Goal: Task Accomplishment & Management: Complete application form

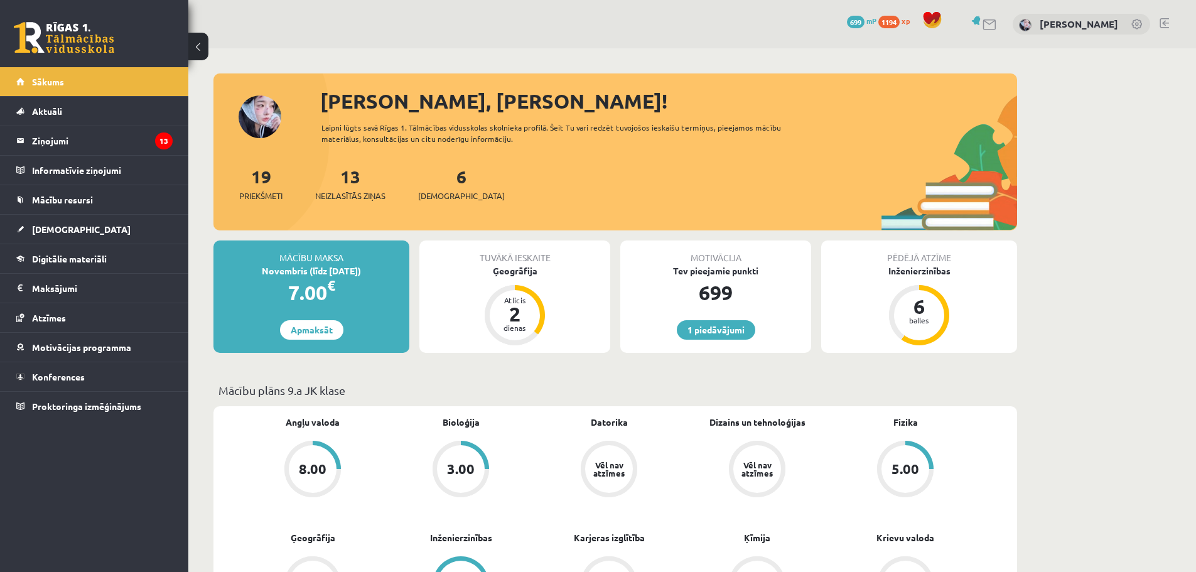
scroll to position [314, 0]
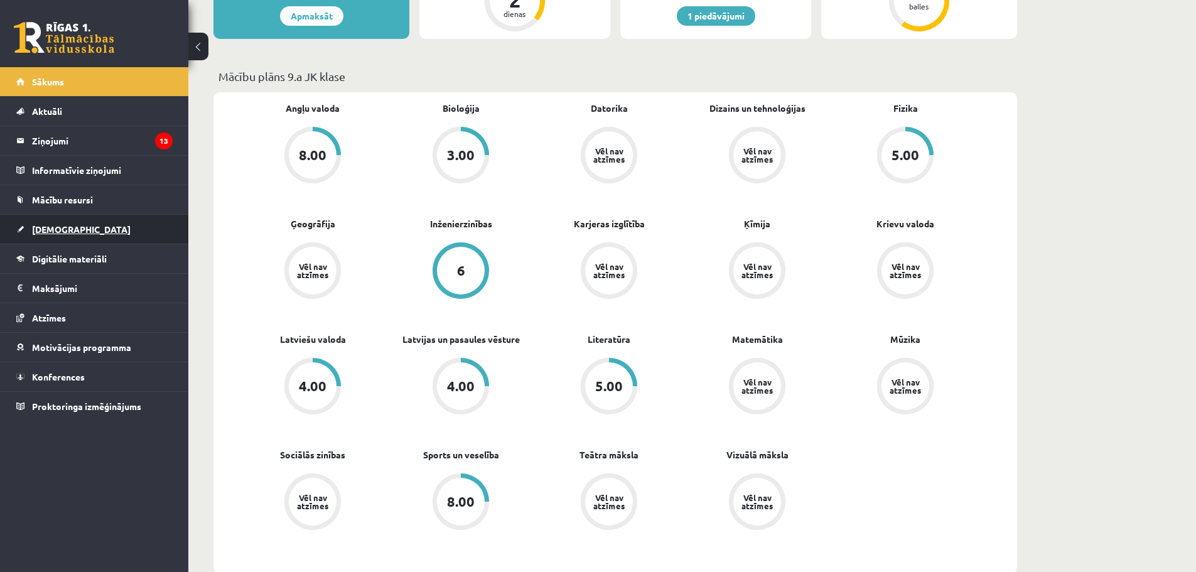
click at [67, 232] on span "[DEMOGRAPHIC_DATA]" at bounding box center [81, 228] width 99 height 11
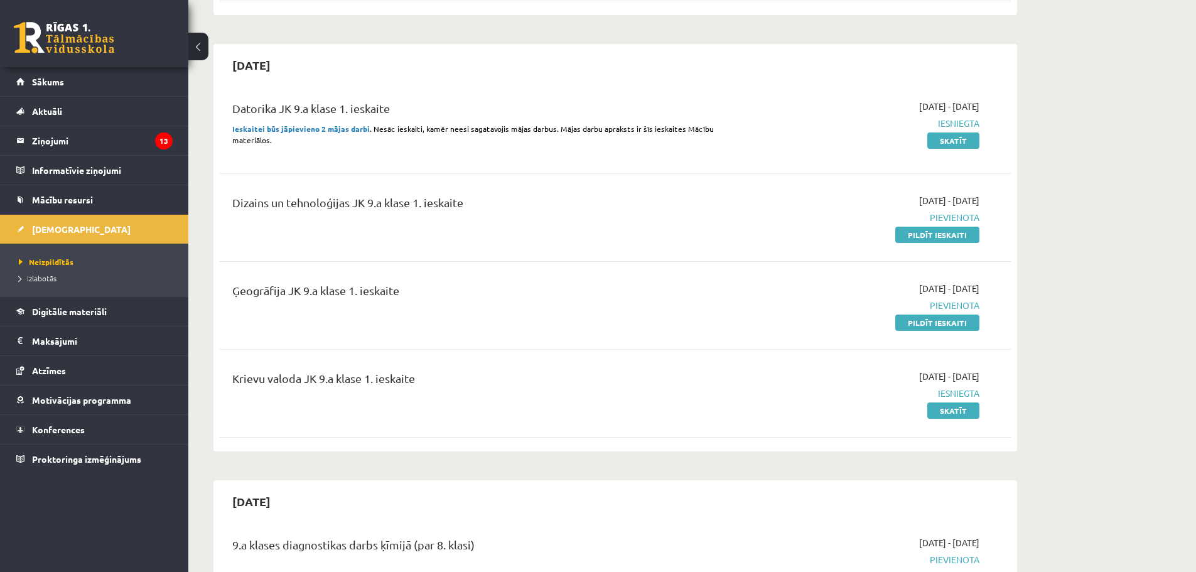
scroll to position [251, 0]
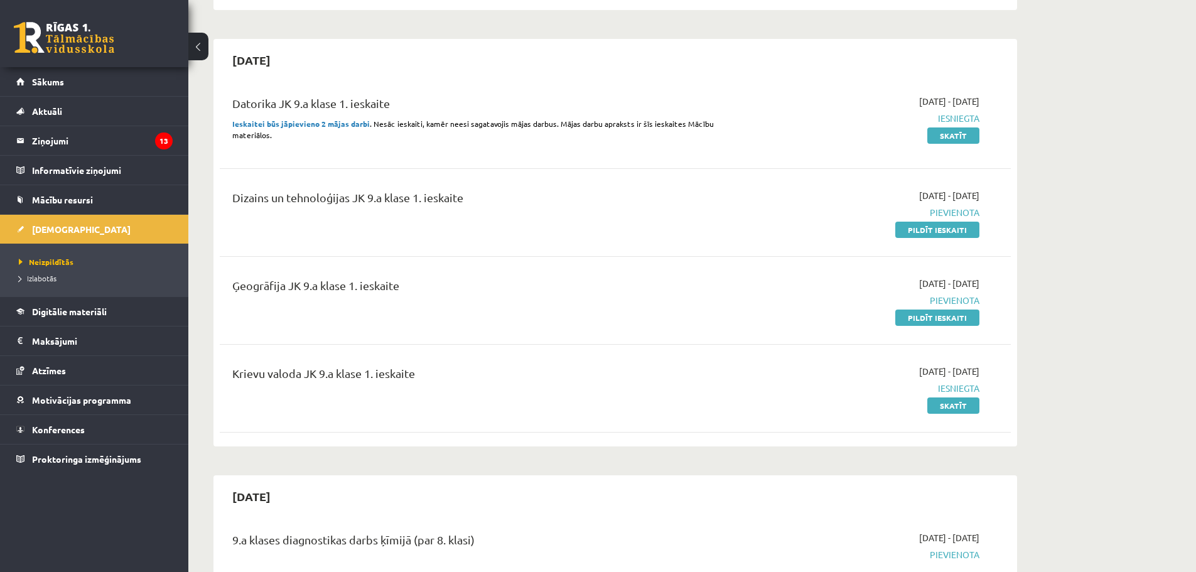
click at [916, 308] on div "2025-10-01 - 2025-10-15 Pievienota Pildīt ieskaiti" at bounding box center [860, 300] width 255 height 47
click at [917, 313] on link "Pildīt ieskaiti" at bounding box center [937, 317] width 84 height 16
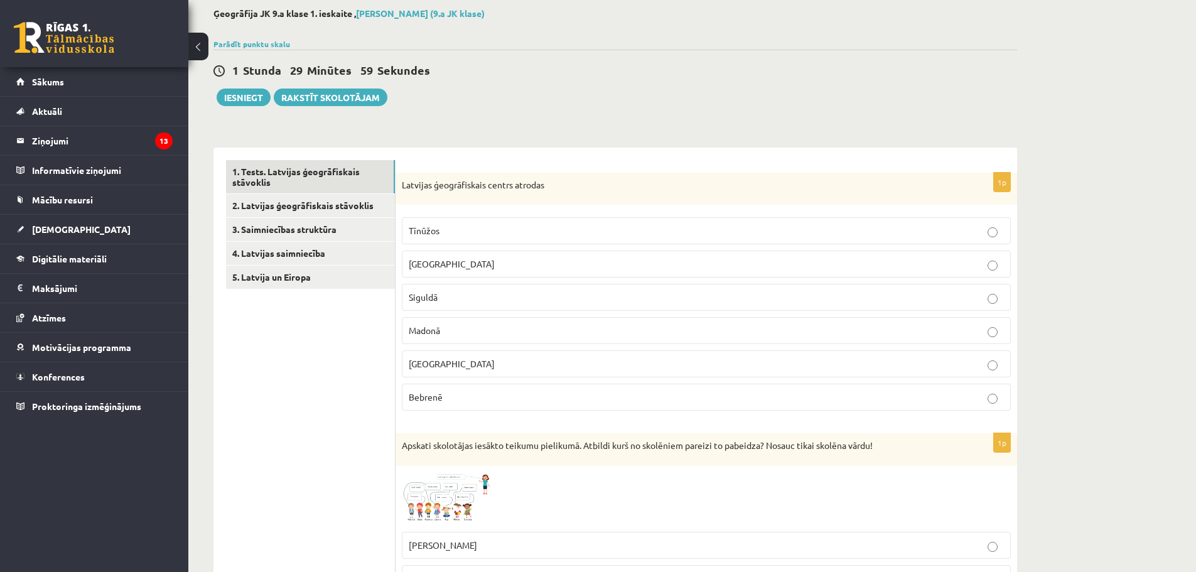
scroll to position [126, 0]
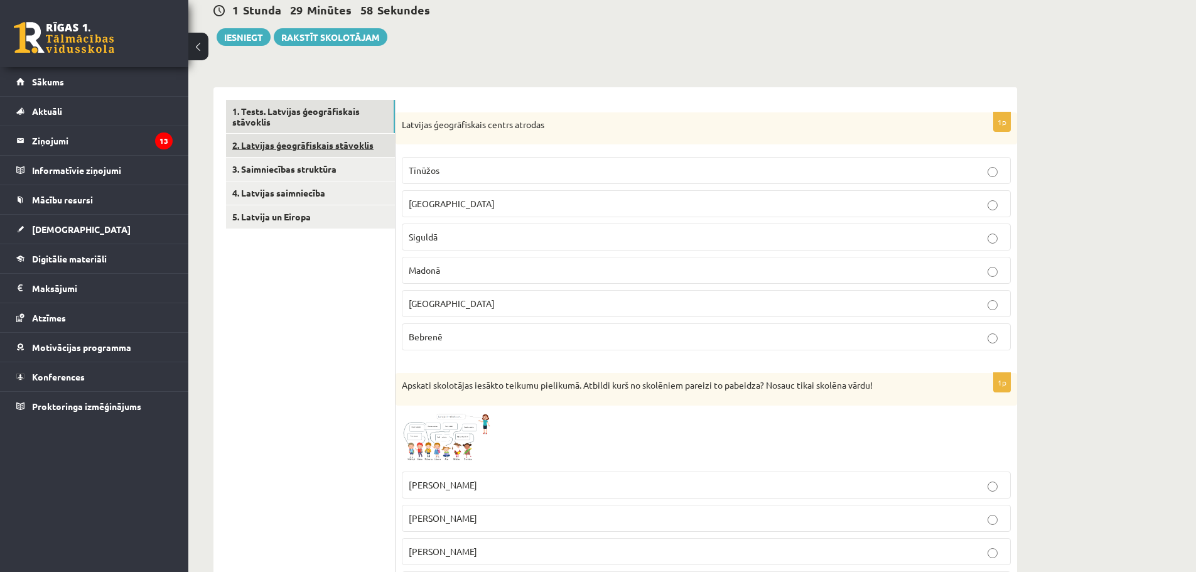
click at [350, 157] on link "2. Latvijas ģeogrāfiskais stāvoklis" at bounding box center [310, 145] width 169 height 23
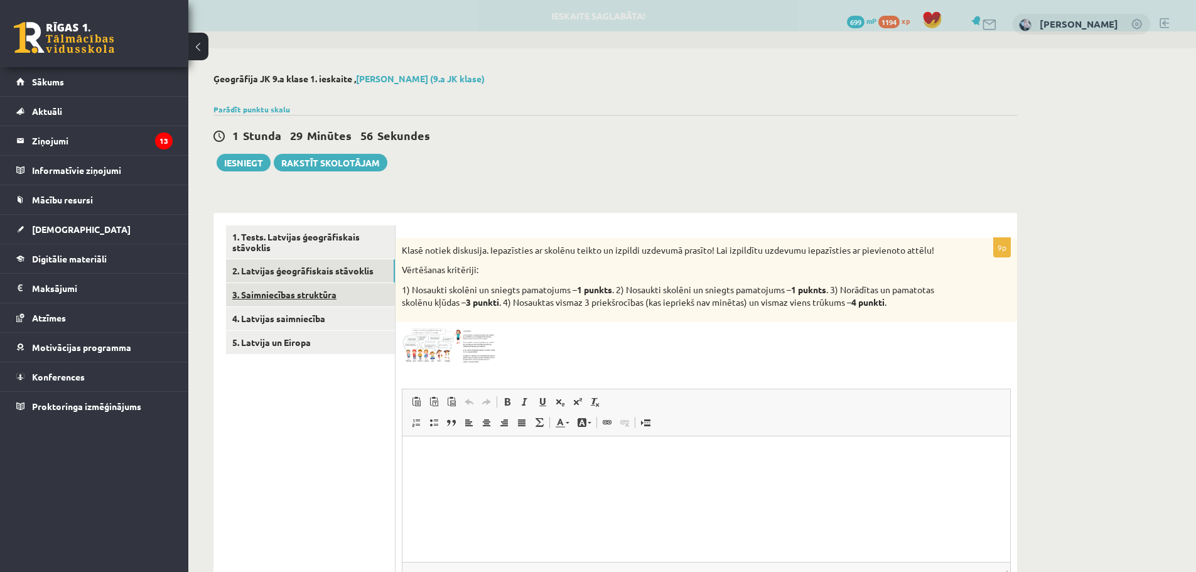
scroll to position [0, 0]
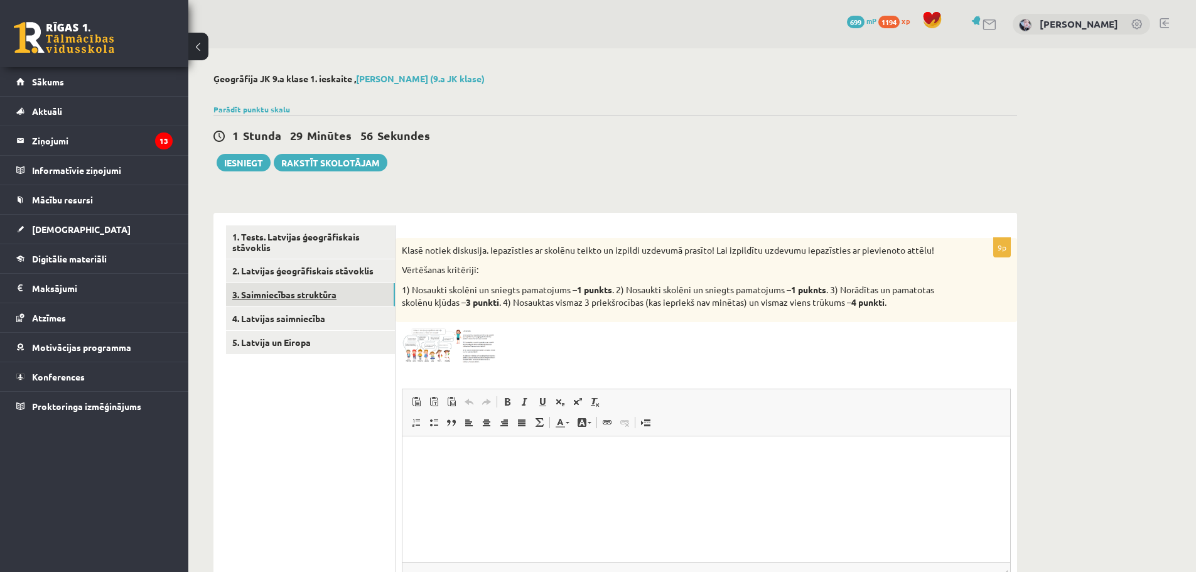
click at [302, 302] on link "3. Saimniecības struktūra" at bounding box center [310, 294] width 169 height 23
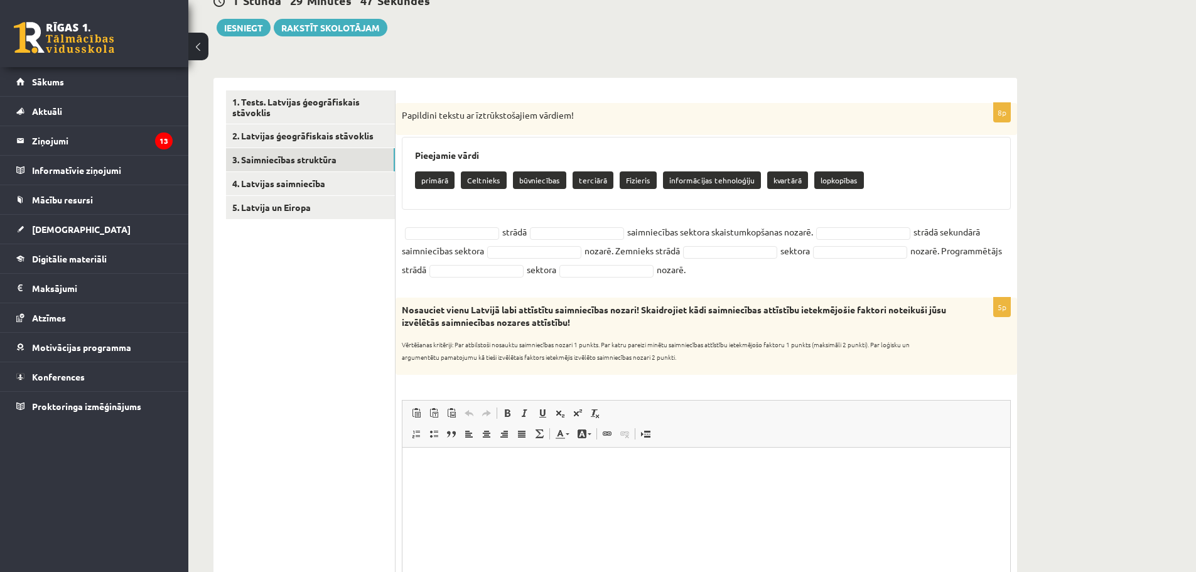
scroll to position [132, 0]
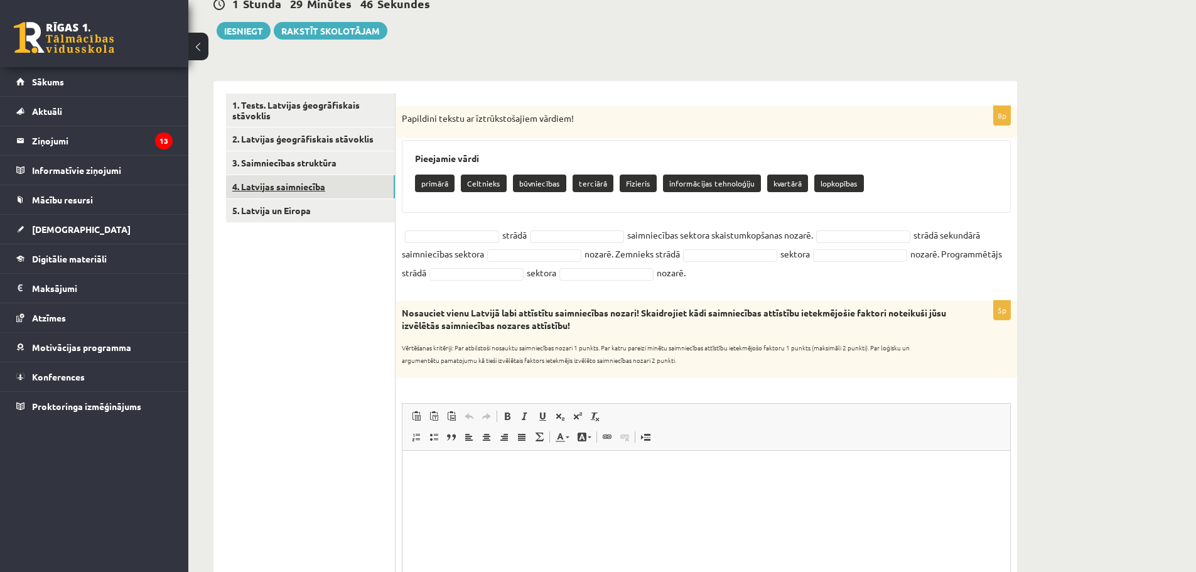
click at [304, 176] on link "4. Latvijas saimniecība" at bounding box center [310, 186] width 169 height 23
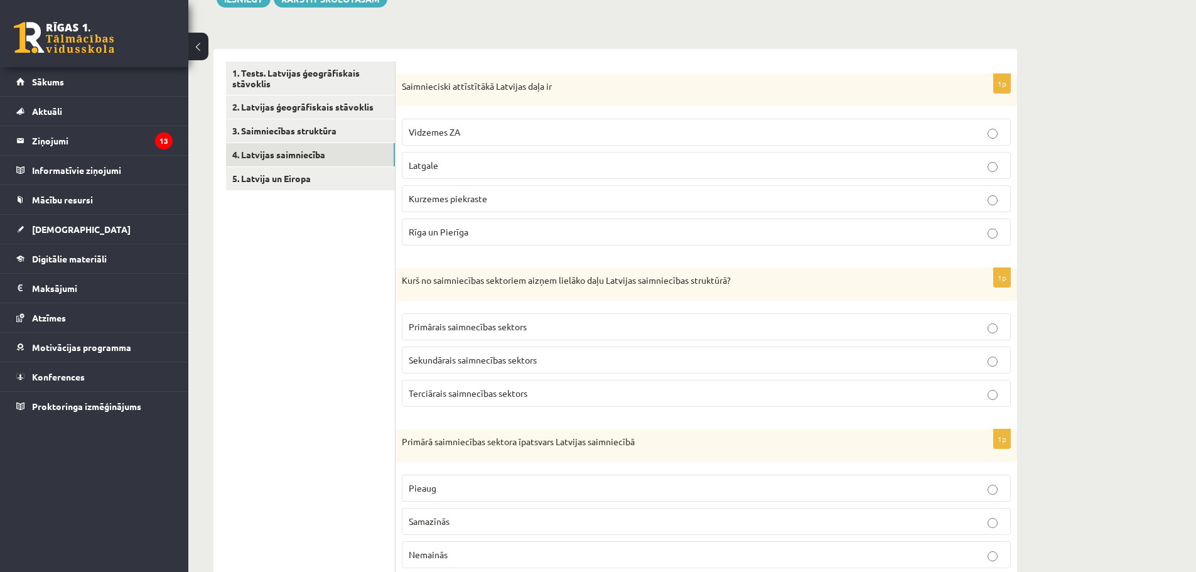
scroll to position [158, 0]
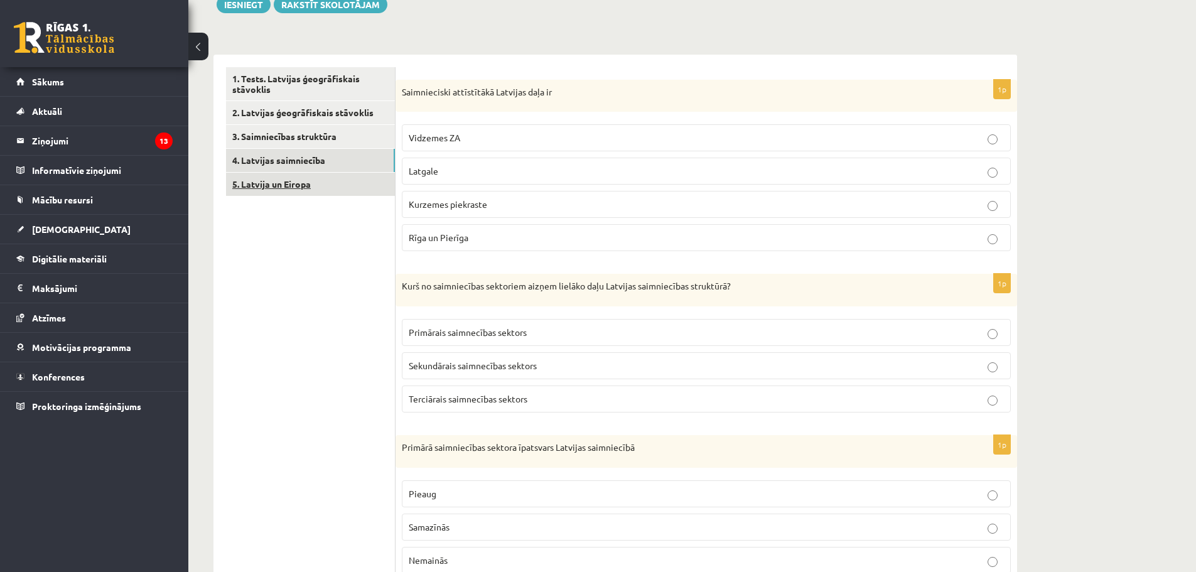
click at [303, 187] on link "5. Latvija un Eiropa" at bounding box center [310, 184] width 169 height 23
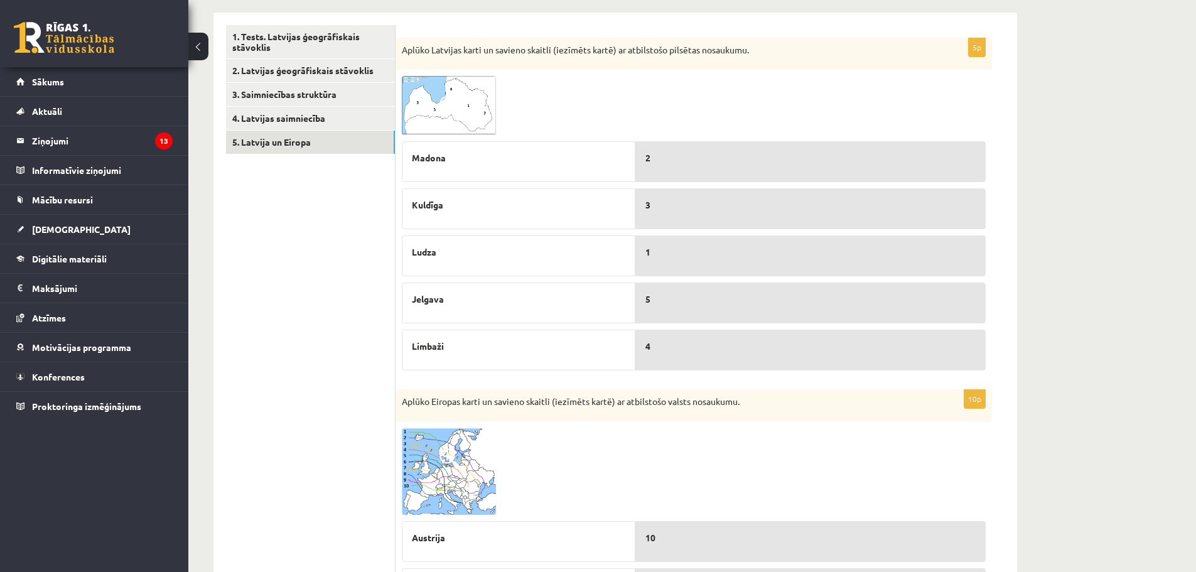
scroll to position [220, 0]
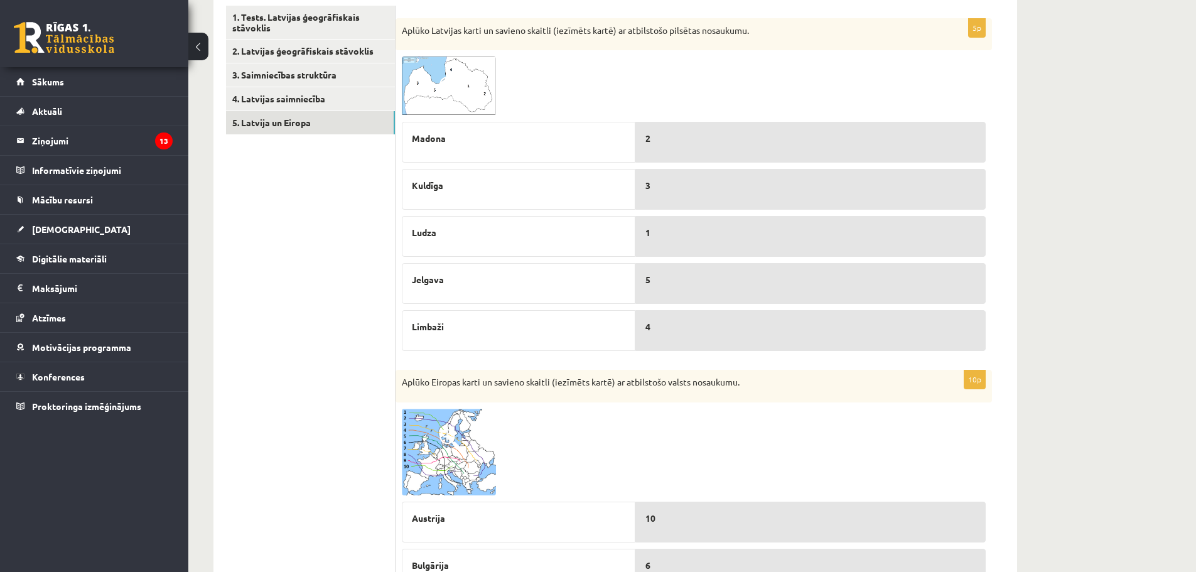
click at [420, 75] on img at bounding box center [449, 85] width 94 height 59
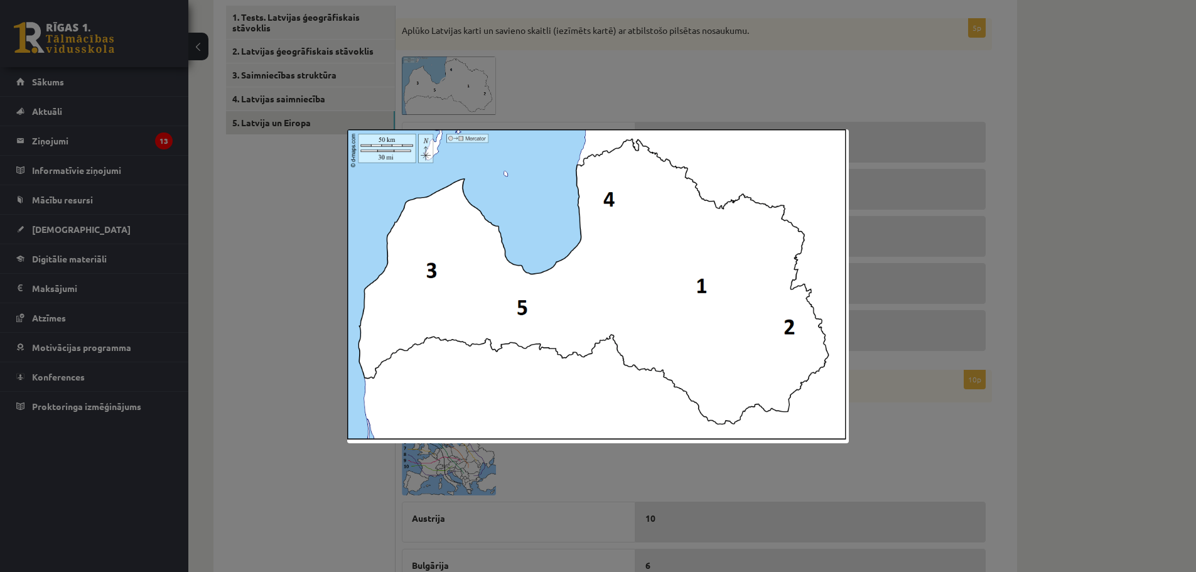
click at [444, 47] on div at bounding box center [598, 286] width 1196 height 572
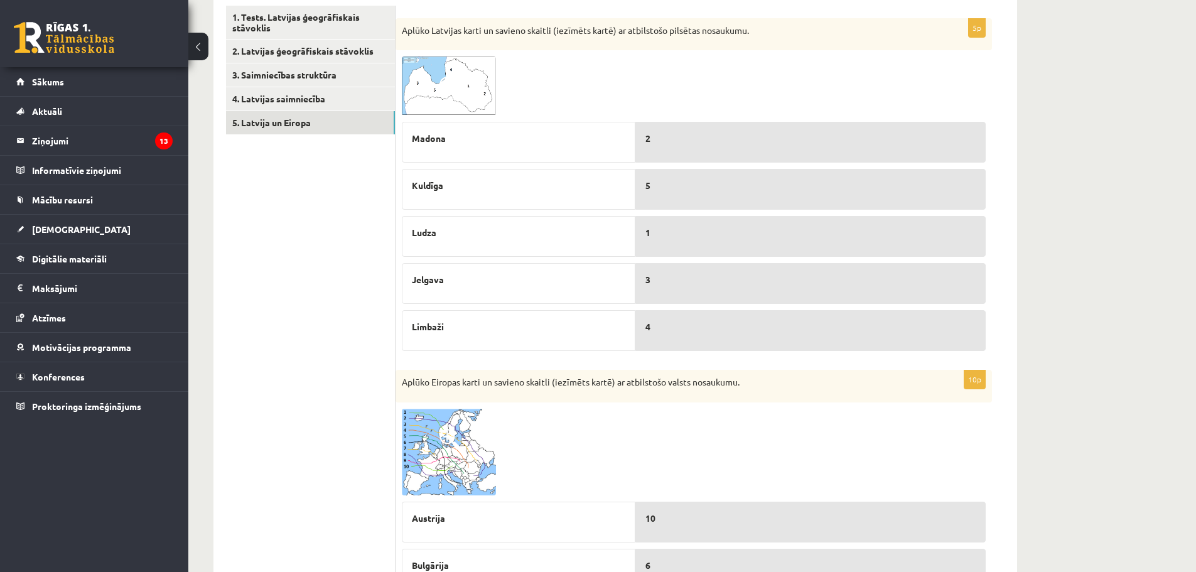
click at [478, 97] on img at bounding box center [449, 85] width 94 height 59
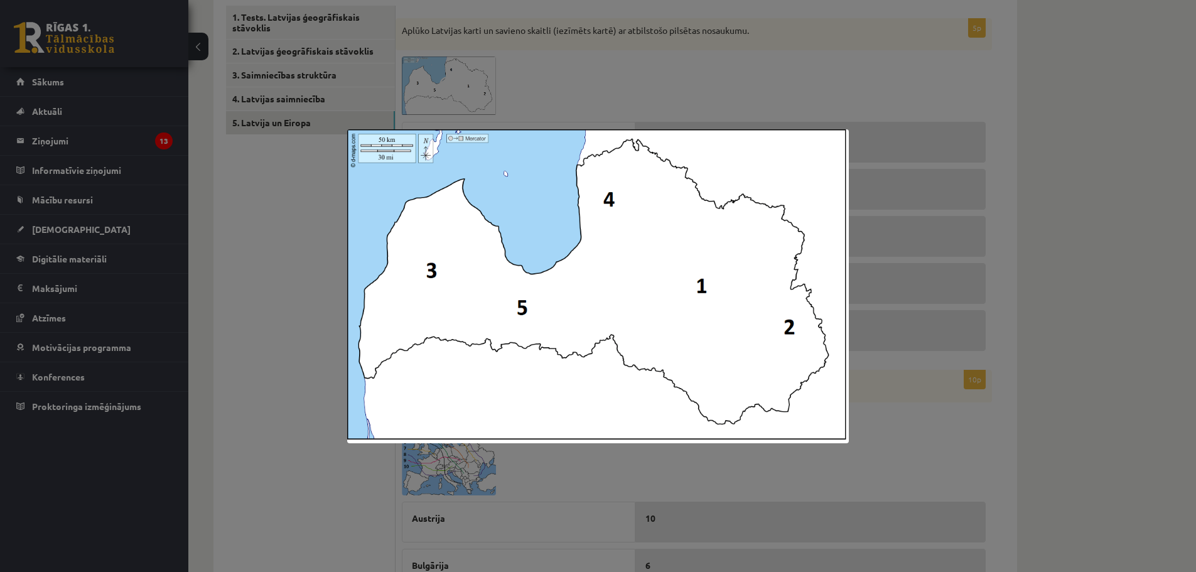
click at [524, 111] on div at bounding box center [598, 286] width 1196 height 572
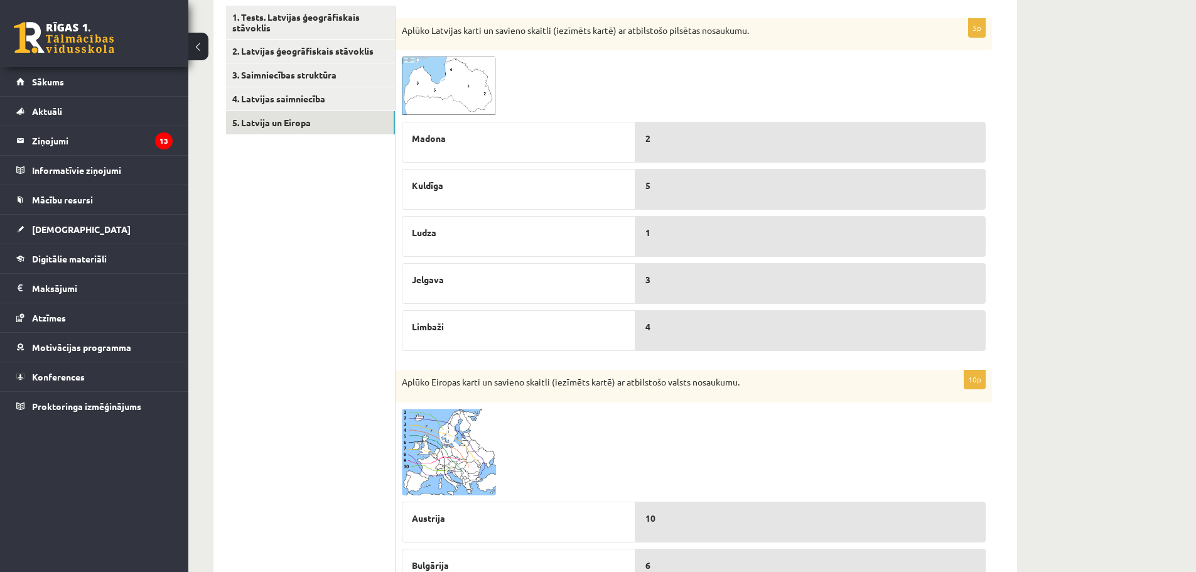
click at [469, 105] on img at bounding box center [449, 85] width 94 height 59
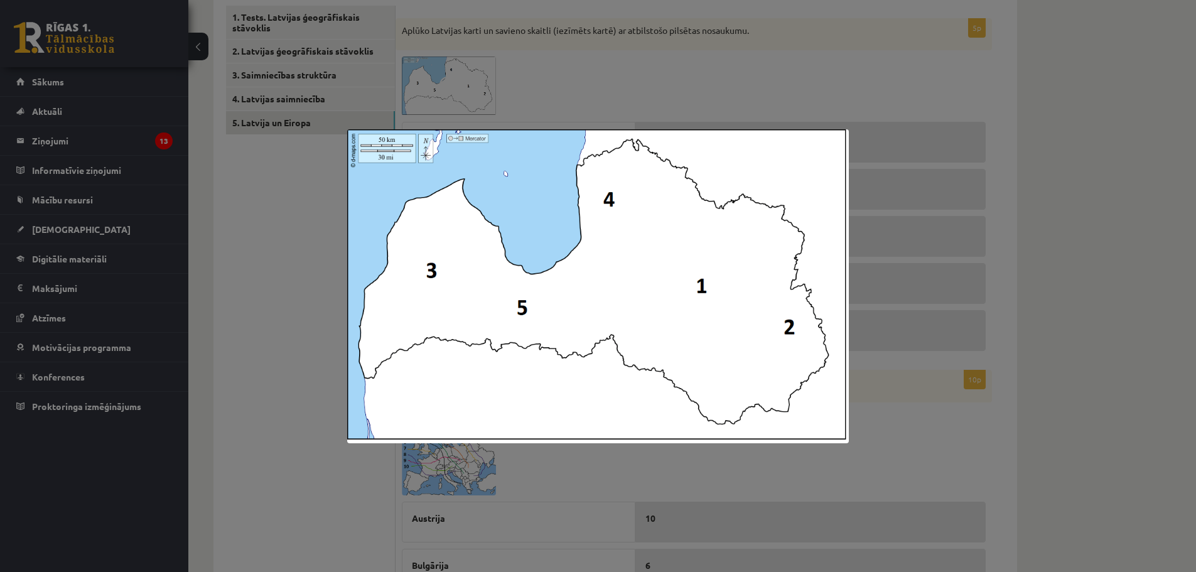
click at [792, 86] on div at bounding box center [598, 286] width 1196 height 572
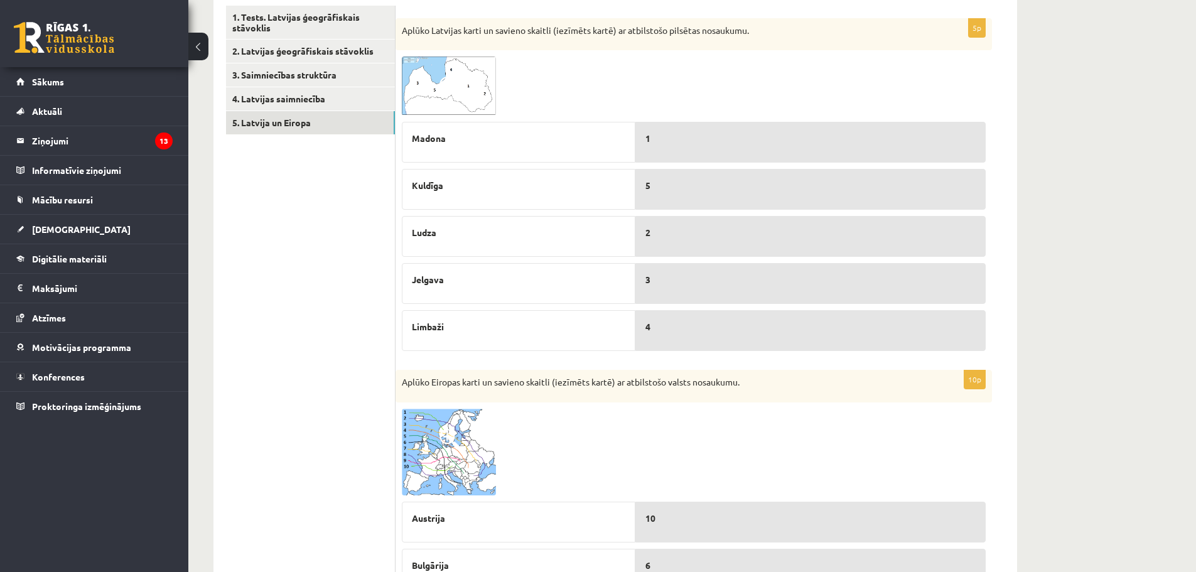
click at [431, 78] on img at bounding box center [449, 85] width 94 height 59
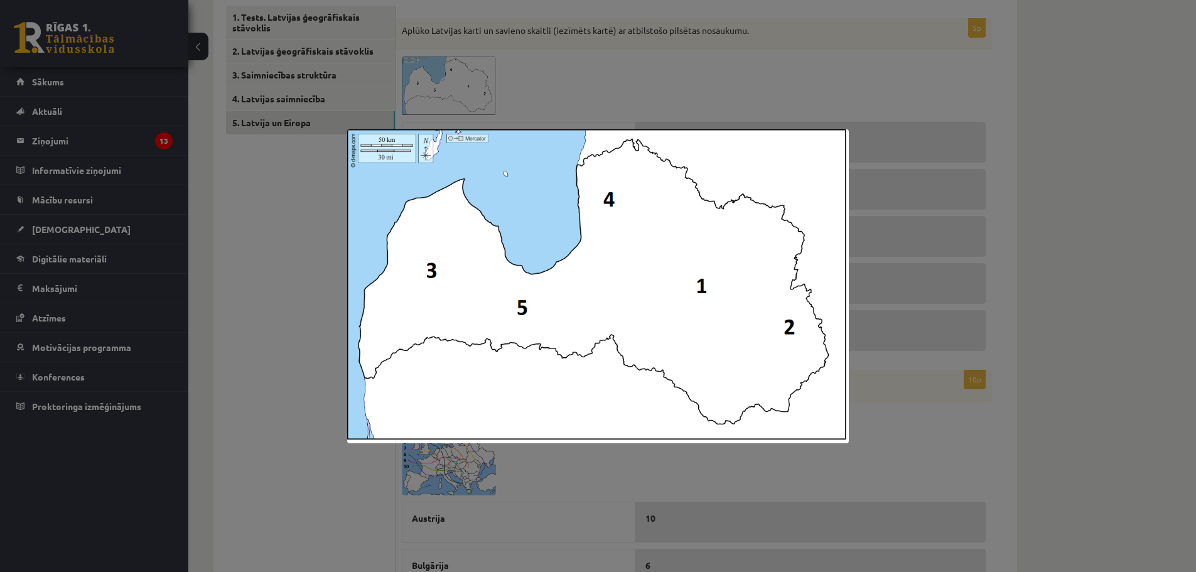
click at [761, 80] on div at bounding box center [598, 286] width 1196 height 572
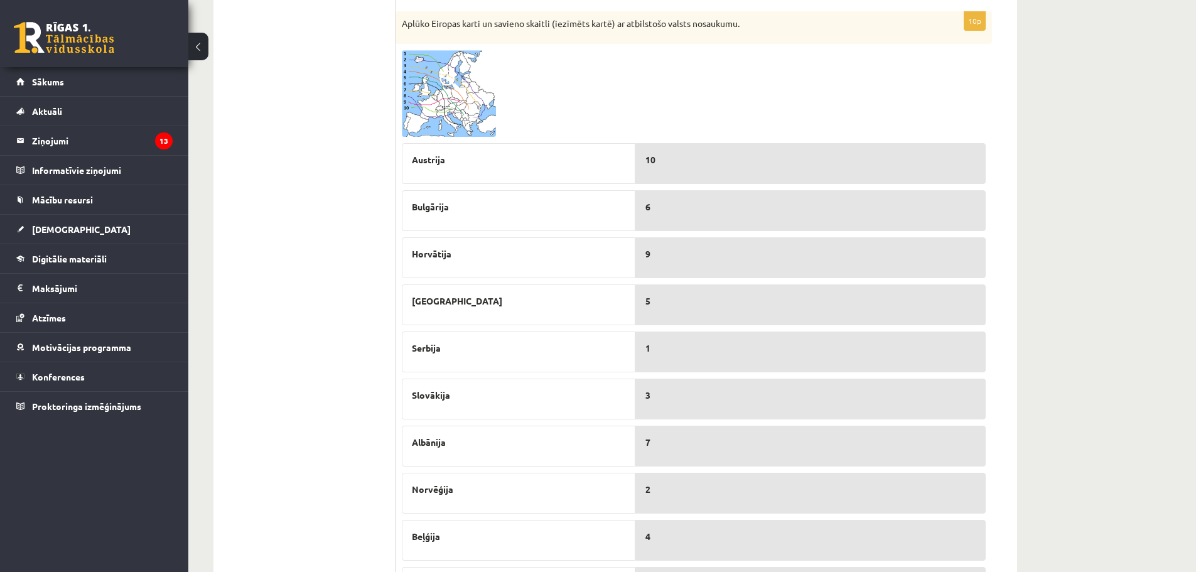
scroll to position [596, 0]
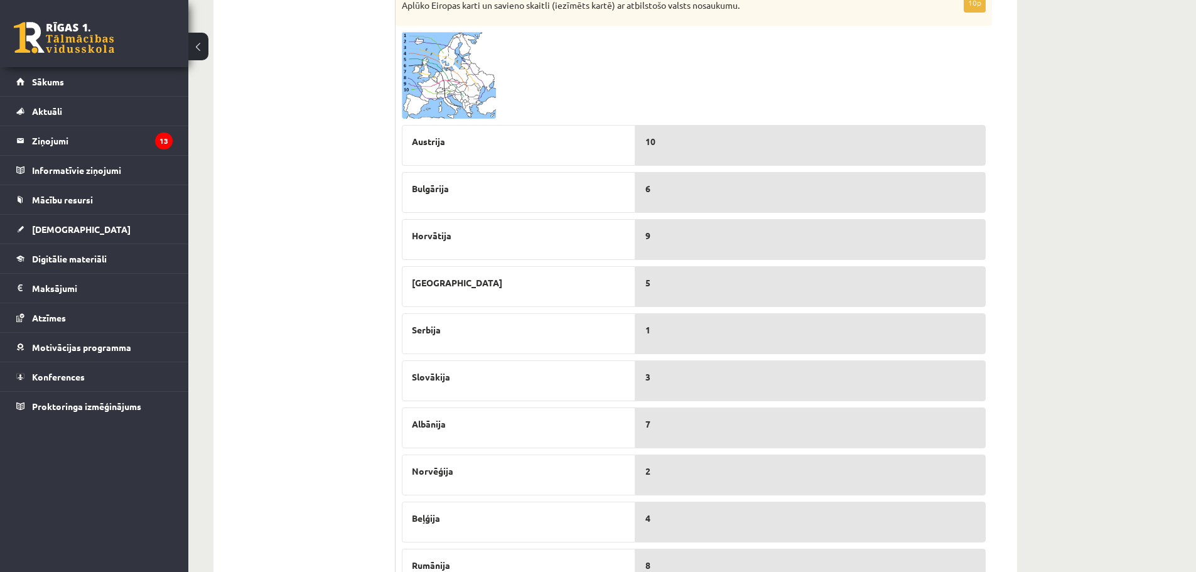
click at [468, 109] on img at bounding box center [449, 75] width 94 height 87
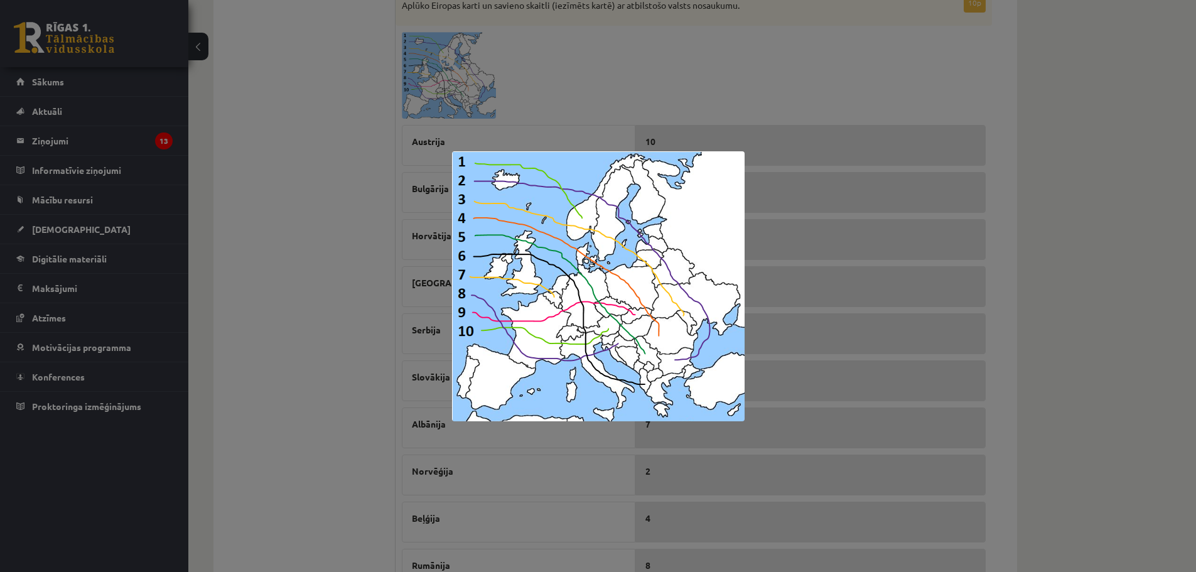
click at [534, 82] on div at bounding box center [598, 286] width 1196 height 572
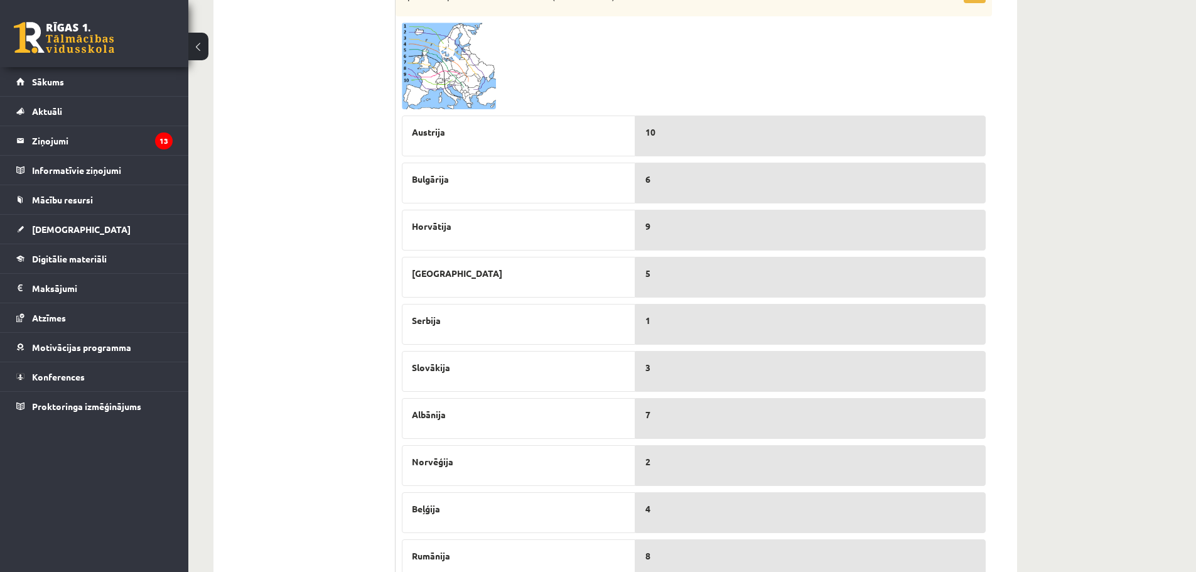
scroll to position [533, 0]
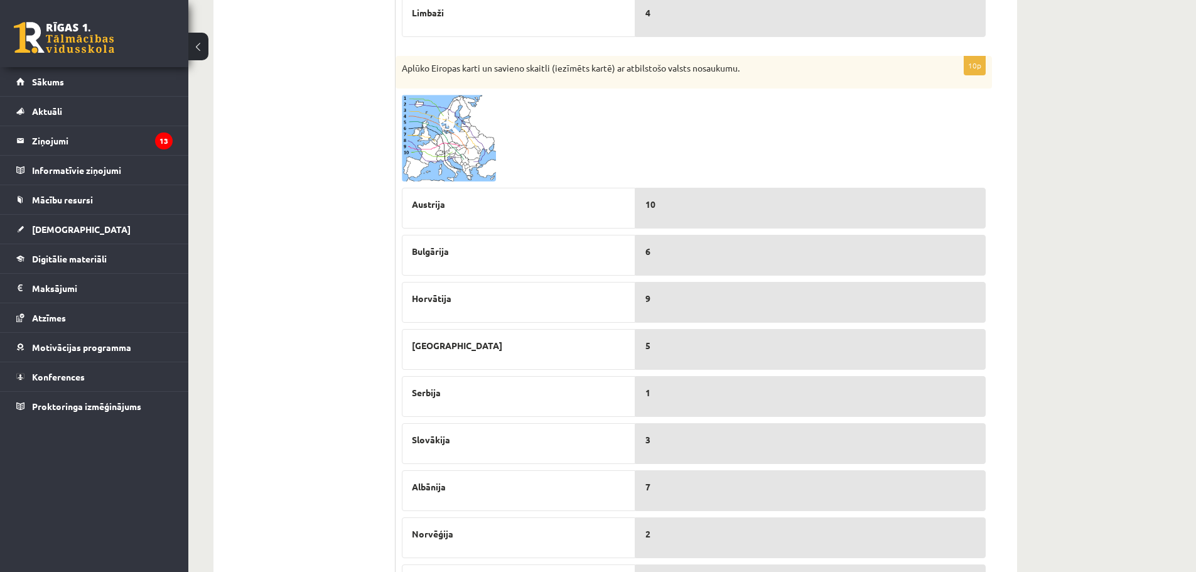
click at [424, 148] on img at bounding box center [449, 138] width 94 height 87
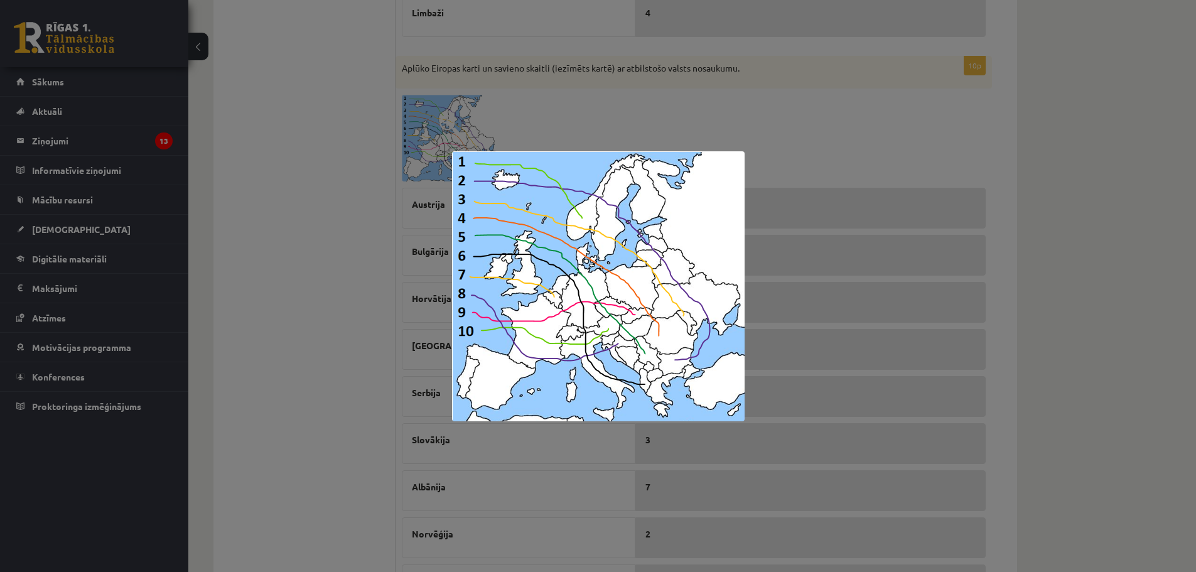
click at [375, 87] on div at bounding box center [598, 286] width 1196 height 572
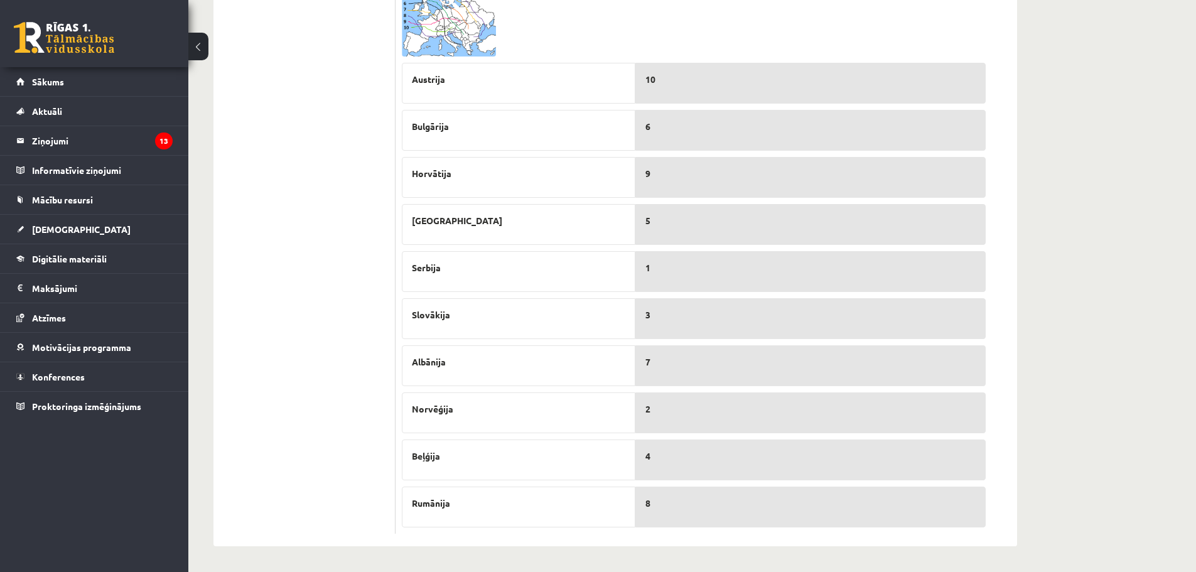
scroll to position [659, 0]
click at [401, 18] on div "10p Aplūko Eiropas karti un savieno skaitli (iezīmēts kartē) ar atbilstošo vals…" at bounding box center [693, 232] width 596 height 603
click at [411, 21] on img at bounding box center [449, 13] width 94 height 87
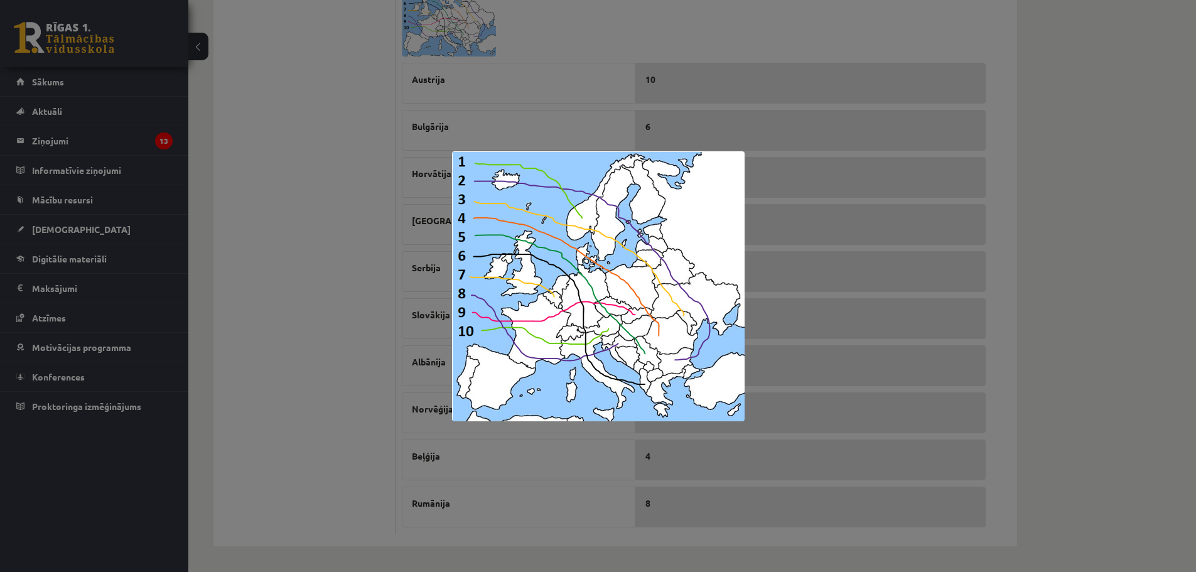
click at [325, 139] on div at bounding box center [598, 286] width 1196 height 572
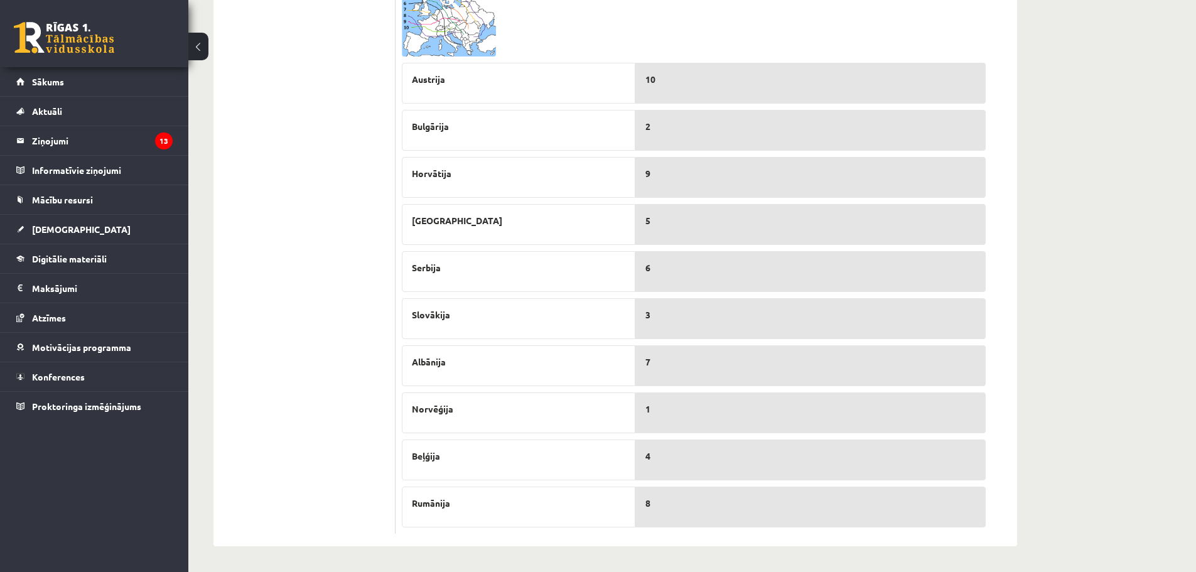
click at [456, 54] on img at bounding box center [449, 13] width 94 height 87
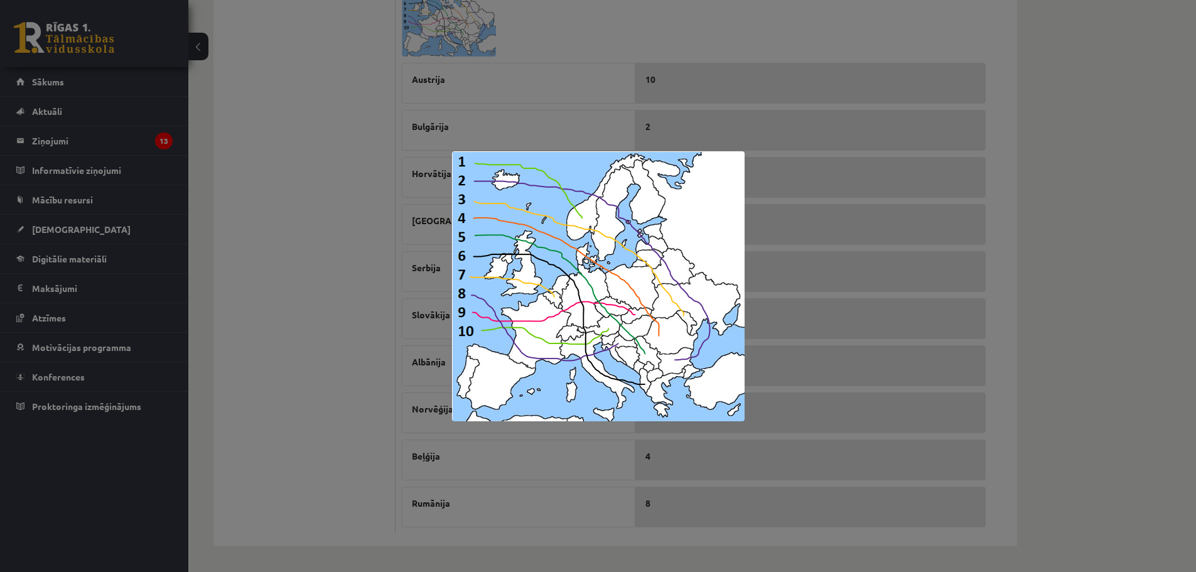
click at [314, 238] on div at bounding box center [598, 286] width 1196 height 572
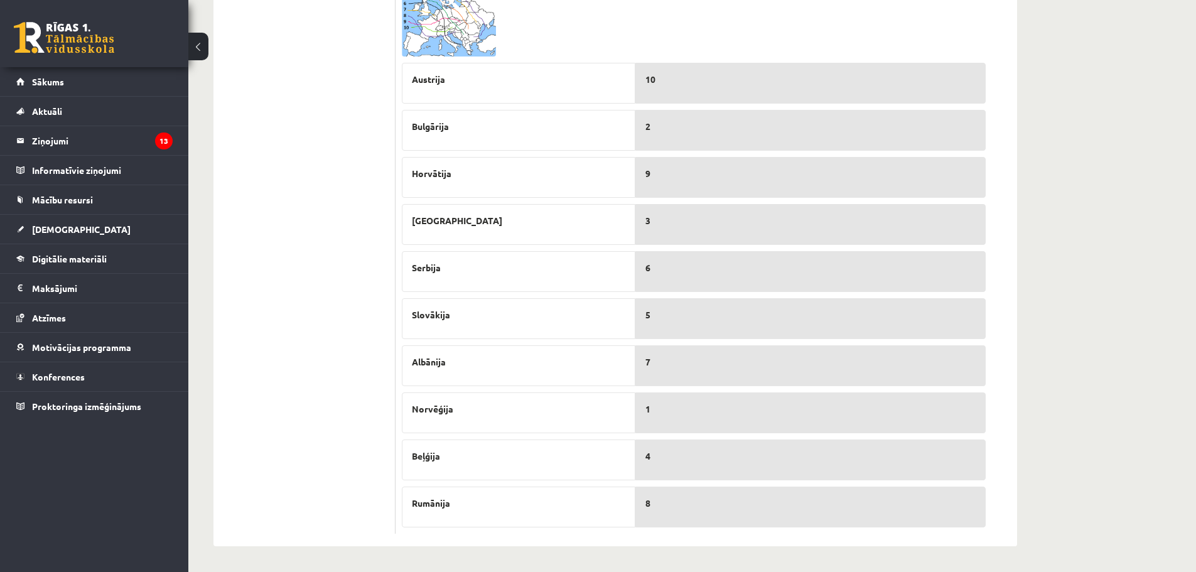
click at [458, 45] on img at bounding box center [449, 13] width 94 height 87
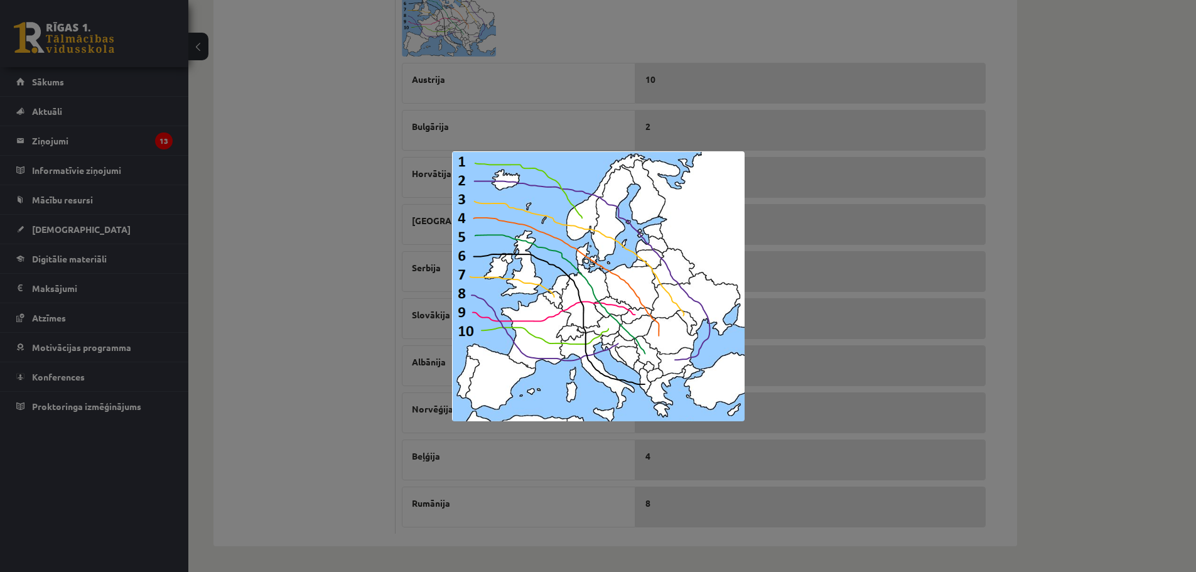
click at [390, 194] on div at bounding box center [598, 286] width 1196 height 572
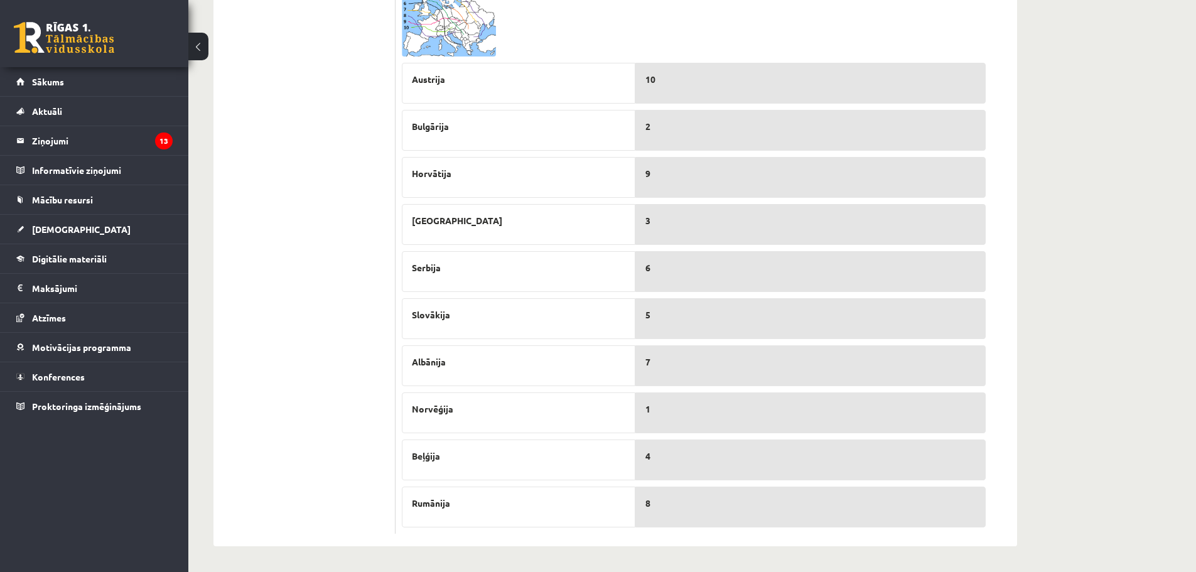
click at [483, 29] on img at bounding box center [449, 13] width 94 height 87
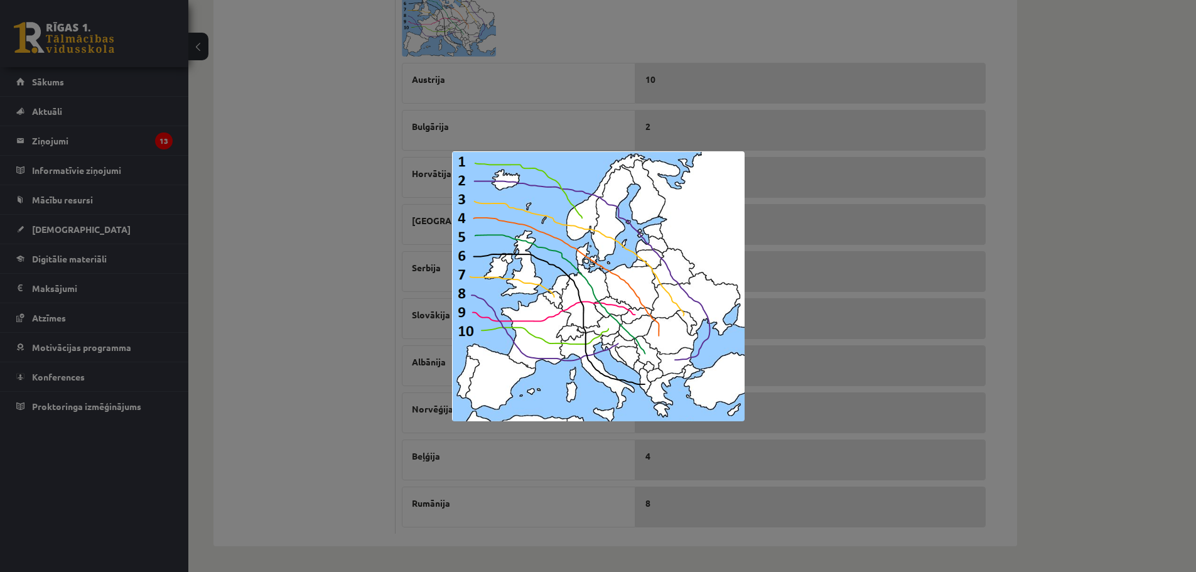
click at [712, 83] on div at bounding box center [598, 286] width 1196 height 572
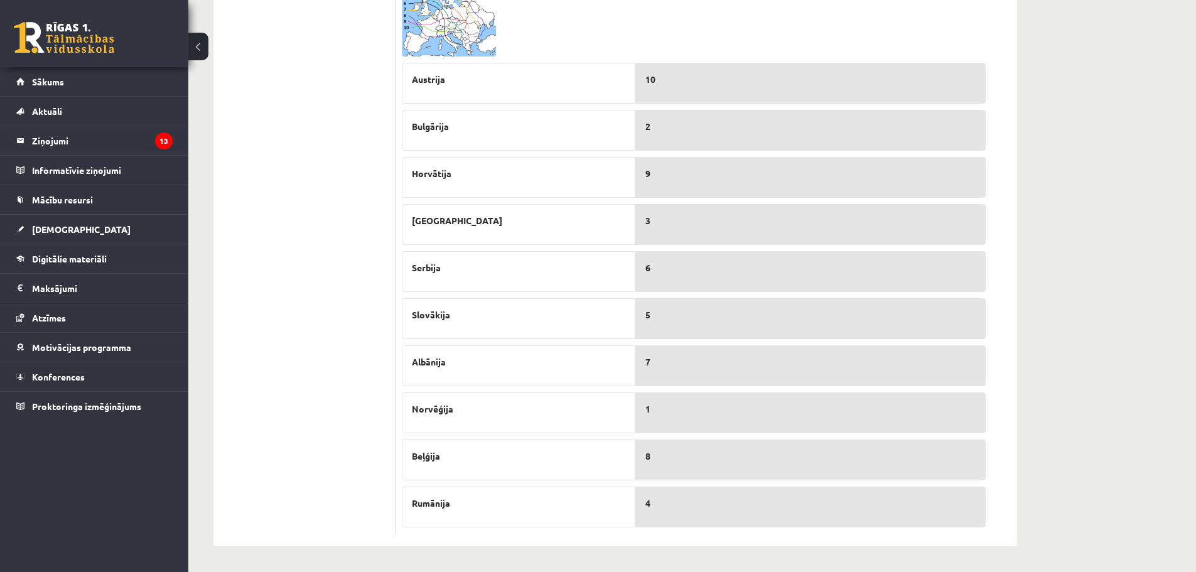
click at [456, 18] on img at bounding box center [449, 13] width 94 height 87
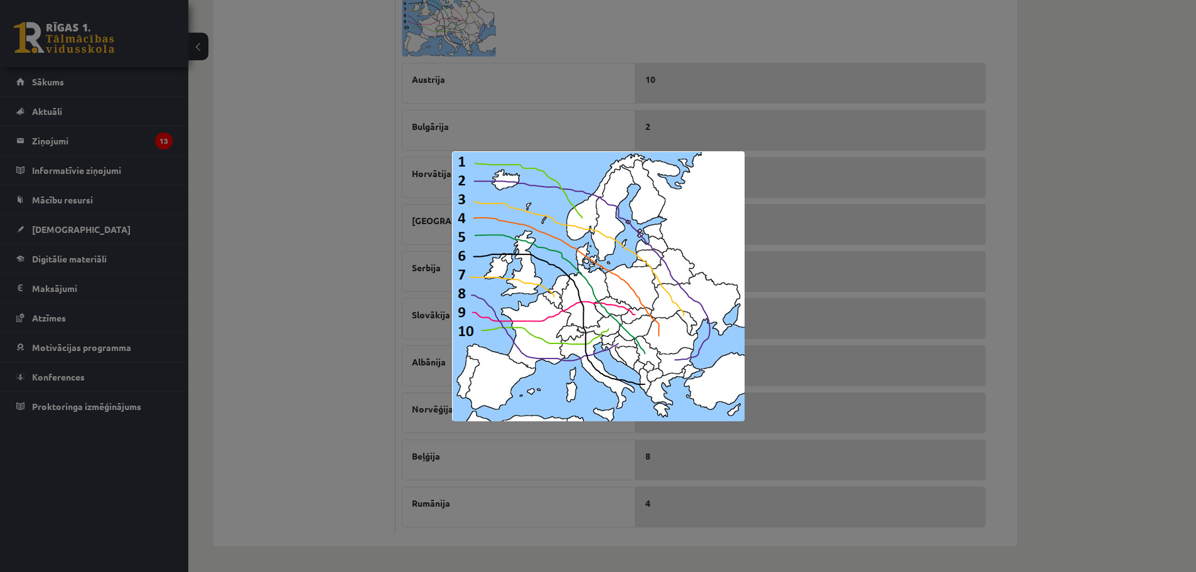
click at [339, 162] on div at bounding box center [598, 286] width 1196 height 572
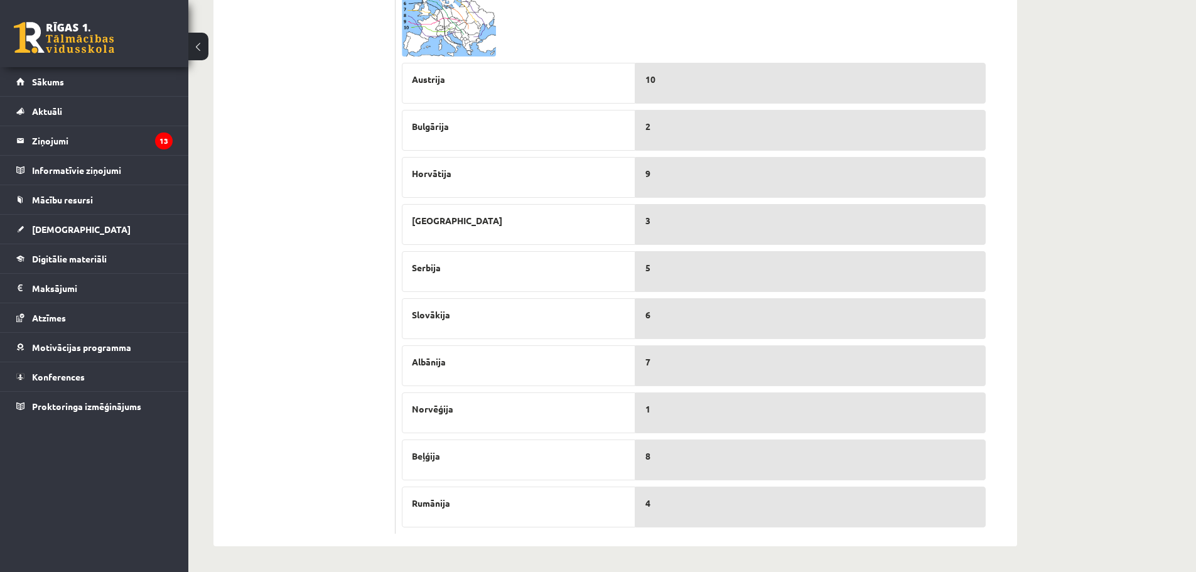
click at [426, 29] on img at bounding box center [449, 13] width 94 height 87
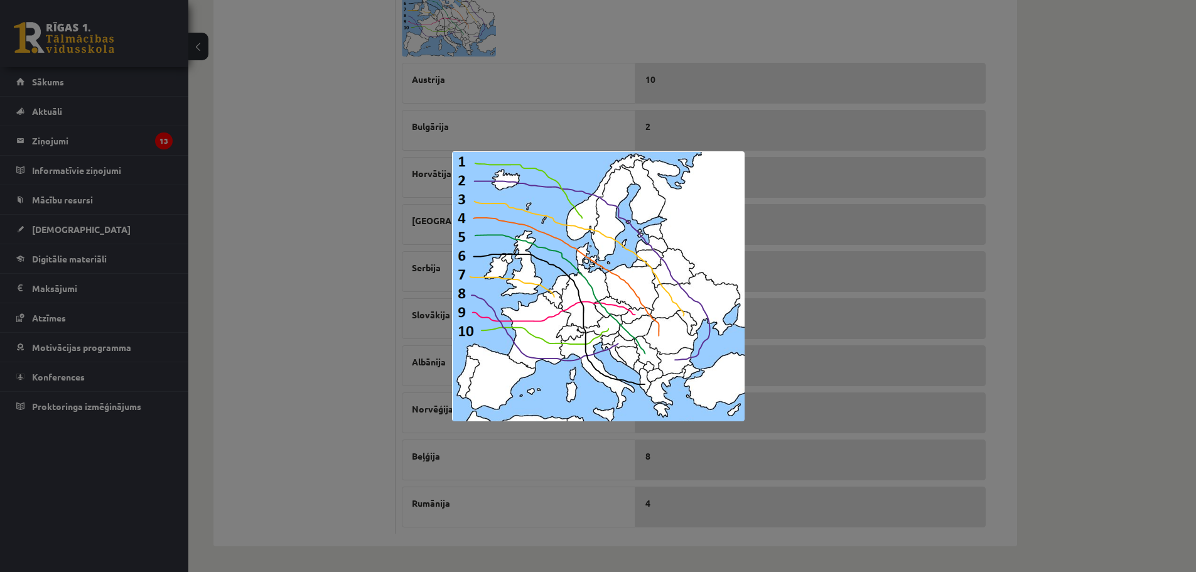
click at [439, 159] on div at bounding box center [598, 286] width 1196 height 572
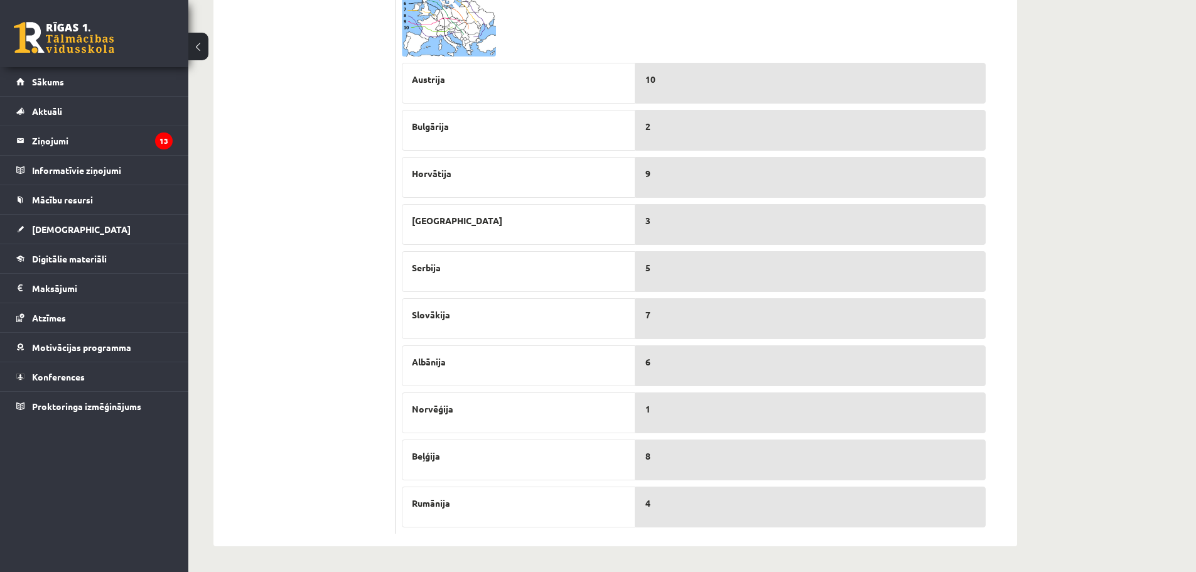
click at [434, 29] on img at bounding box center [449, 13] width 94 height 87
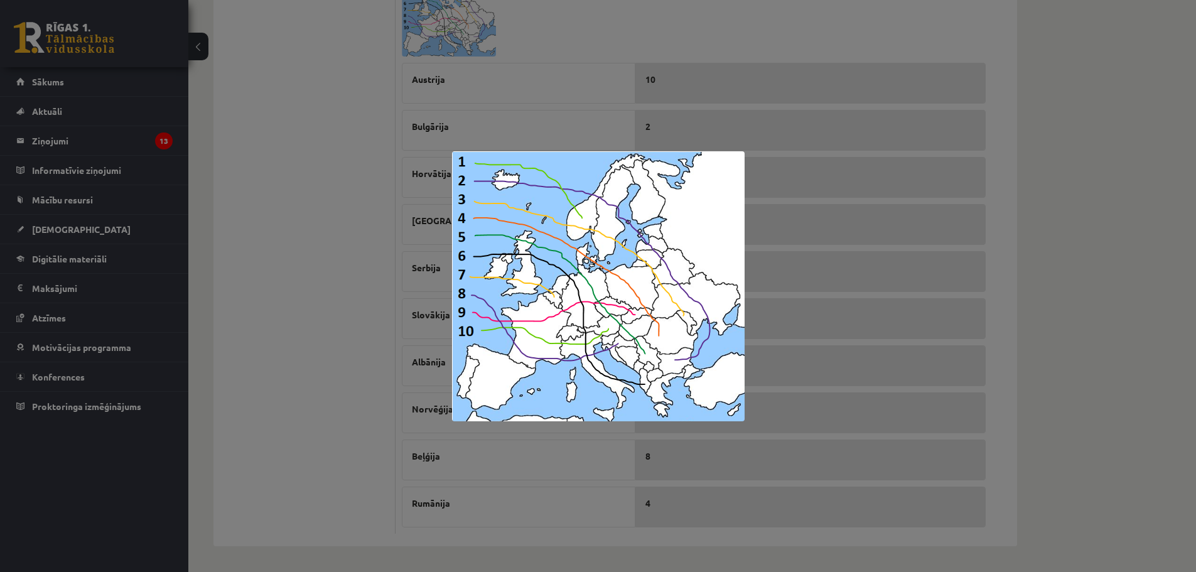
click at [422, 260] on div at bounding box center [598, 286] width 1196 height 572
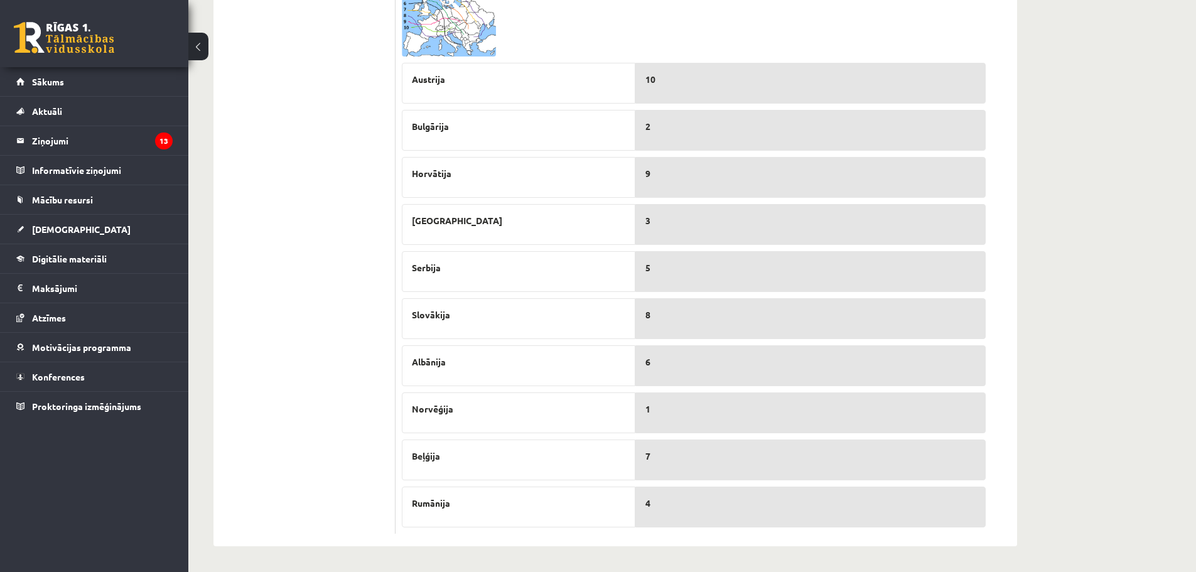
click at [476, 30] on img at bounding box center [449, 13] width 94 height 87
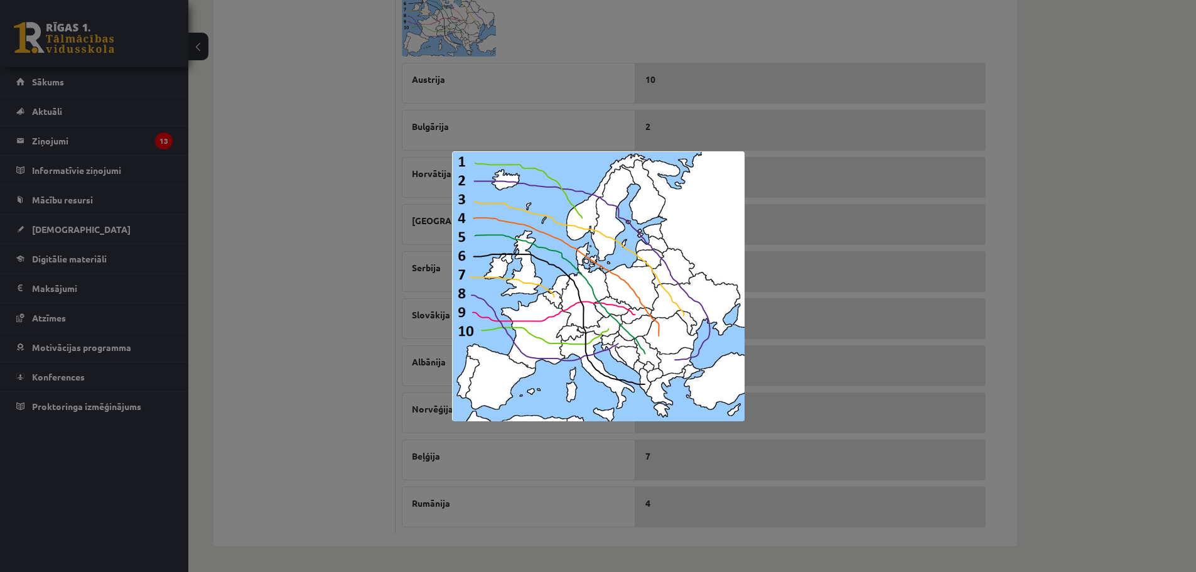
click at [363, 216] on div at bounding box center [598, 286] width 1196 height 572
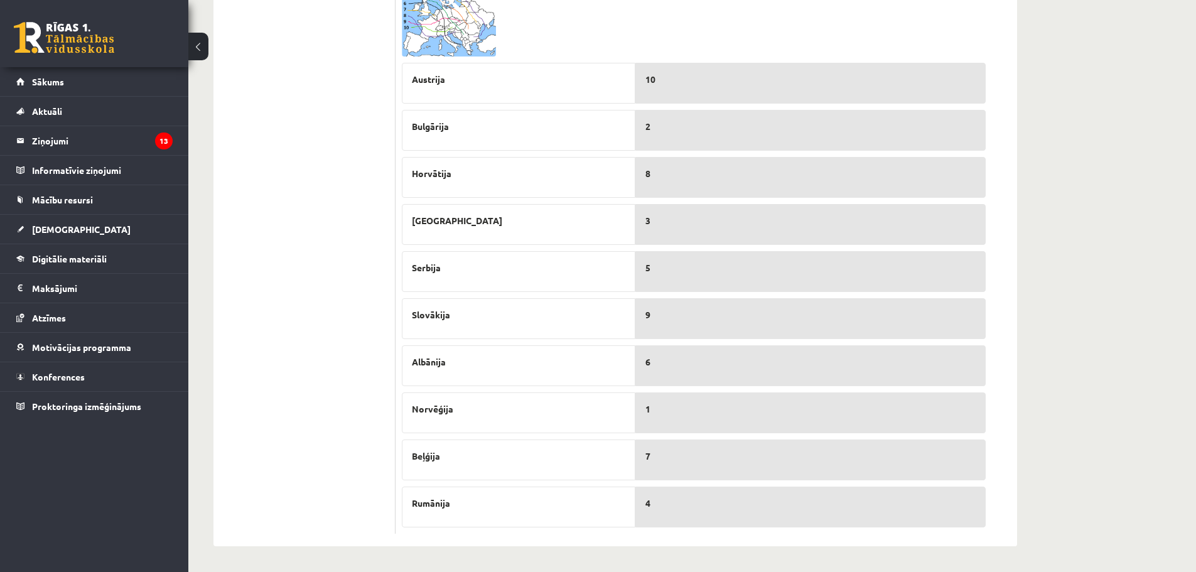
click at [449, 43] on img at bounding box center [449, 13] width 94 height 87
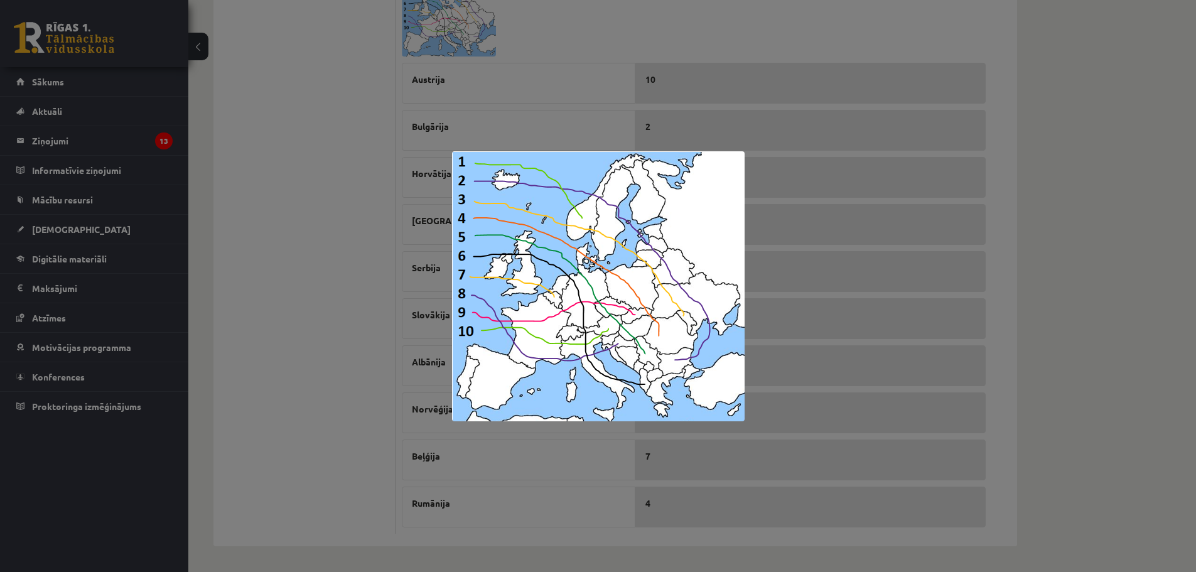
click at [338, 220] on div at bounding box center [598, 286] width 1196 height 572
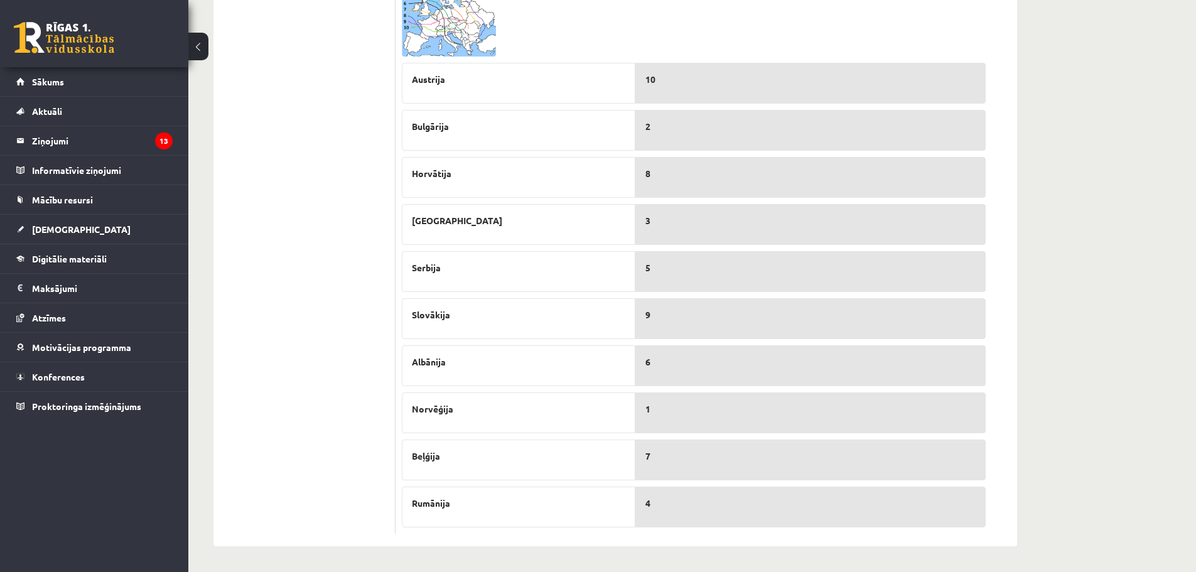
click at [458, 33] on img at bounding box center [449, 13] width 94 height 87
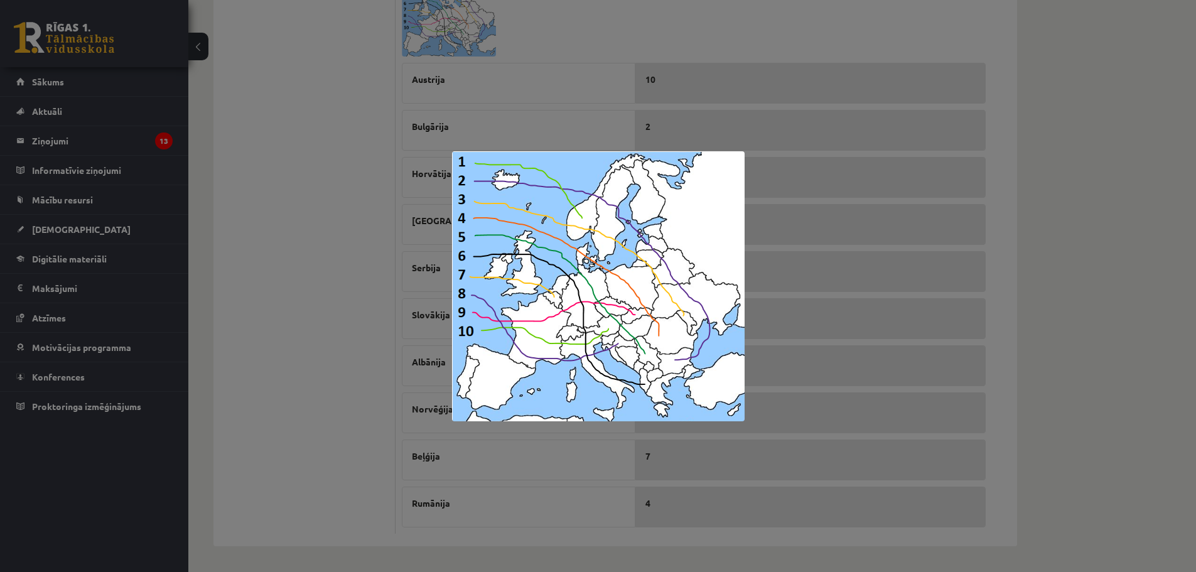
click at [298, 179] on div at bounding box center [598, 286] width 1196 height 572
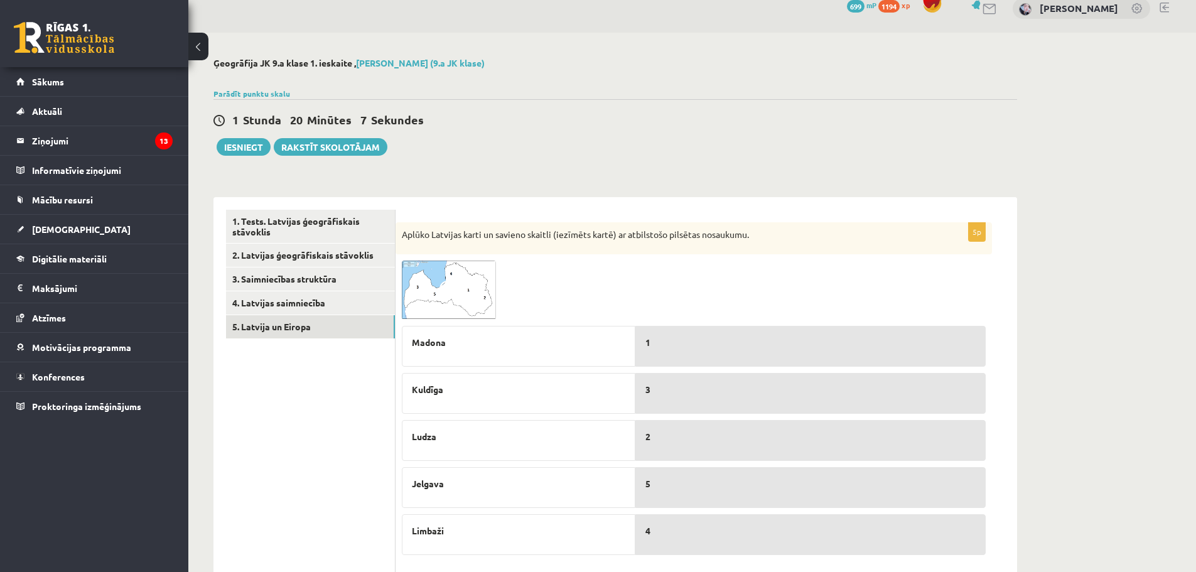
scroll to position [0, 0]
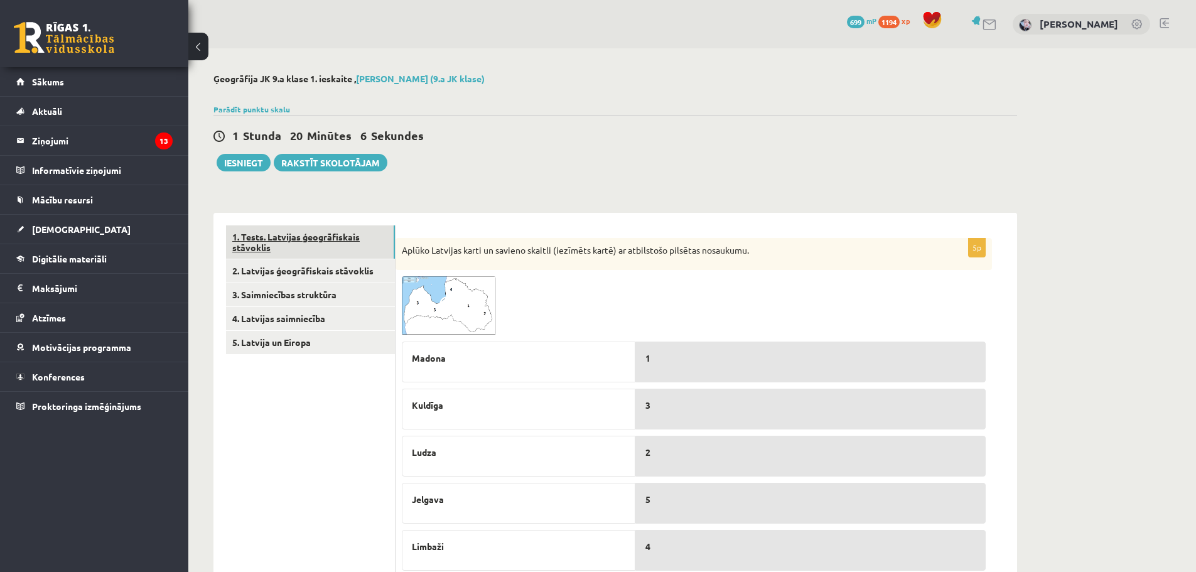
click at [260, 242] on link "1. Tests. Latvijas ģeogrāfiskais stāvoklis" at bounding box center [310, 242] width 169 height 34
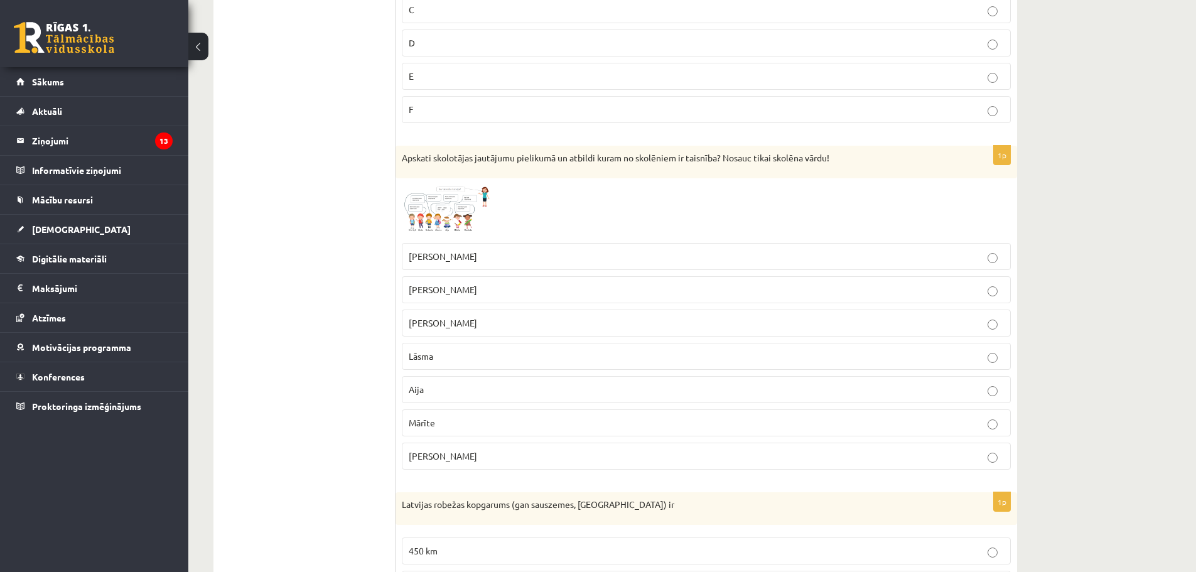
scroll to position [2359, 0]
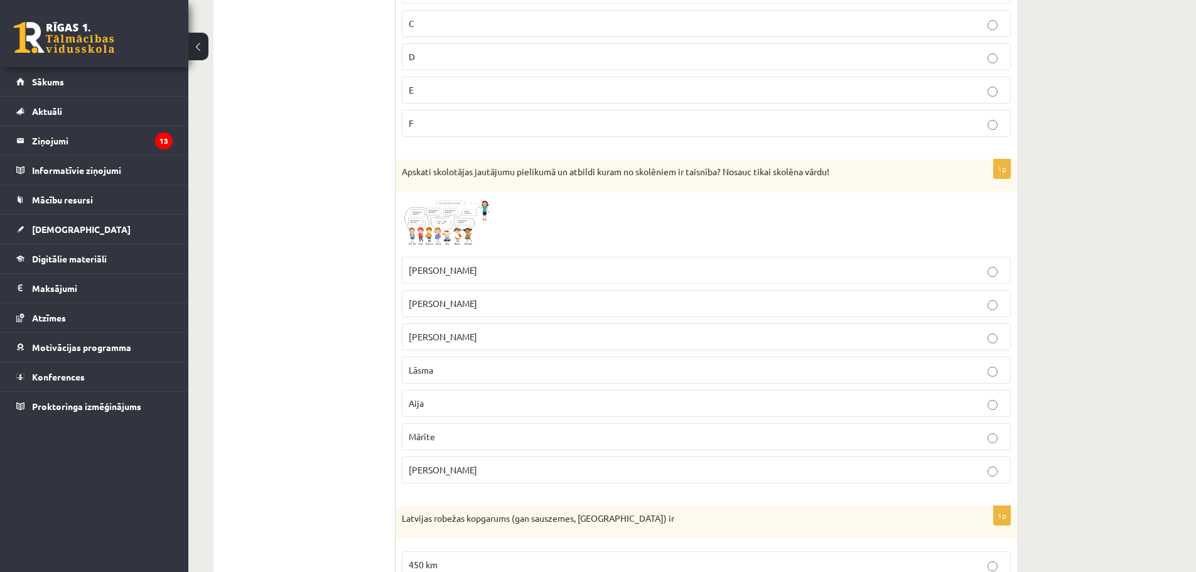
click at [419, 204] on img at bounding box center [449, 224] width 94 height 52
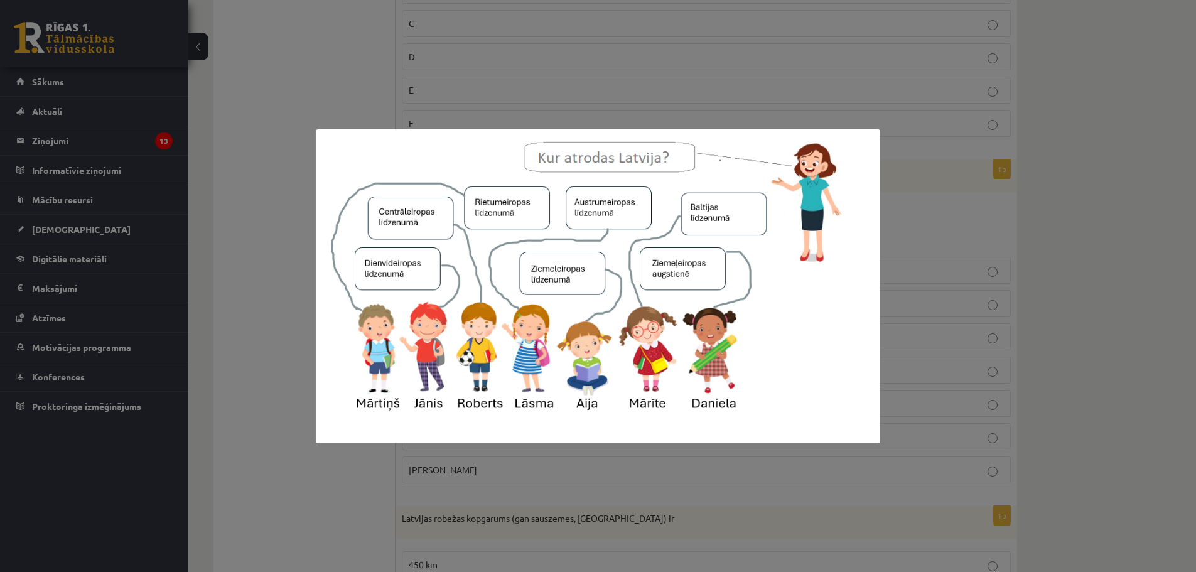
click at [635, 52] on div at bounding box center [598, 286] width 1196 height 572
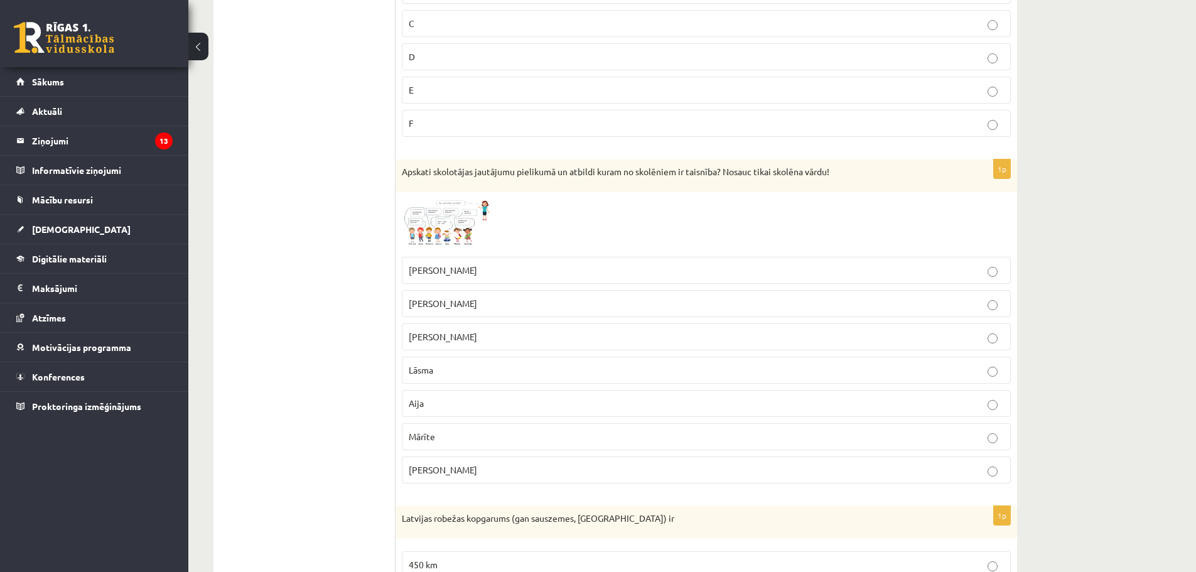
click at [503, 416] on label "Aija" at bounding box center [706, 403] width 609 height 27
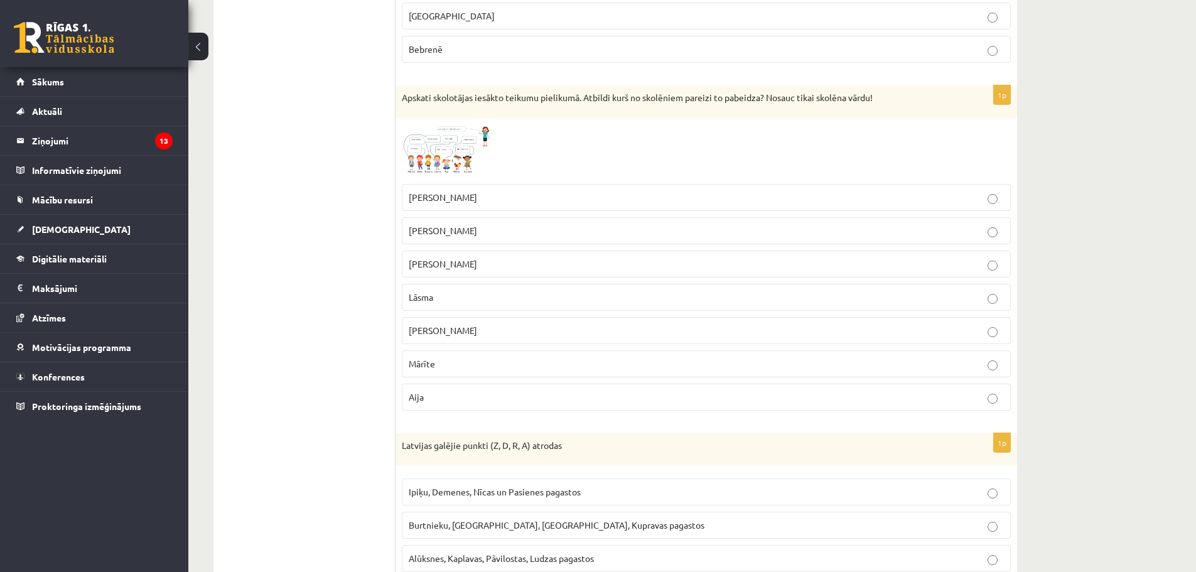
scroll to position [36, 0]
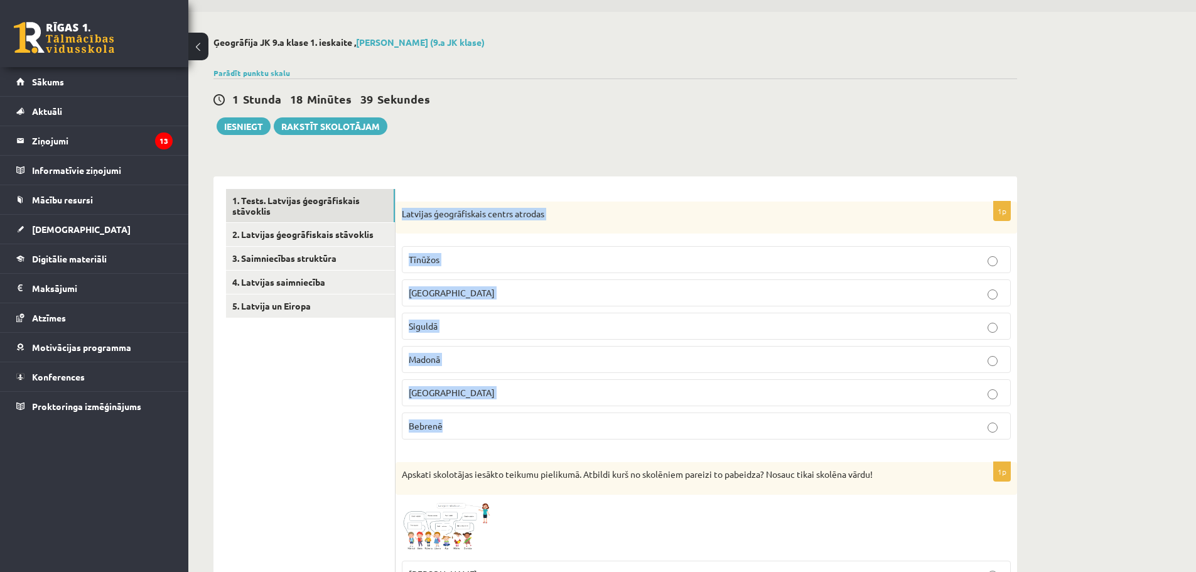
drag, startPoint x: 402, startPoint y: 213, endPoint x: 614, endPoint y: 411, distance: 290.4
click at [614, 411] on div "1p Latvijas ģeogrāfiskais centrs atrodas Tīnūžos Rīgā Siguldā Madonā Jelgavā Be…" at bounding box center [705, 325] width 621 height 249
copy div "Latvijas ģeogrāfiskais centrs atrodas Tīnūžos Rīgā Siguldā Madonā Jelgavā Bebre…"
click at [476, 257] on p "Tīnūžos" at bounding box center [706, 259] width 595 height 13
click at [410, 234] on div "Latvijas ģeogrāfiskais centrs atrodas" at bounding box center [705, 217] width 621 height 33
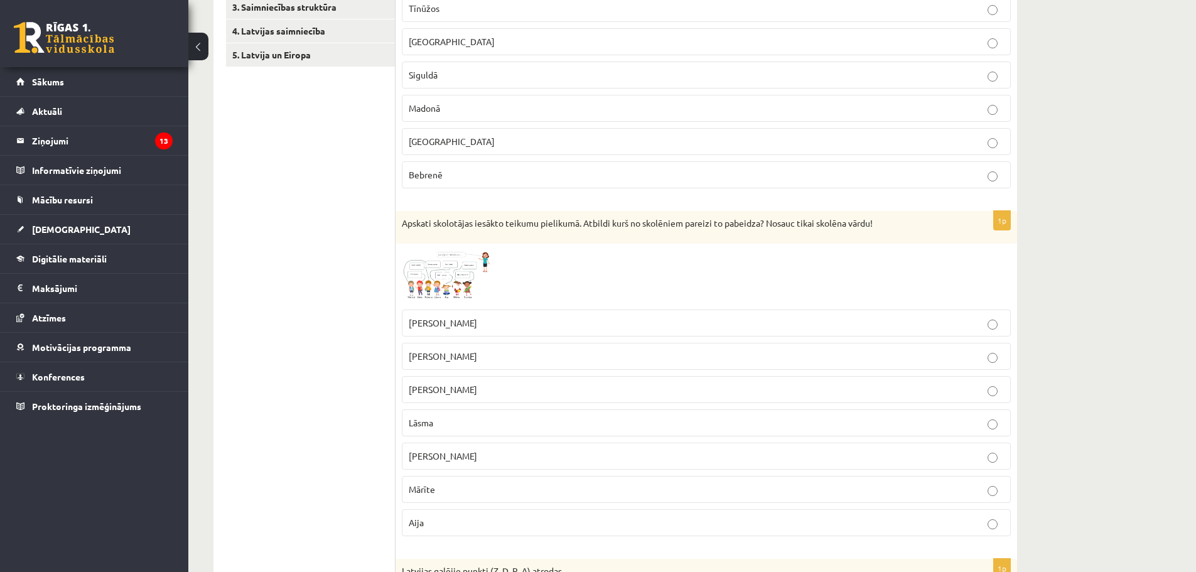
scroll to position [350, 0]
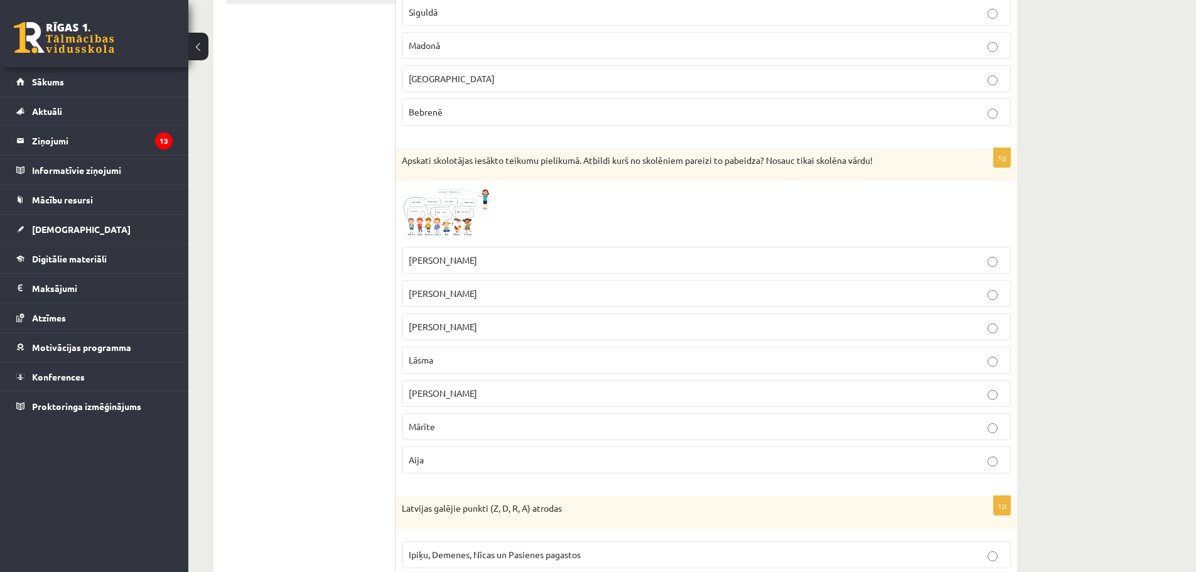
click at [439, 209] on img at bounding box center [449, 213] width 94 height 53
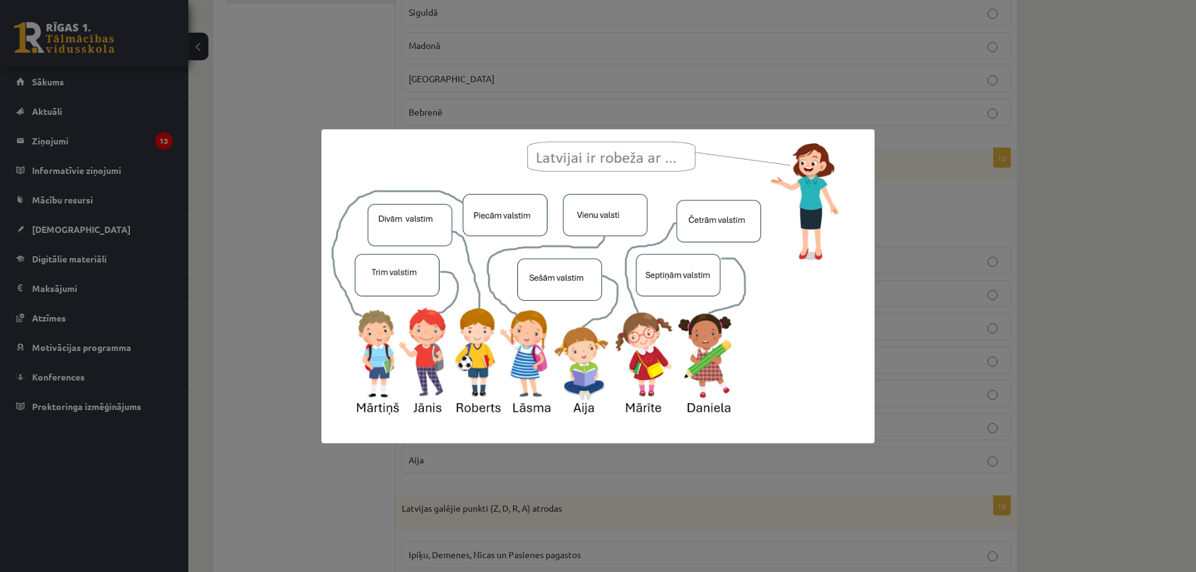
click at [680, 16] on div at bounding box center [598, 286] width 1196 height 572
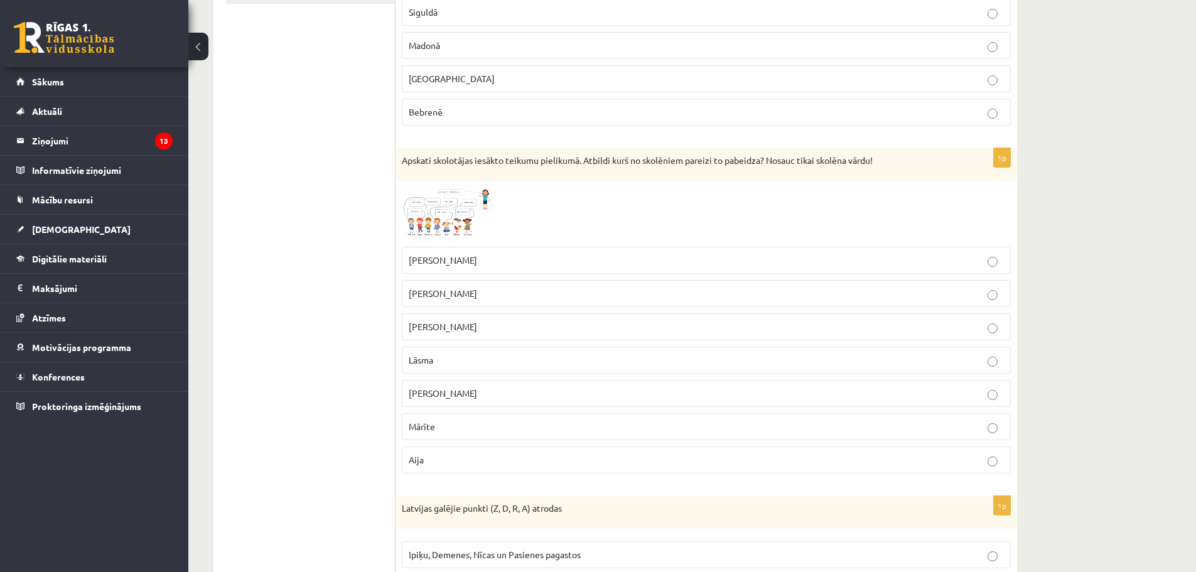
click at [432, 424] on span "Mārīte" at bounding box center [422, 426] width 26 height 11
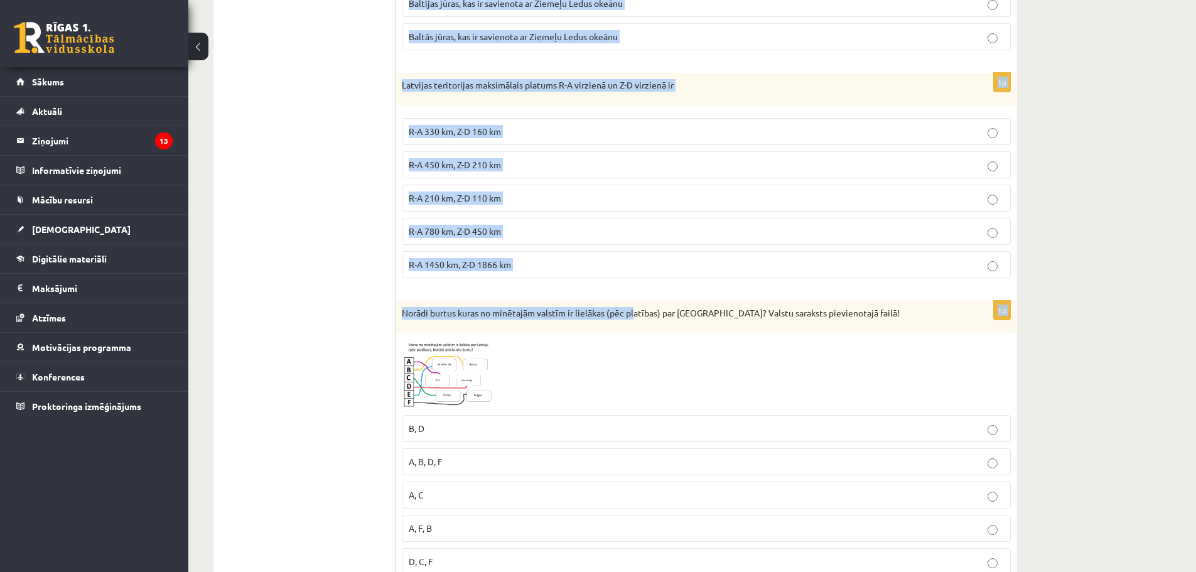
scroll to position [1229, 0]
drag, startPoint x: 395, startPoint y: 190, endPoint x: 624, endPoint y: 281, distance: 245.9
click at [624, 281] on form "1p Latvijas ģeogrāfiskais centrs atrodas Tīnūžos Rīgā Siguldā Madonā Jelgavā Be…" at bounding box center [706, 423] width 596 height 2854
copy form "Latvijas galējie punkti (Z, D, R, A) atrodas Ipiķu, Demenes, Nīcas un Pasienes …"
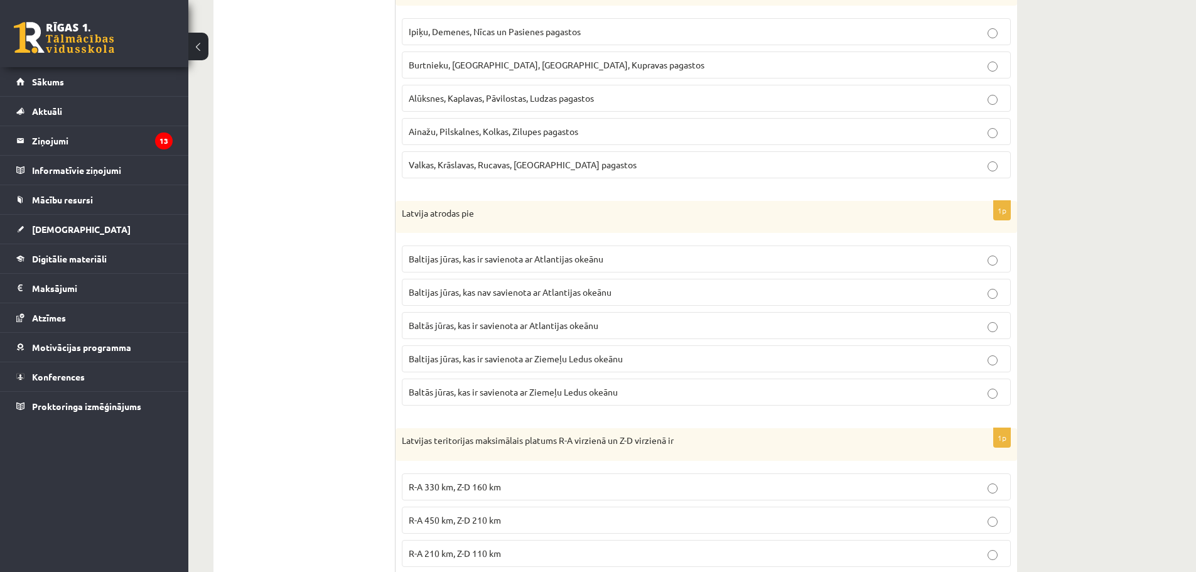
scroll to position [790, 0]
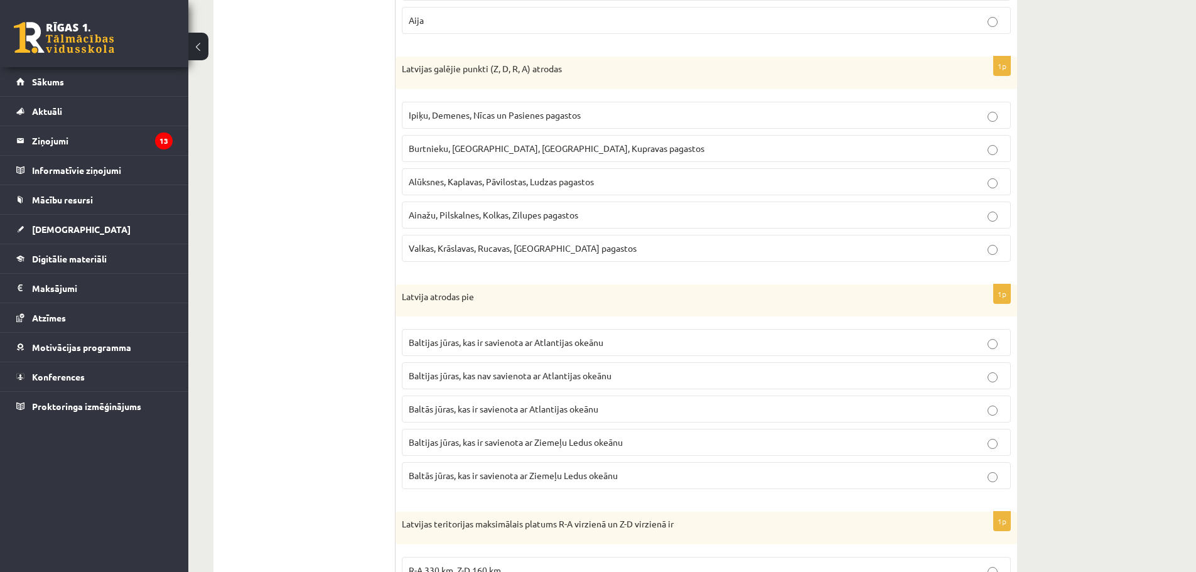
click at [572, 122] on p "Ipiķu, Demenes, Nīcas un Pasienes pagastos" at bounding box center [706, 115] width 595 height 13
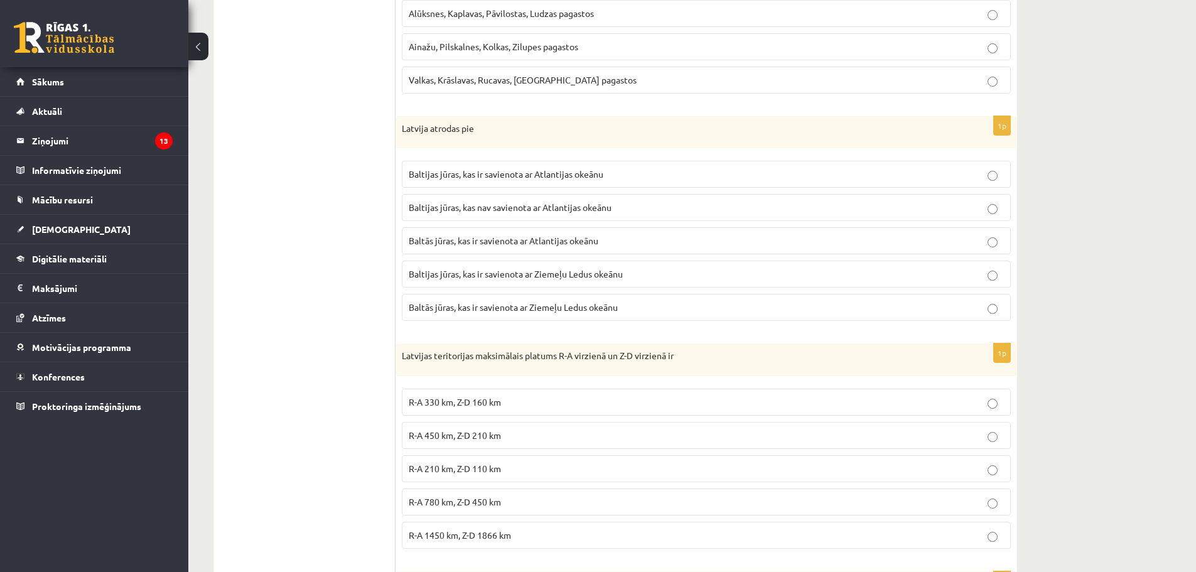
scroll to position [978, 0]
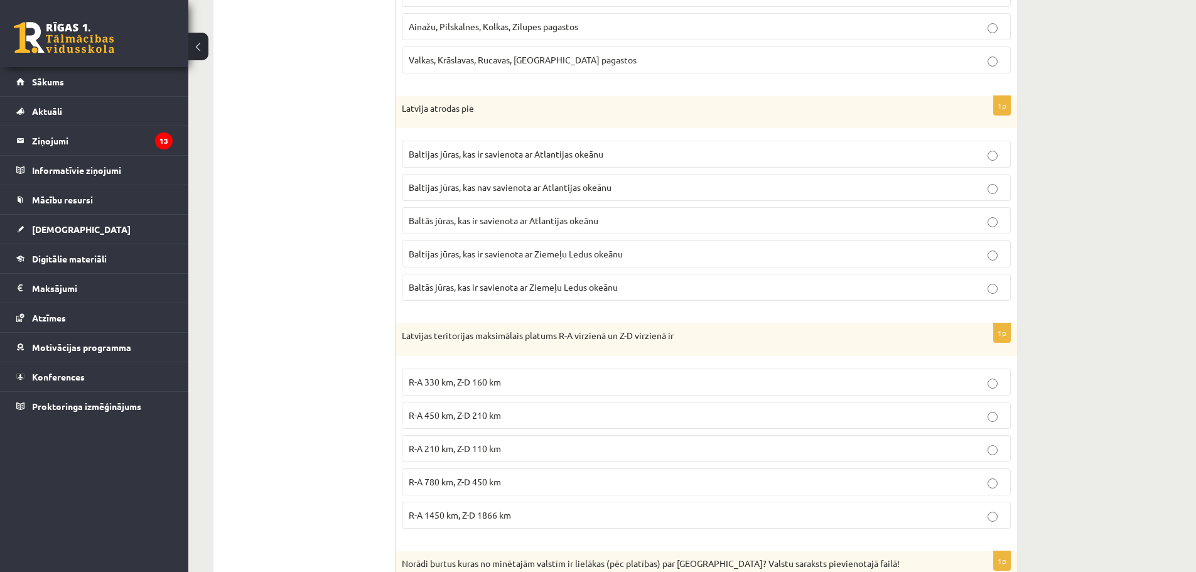
click at [542, 146] on label "Baltijas jūras, kas ir savienota ar Atlantijas okeānu" at bounding box center [706, 154] width 609 height 27
click at [611, 223] on p "Baltās jūras, kas ir savienota ar Atlantijas okeānu" at bounding box center [706, 220] width 595 height 13
click at [619, 159] on p "Baltijas jūras, kas ir savienota ar Atlantijas okeānu" at bounding box center [706, 153] width 595 height 13
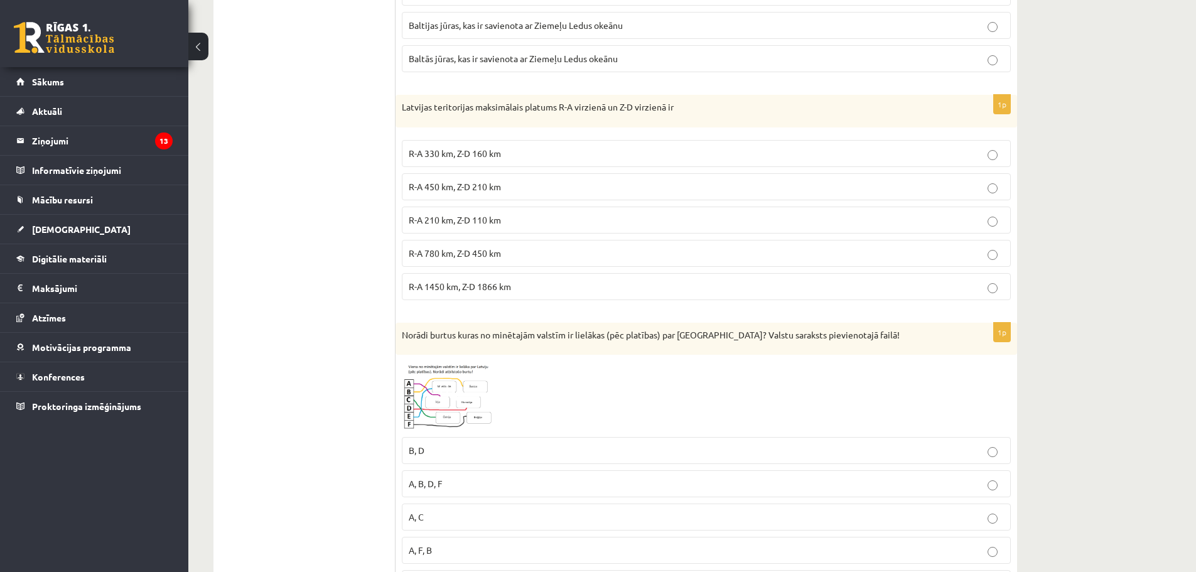
scroll to position [1229, 0]
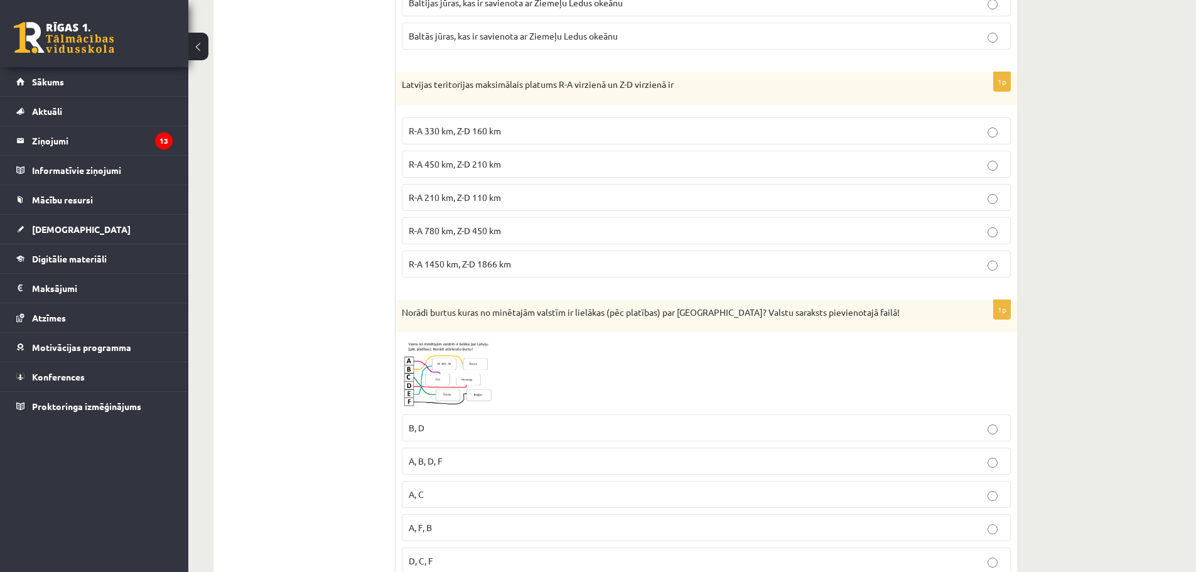
click at [522, 157] on label "R-A 450 km, Z-D 210 km" at bounding box center [706, 164] width 609 height 27
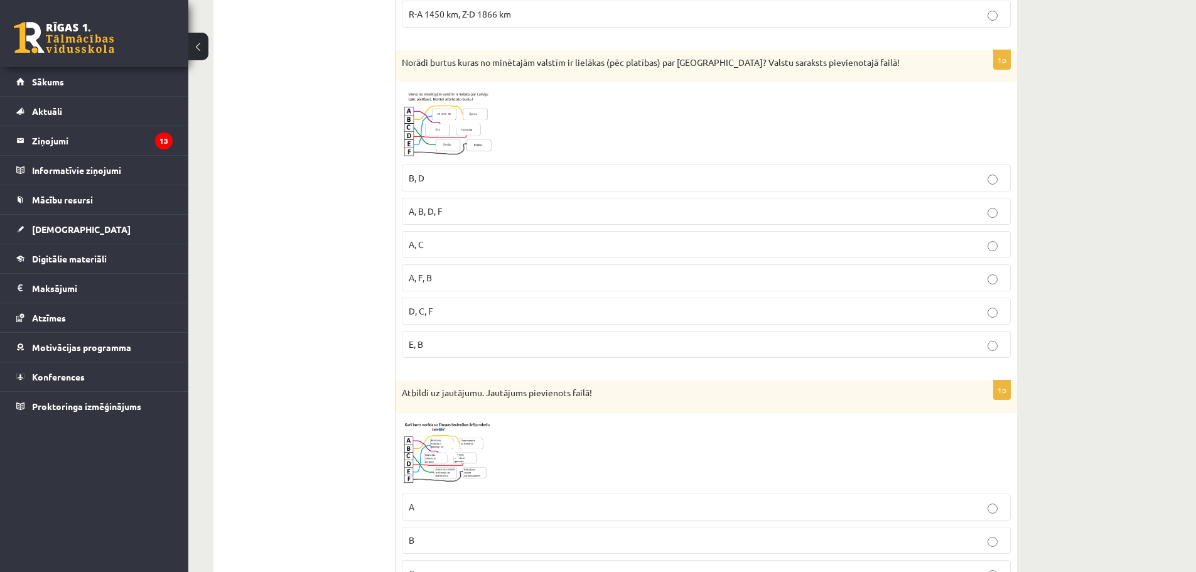
scroll to position [1480, 0]
click at [453, 146] on img at bounding box center [449, 122] width 94 height 70
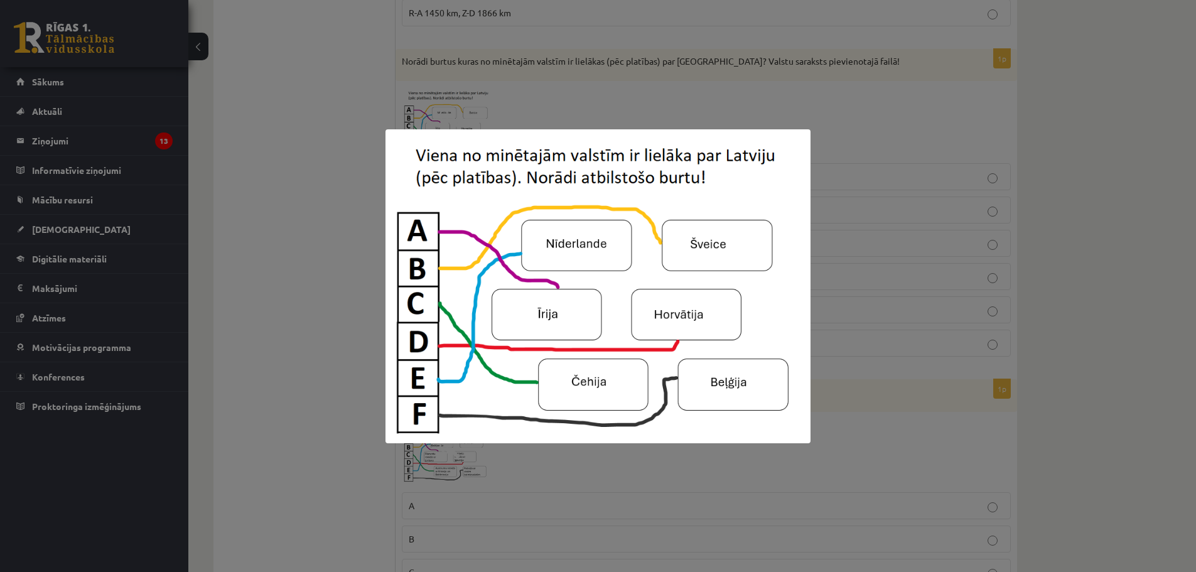
click at [655, 100] on div at bounding box center [598, 286] width 1196 height 572
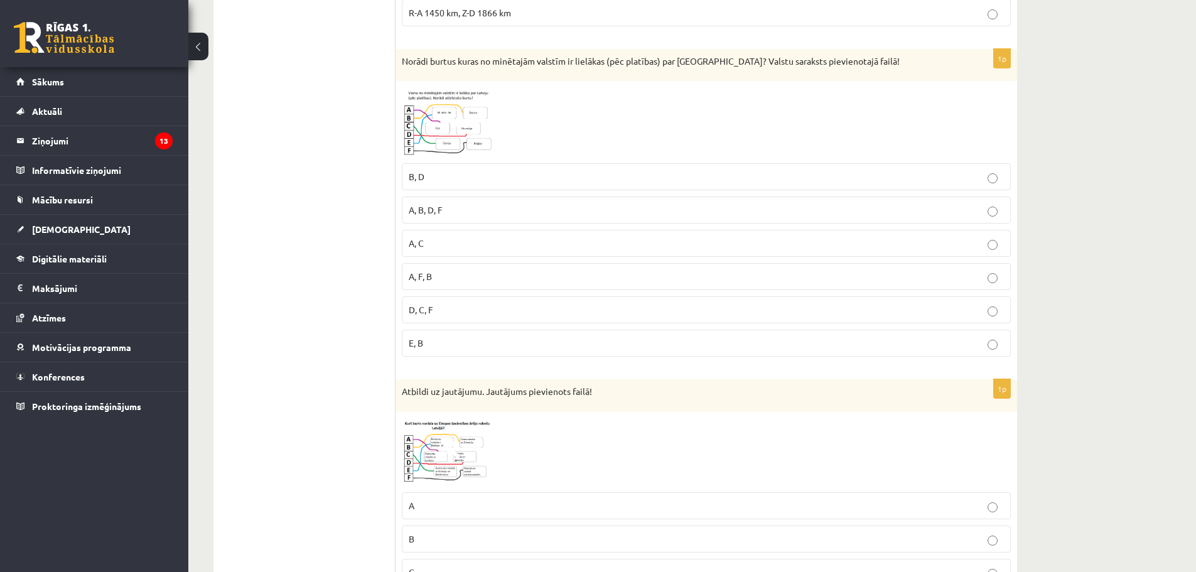
click at [470, 134] on img at bounding box center [449, 122] width 94 height 70
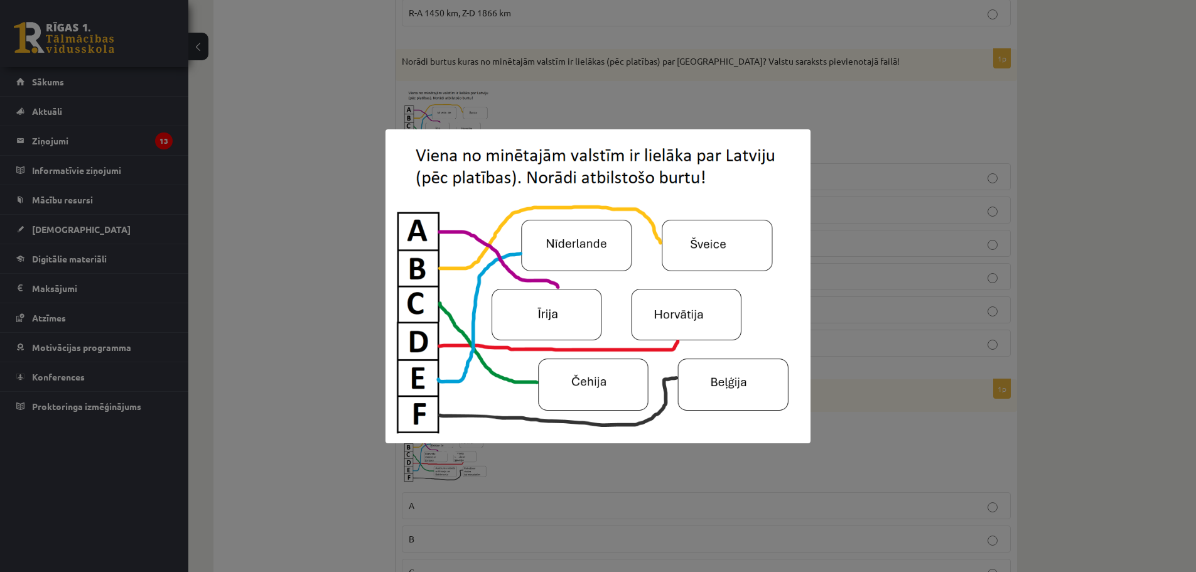
click at [810, 88] on div at bounding box center [598, 286] width 1196 height 572
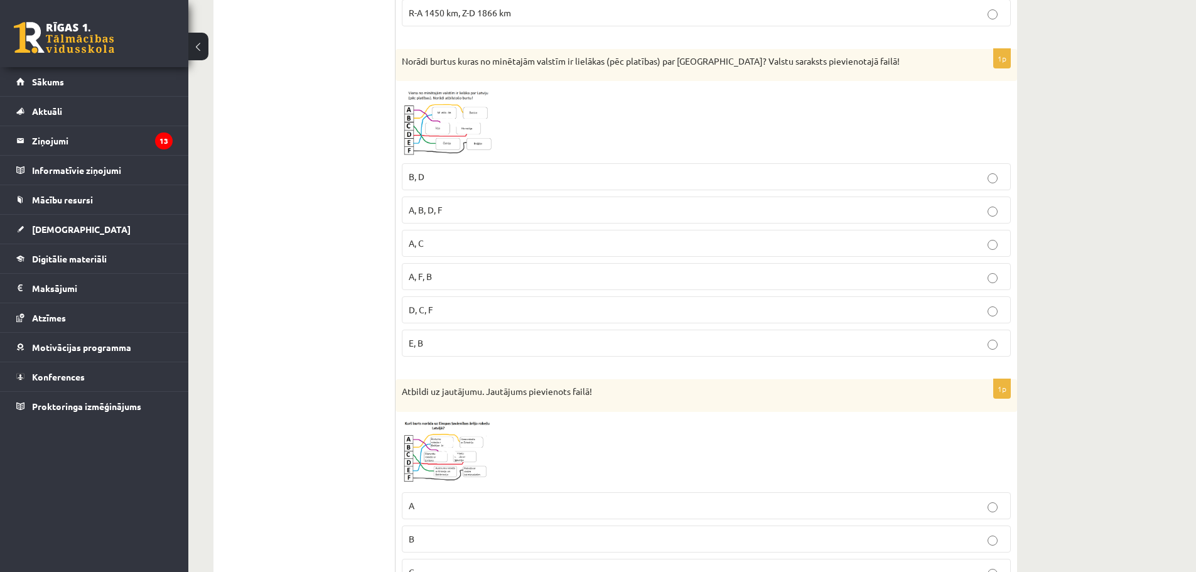
click at [576, 241] on p "A, C" at bounding box center [706, 243] width 595 height 13
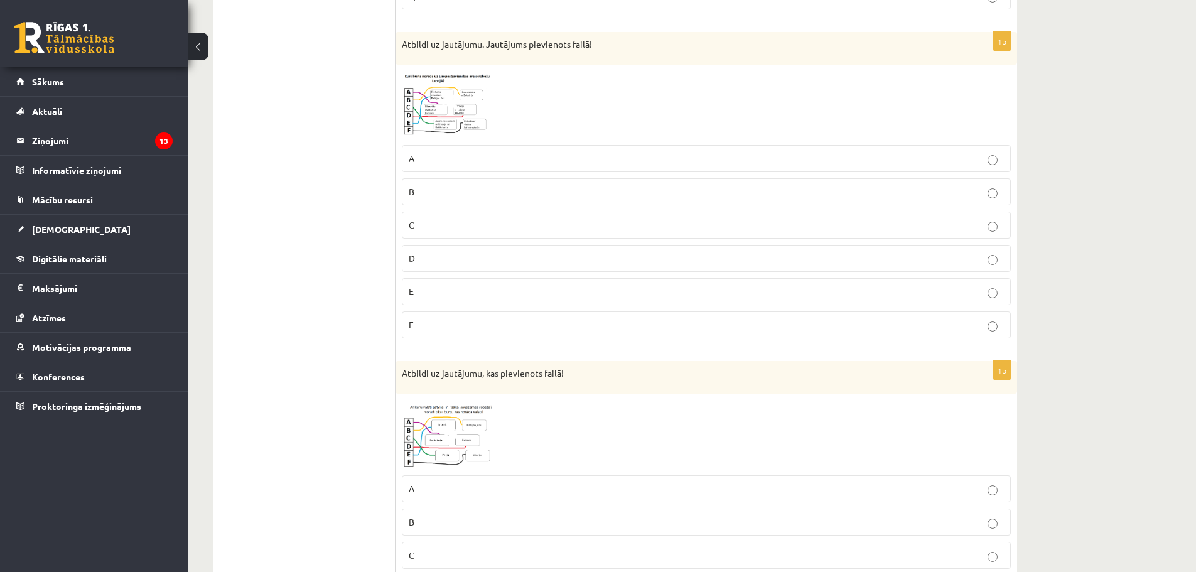
scroll to position [1857, 0]
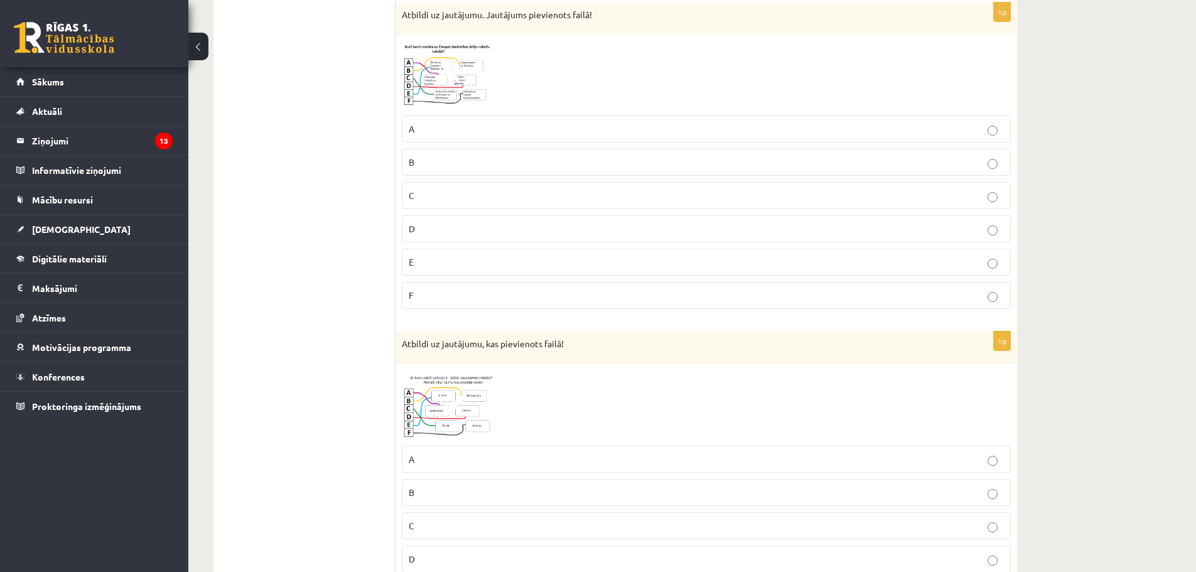
click at [562, 212] on fieldset "A B C D E F" at bounding box center [706, 210] width 609 height 203
click at [490, 83] on img at bounding box center [449, 75] width 94 height 68
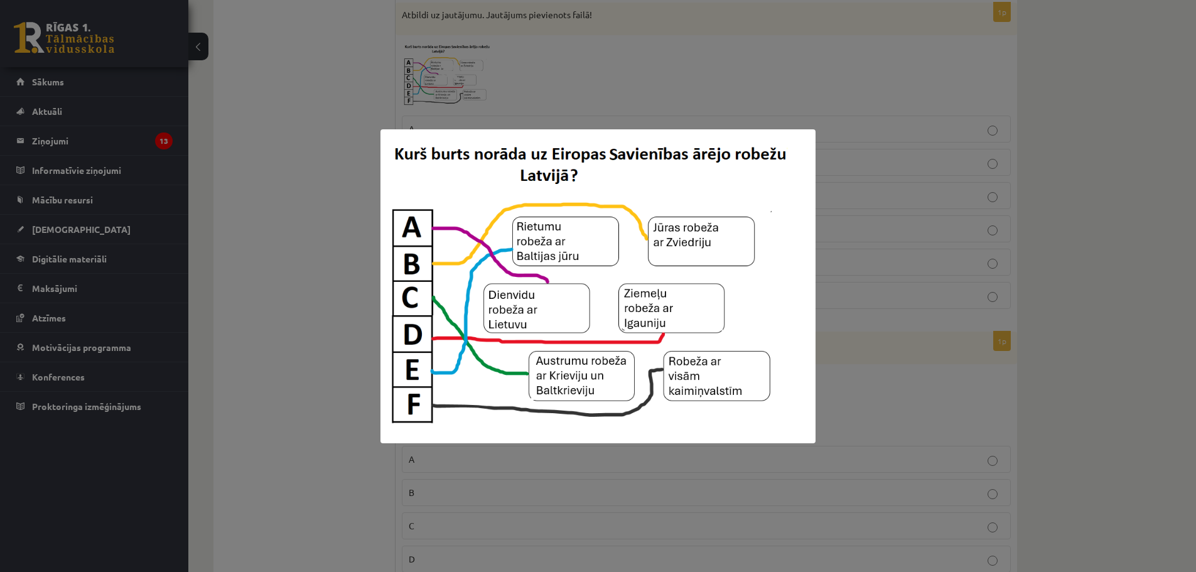
click at [765, 78] on div at bounding box center [598, 286] width 1196 height 572
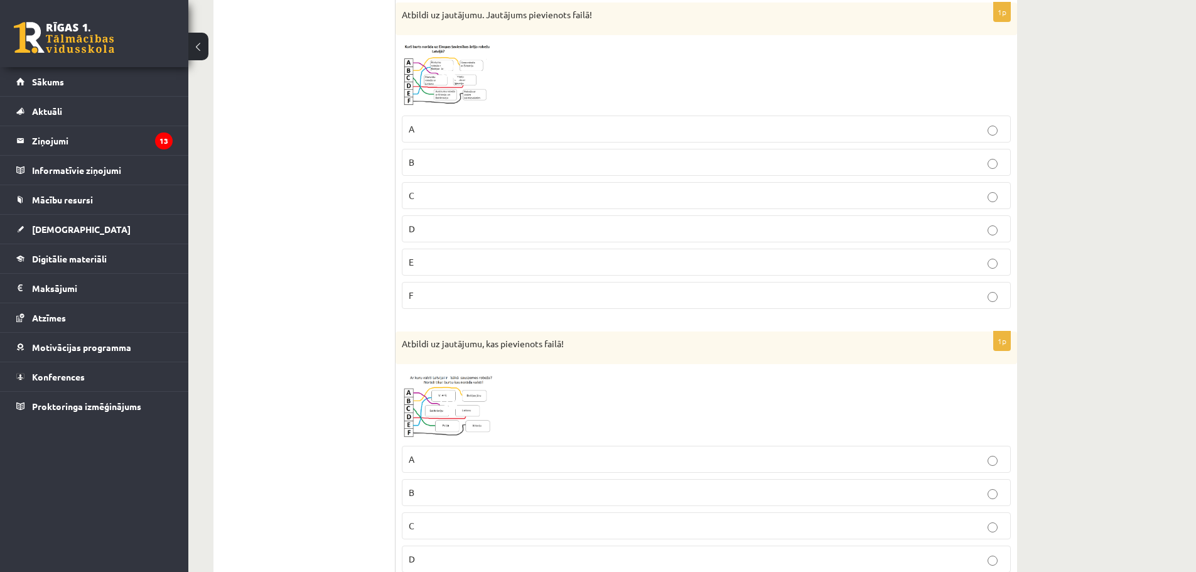
click at [478, 82] on img at bounding box center [449, 75] width 94 height 68
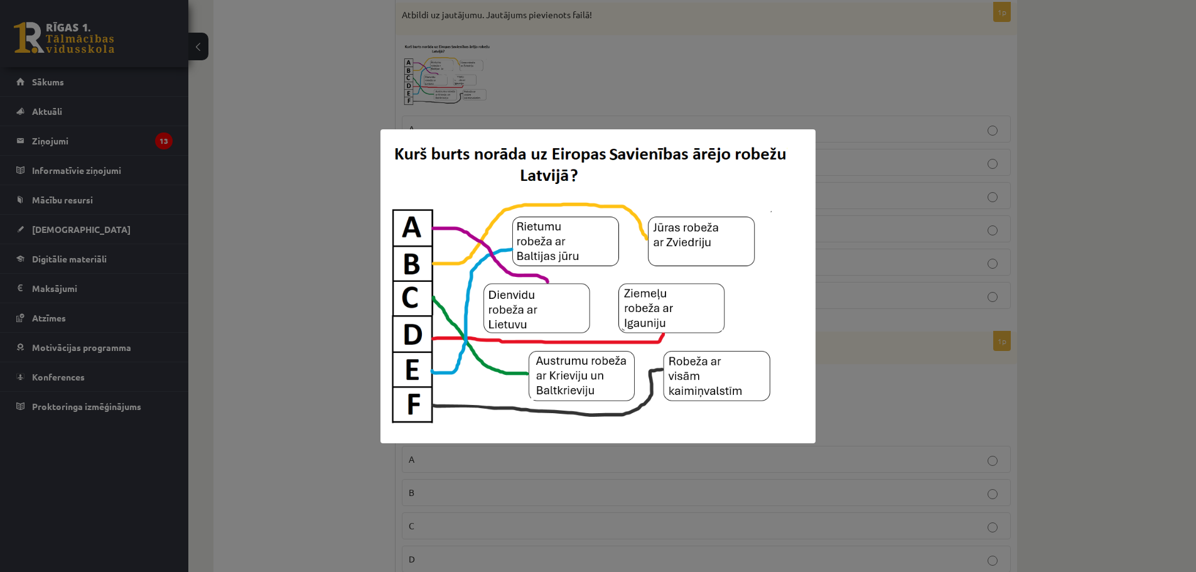
click at [842, 330] on div at bounding box center [598, 286] width 1196 height 572
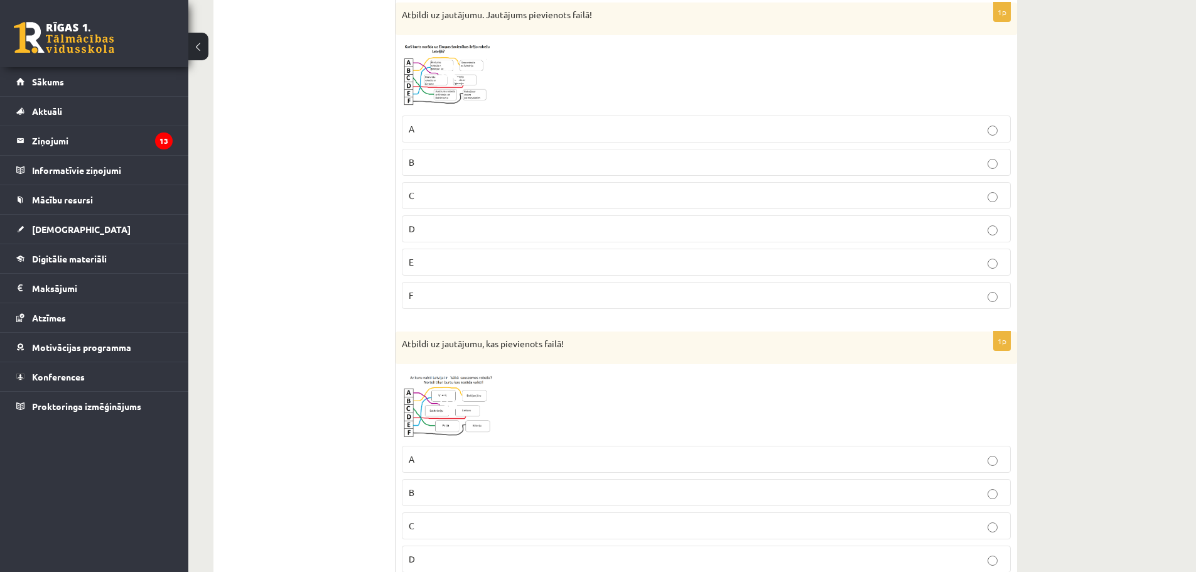
click at [545, 268] on p "E" at bounding box center [706, 261] width 595 height 13
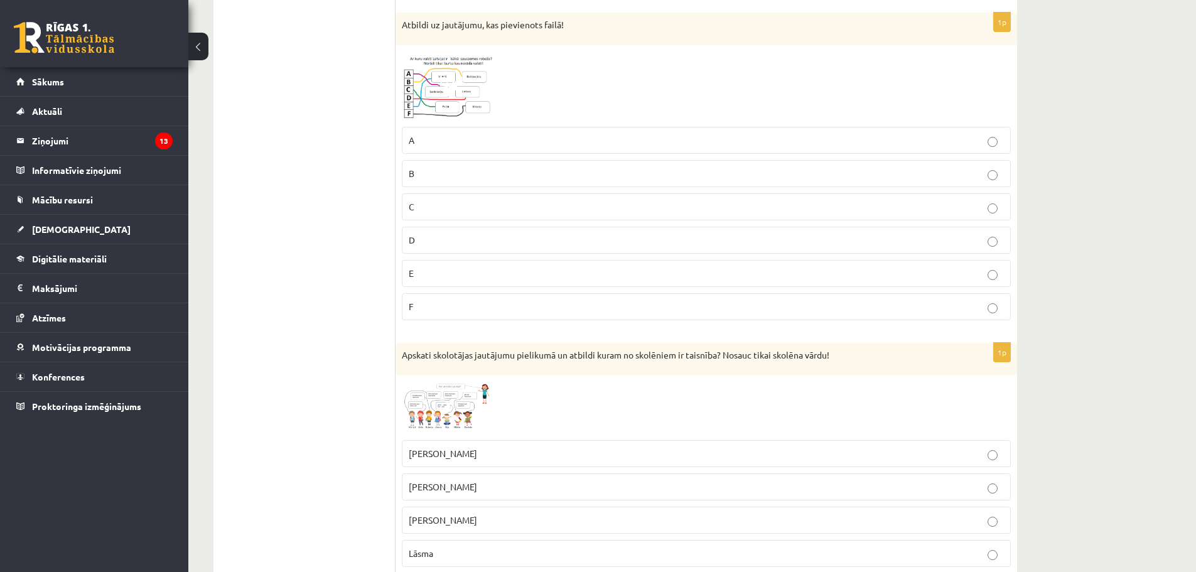
scroll to position [2170, 0]
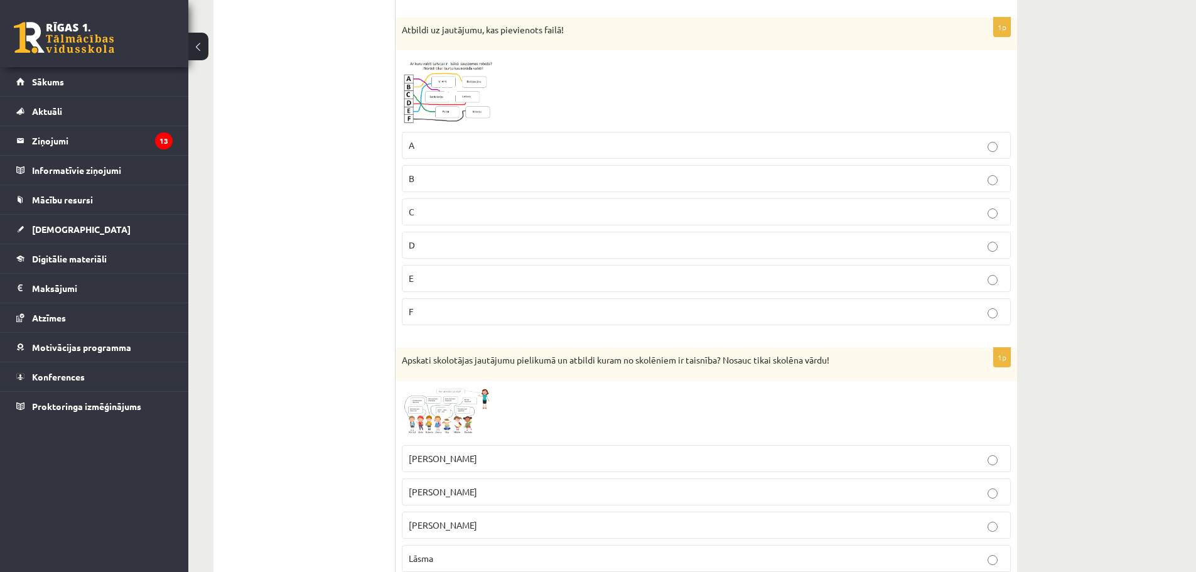
click at [462, 107] on img at bounding box center [449, 91] width 94 height 70
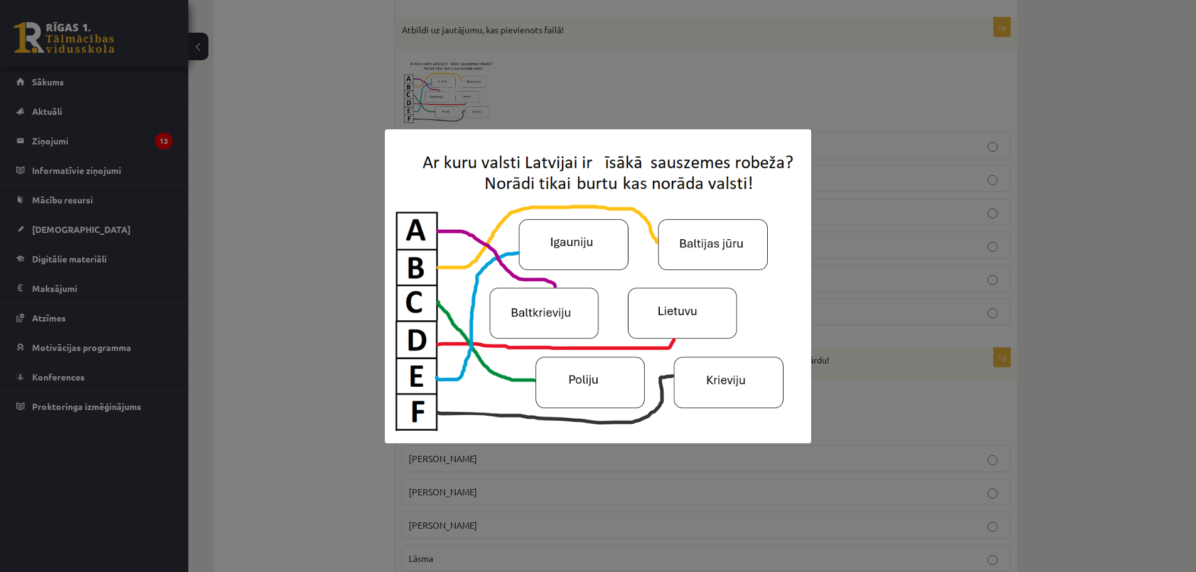
click at [244, 161] on div at bounding box center [598, 286] width 1196 height 572
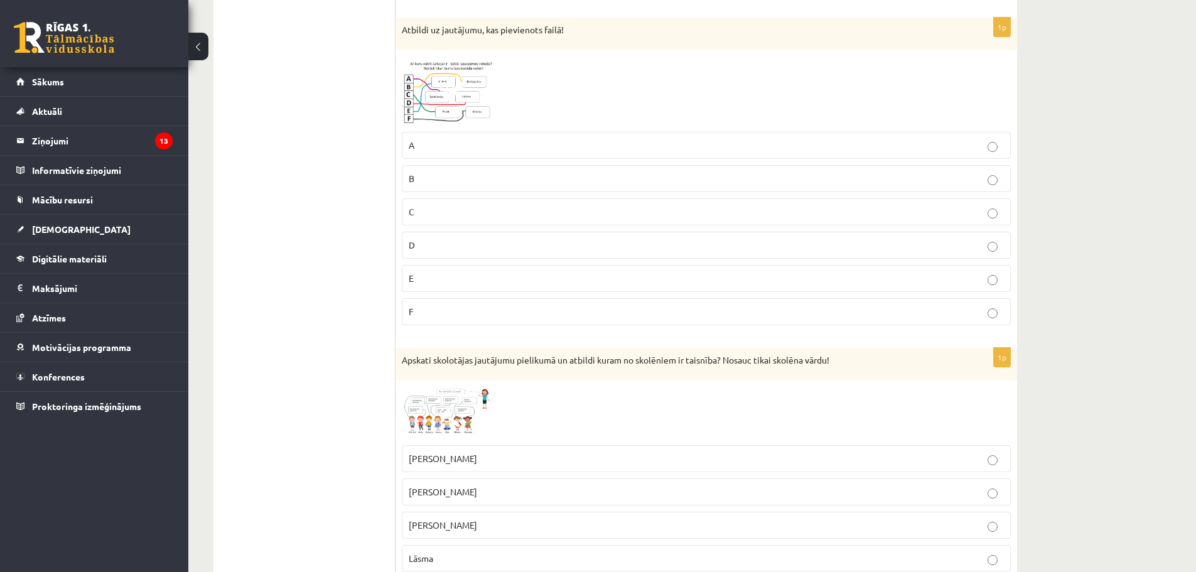
click at [442, 244] on p "D" at bounding box center [706, 244] width 595 height 13
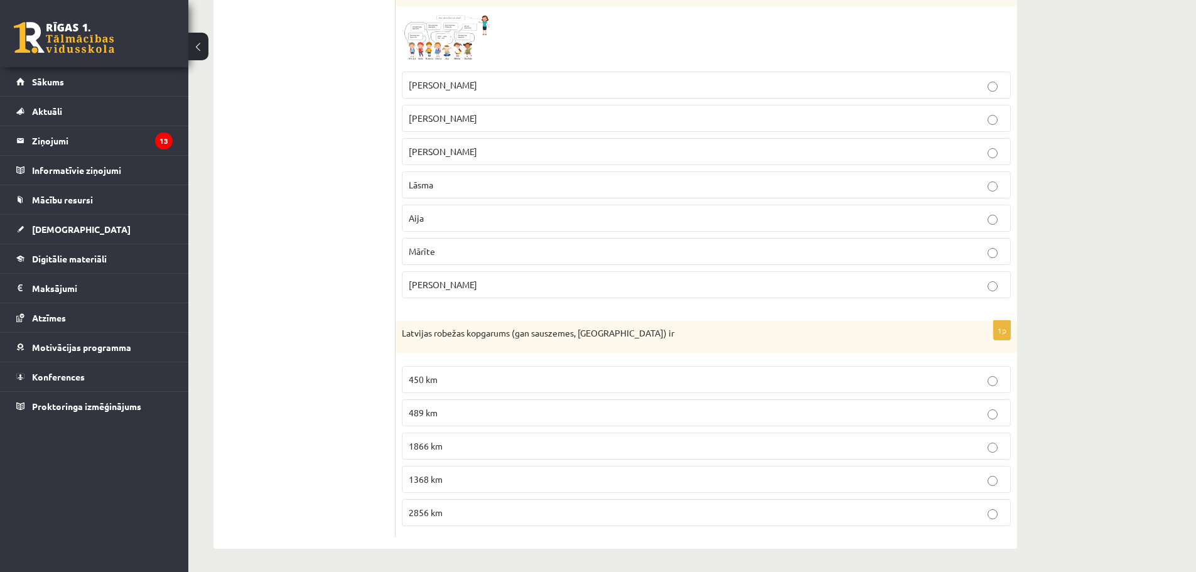
scroll to position [2547, 0]
drag, startPoint x: 400, startPoint y: 330, endPoint x: 555, endPoint y: 486, distance: 220.1
click at [554, 490] on div "1p Latvijas robežas kopgarums (gan sauszemes, gan jūras) ir 450 km 489 km 1866 …" at bounding box center [705, 425] width 621 height 215
copy div "Latvijas robežas kopgarums (gan sauszemes, gan jūras) ir 450 km 489 km 1866 km …"
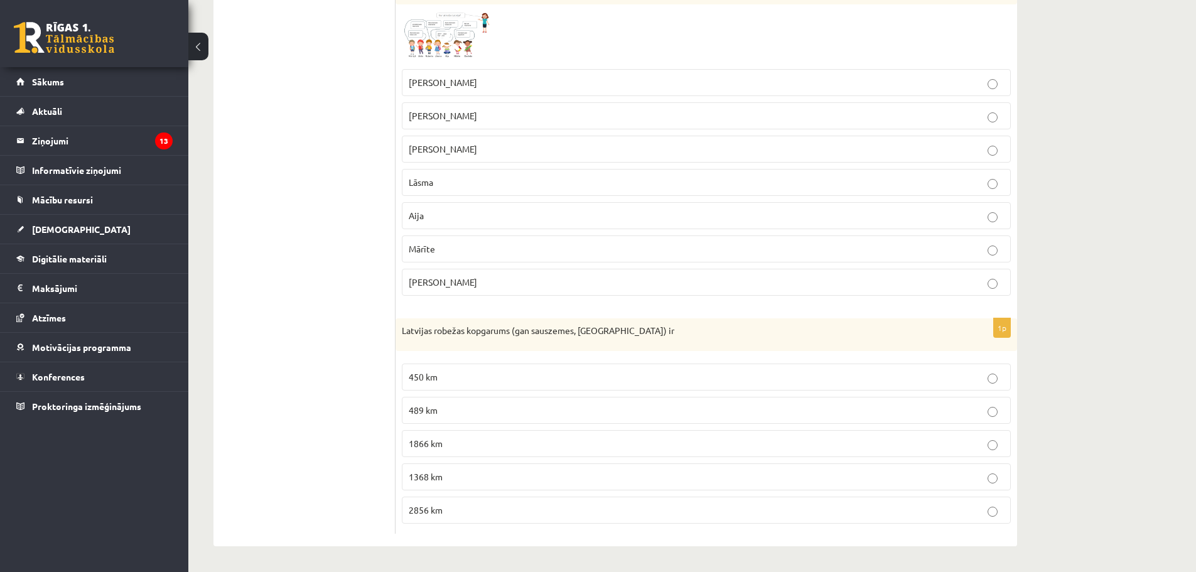
click at [462, 442] on p "1866 km" at bounding box center [706, 443] width 595 height 13
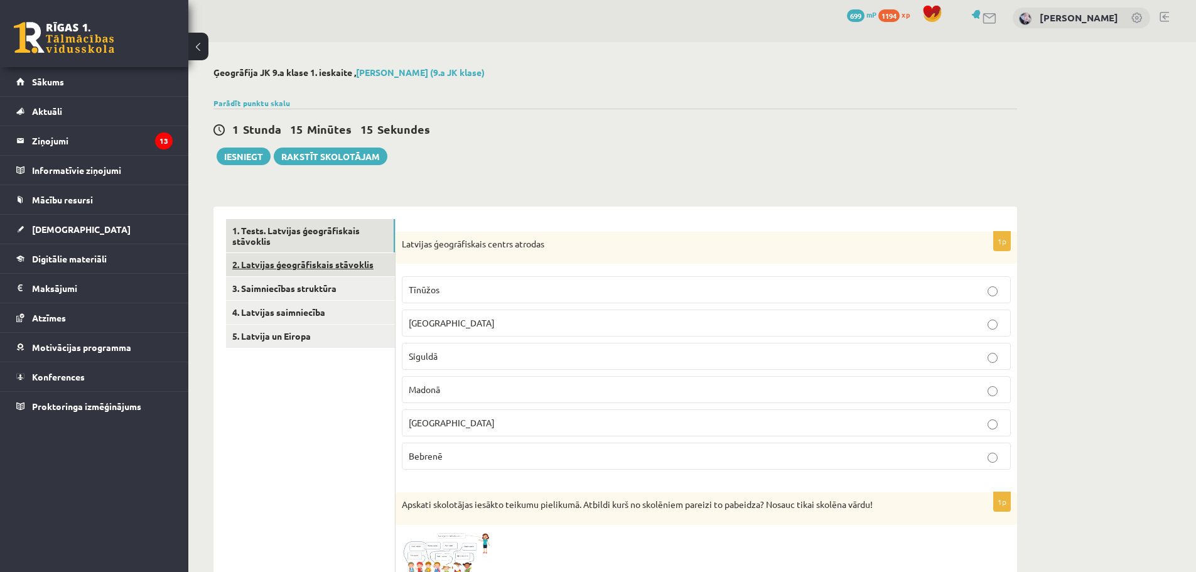
scroll to position [0, 0]
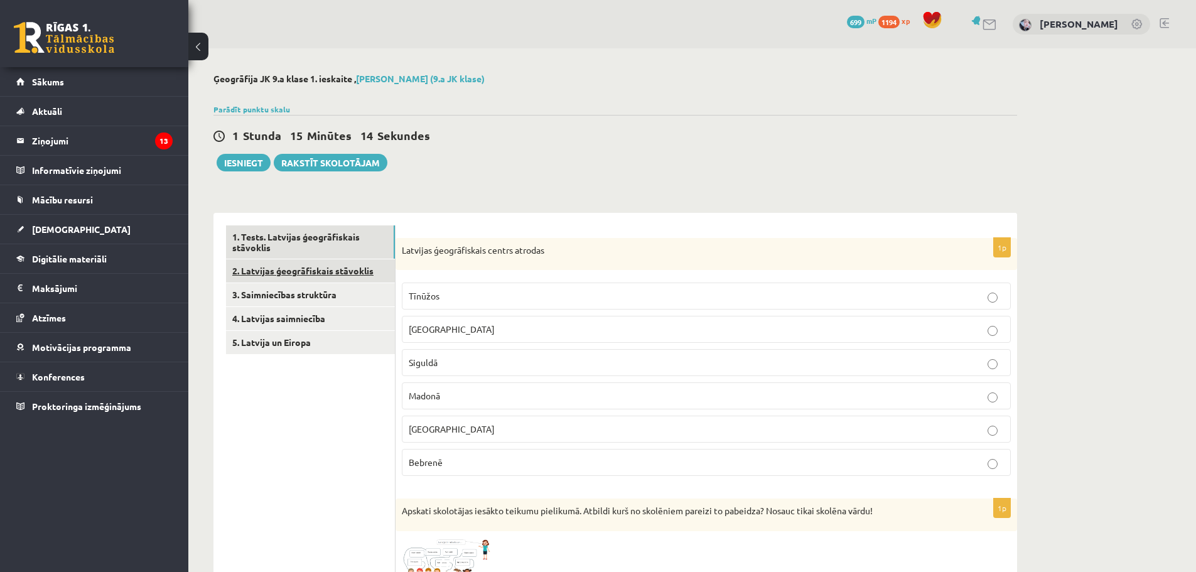
click at [316, 278] on link "2. Latvijas ģeogrāfiskais stāvoklis" at bounding box center [310, 270] width 169 height 23
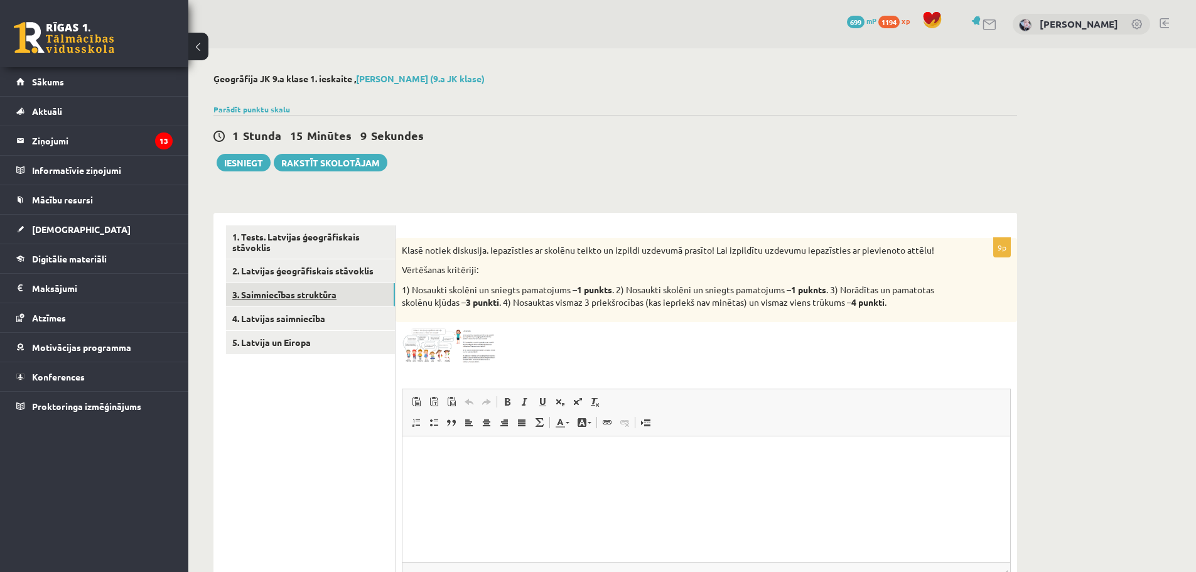
click at [330, 297] on link "3. Saimniecības struktūra" at bounding box center [310, 294] width 169 height 23
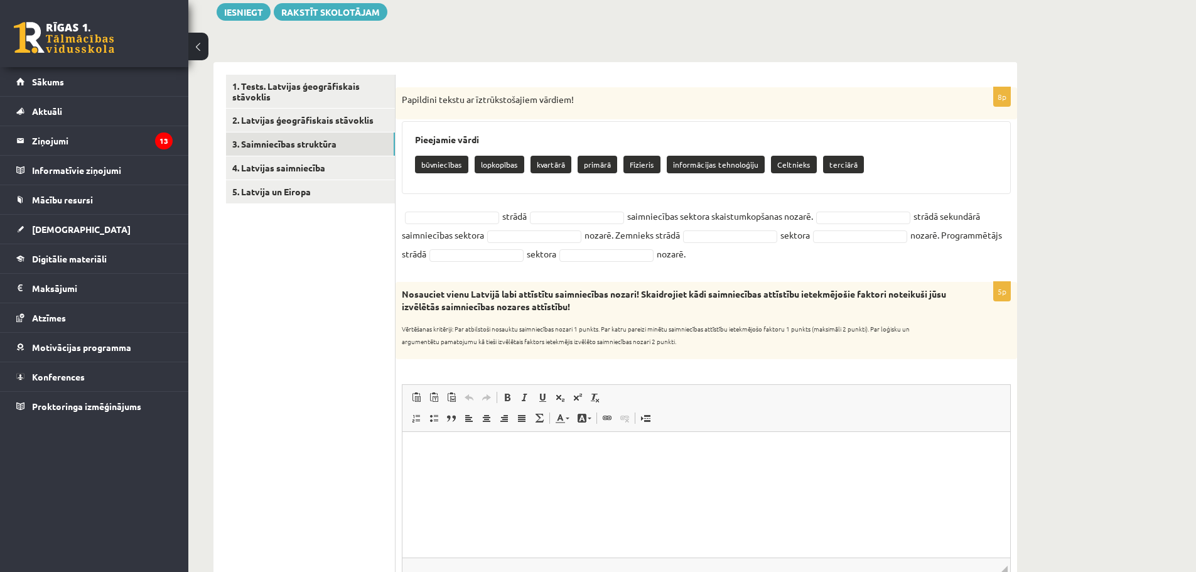
scroll to position [132, 0]
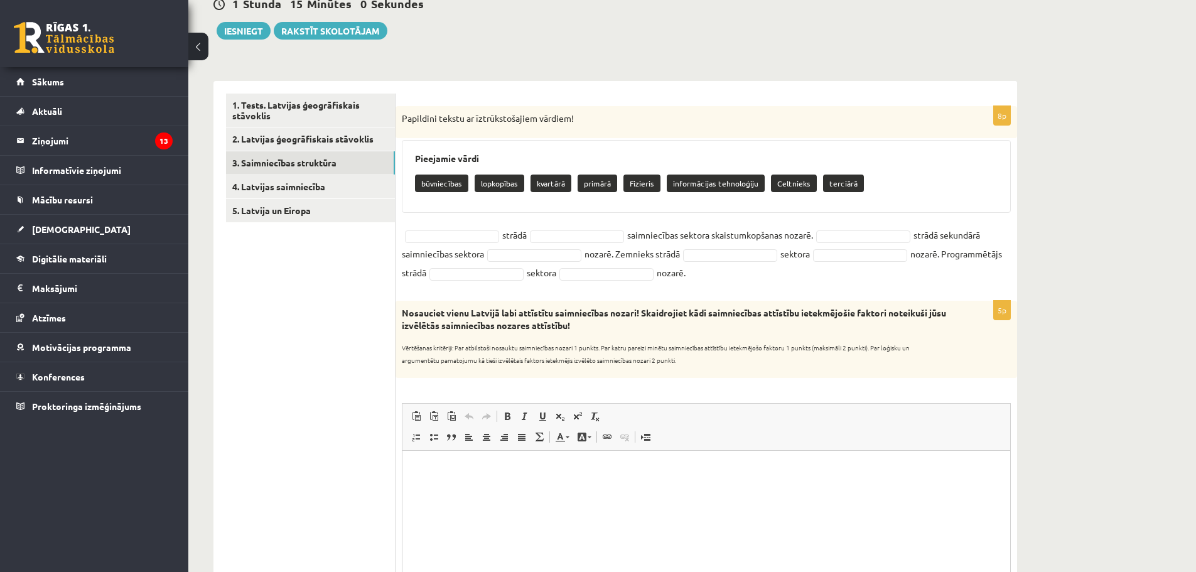
drag, startPoint x: 402, startPoint y: 115, endPoint x: 836, endPoint y: 266, distance: 459.9
click at [836, 266] on div "8p Papildini tekstu ar īztrūkstošajiem vārdiem! Pieejamie vārdi būvniecības lop…" at bounding box center [705, 197] width 621 height 182
copy div "Papildini tekstu ar īztrūkstošajiem vārdiem! Pieejamie vārdi būvniecības lopkop…"
click at [621, 114] on p "Papildini tekstu ar īztrūkstošajiem vārdiem!" at bounding box center [675, 118] width 546 height 13
click at [423, 247] on fieldset "primārā ******* strādā saimniecības sektora skaistumkopšanas nozarē. strādā sek…" at bounding box center [706, 253] width 609 height 56
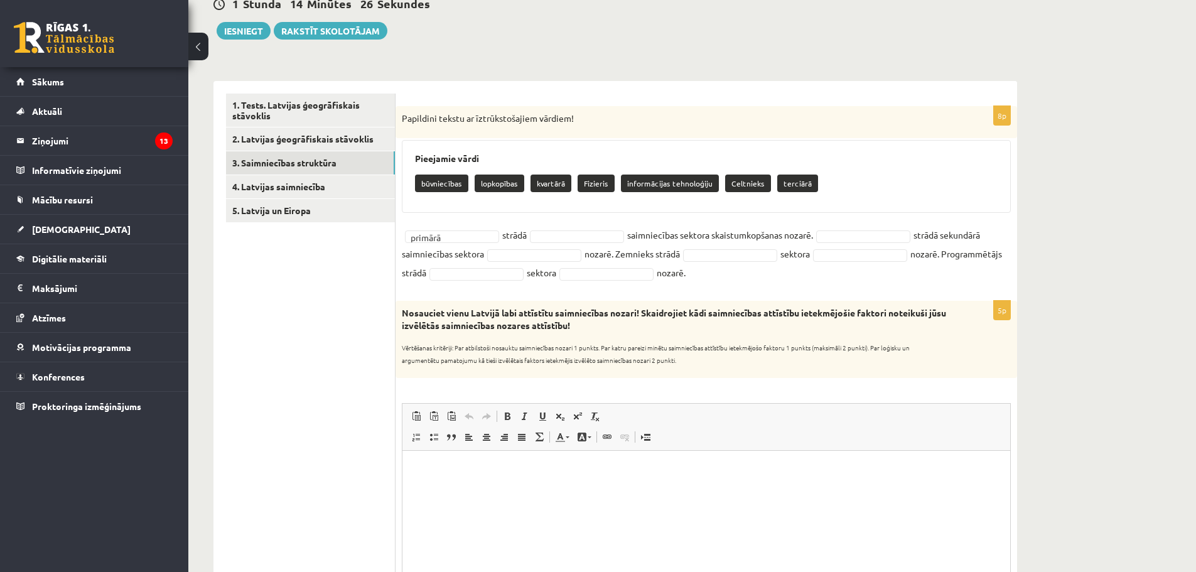
click at [426, 227] on fieldset "primārā ******* strādā saimniecības sektora skaistumkopšanas nozarē. strādā sek…" at bounding box center [706, 253] width 609 height 56
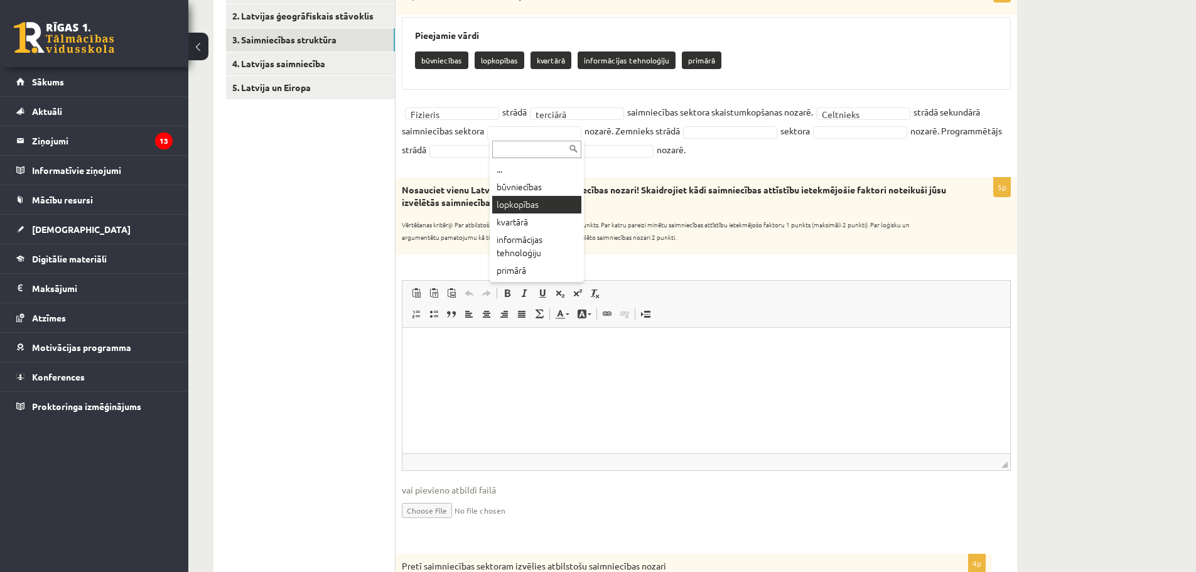
scroll to position [257, 0]
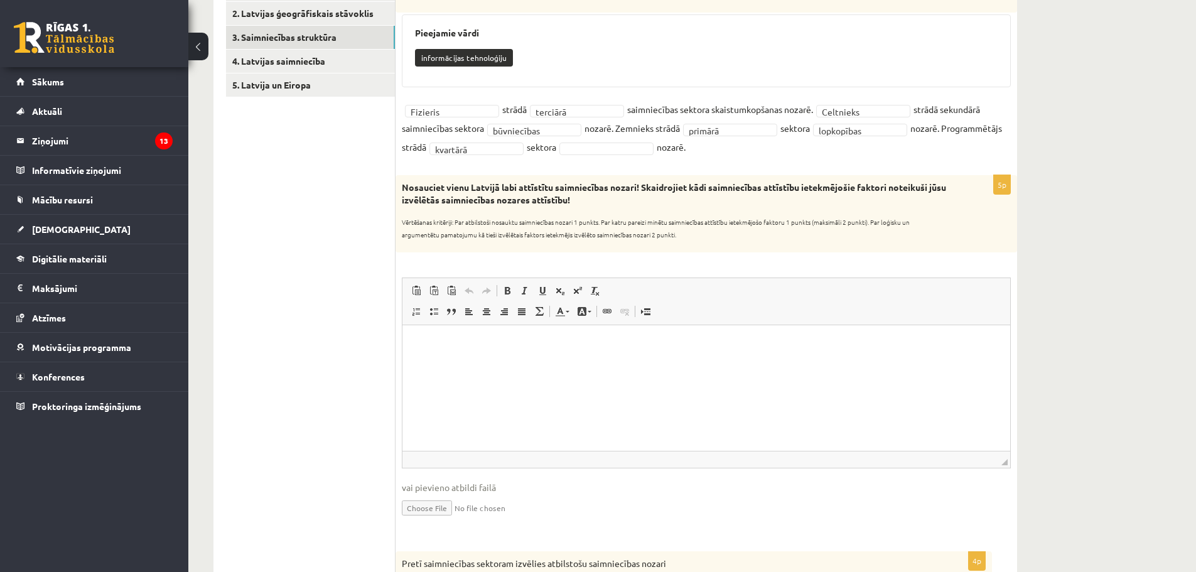
click at [662, 156] on fieldset "**********" at bounding box center [706, 128] width 609 height 56
drag, startPoint x: 663, startPoint y: 151, endPoint x: 657, endPoint y: 159, distance: 10.4
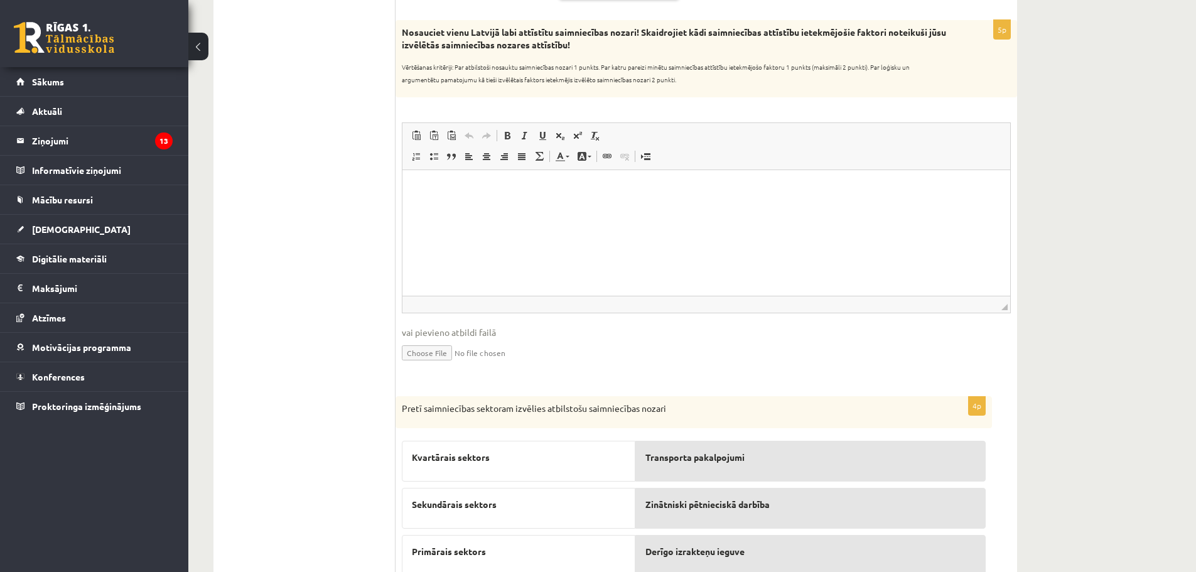
scroll to position [479, 0]
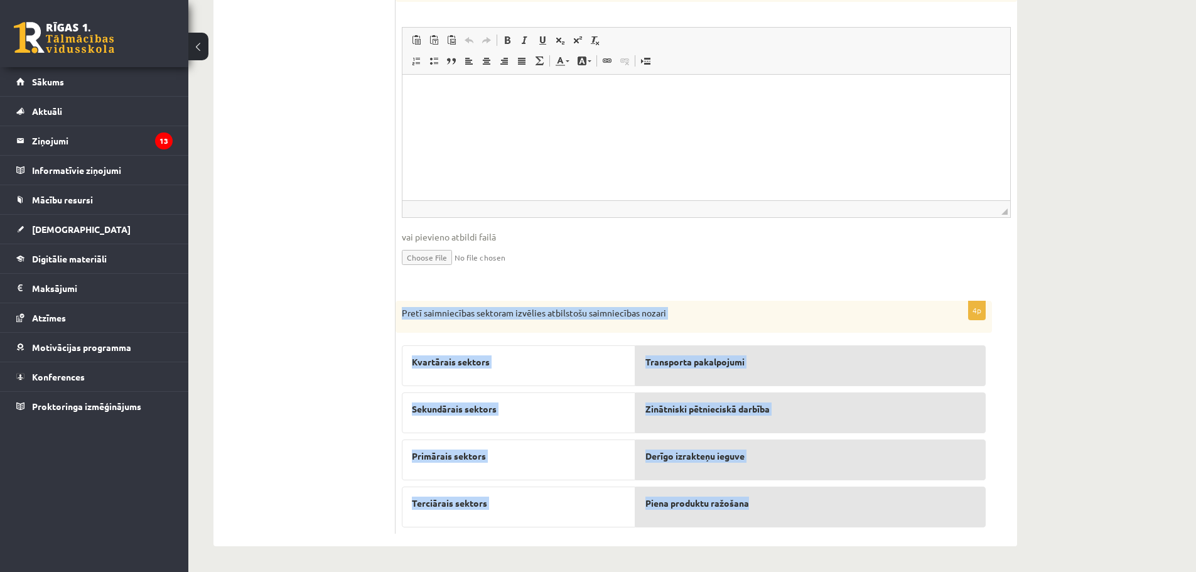
drag, startPoint x: 397, startPoint y: 308, endPoint x: 858, endPoint y: 512, distance: 503.8
click at [858, 512] on div "4p Pretī saimniecības sektoram izvēlies atbilstošu saimniecības nozari Kvartāra…" at bounding box center [693, 417] width 596 height 233
copy div "Pretī saimniecības sektoram izvēlies atbilstošu saimniecības nozari Kvartārais …"
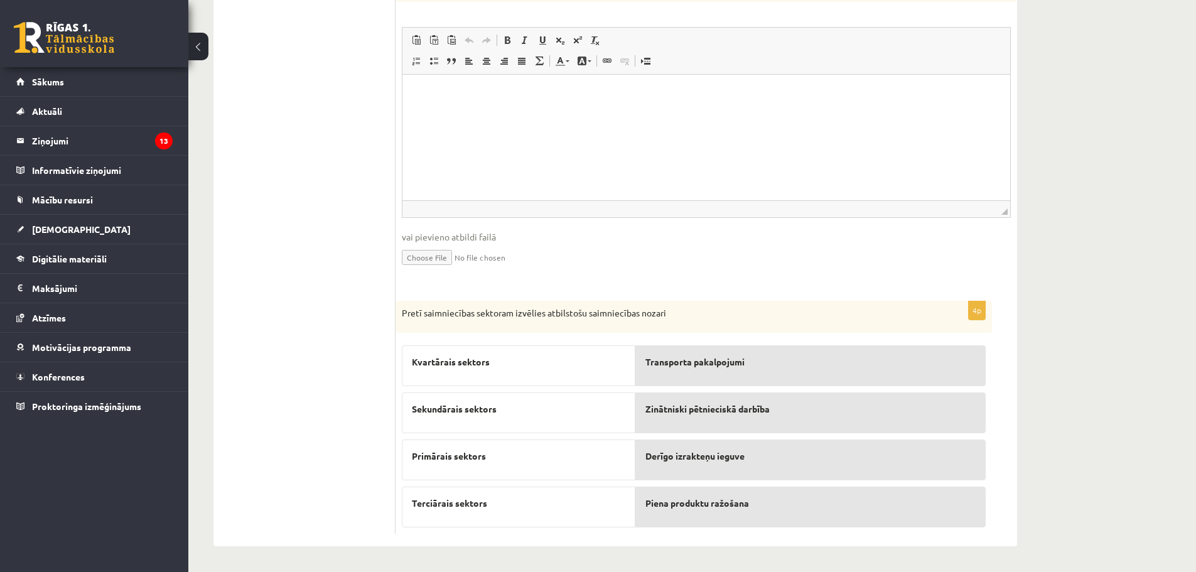
click at [729, 275] on fieldset "Rich Text Editor, wiswyg-editor-user-answer-47433808338180 Панели инструментов …" at bounding box center [706, 154] width 609 height 255
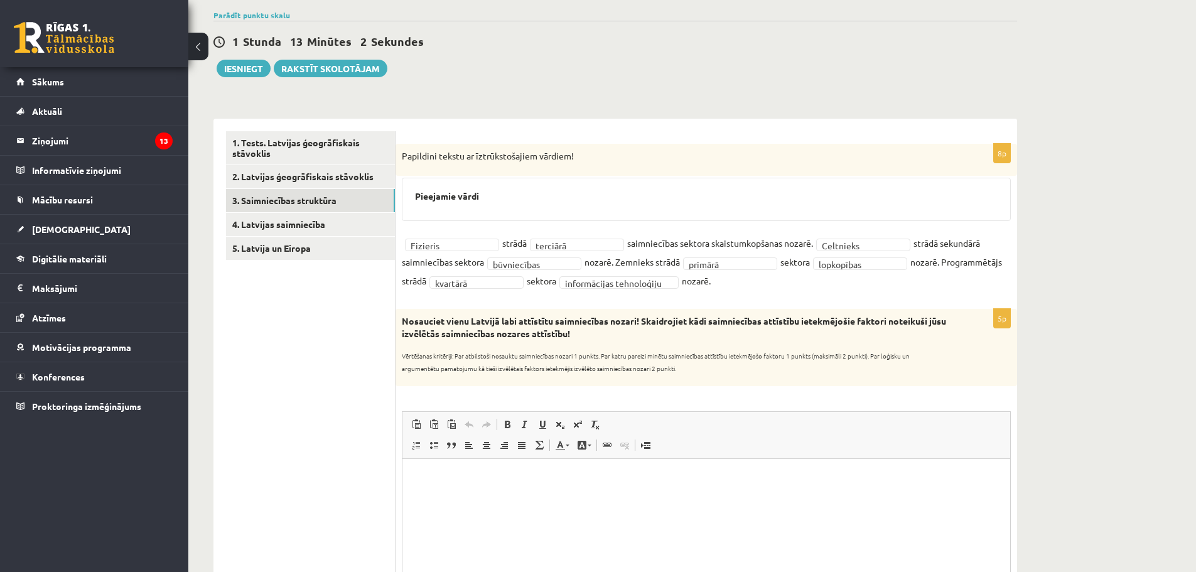
scroll to position [0, 0]
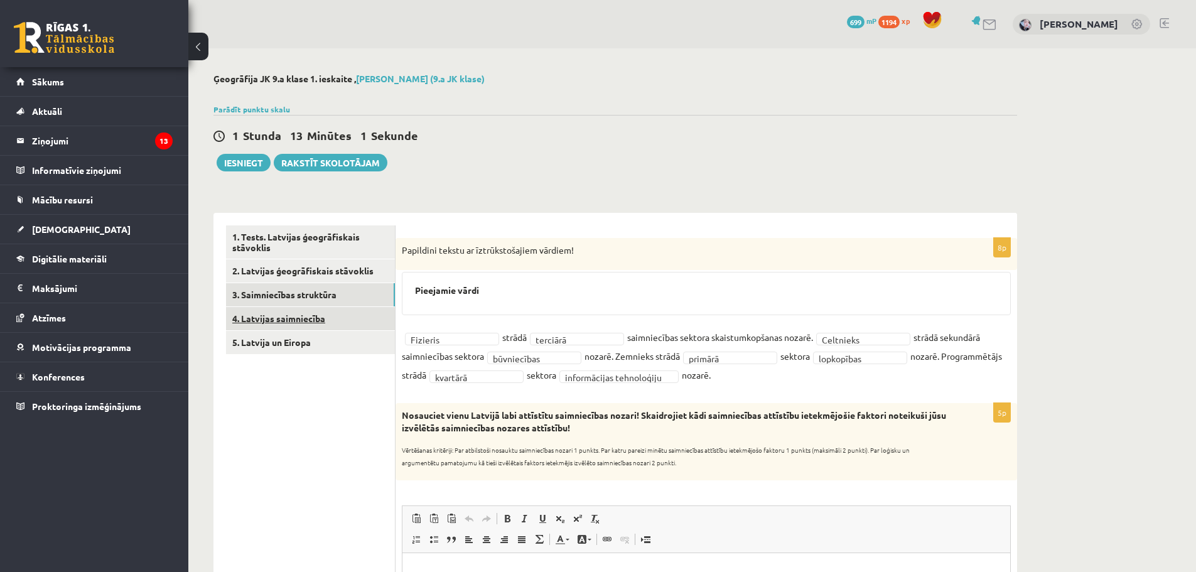
click at [254, 313] on link "4. Latvijas saimniecība" at bounding box center [310, 318] width 169 height 23
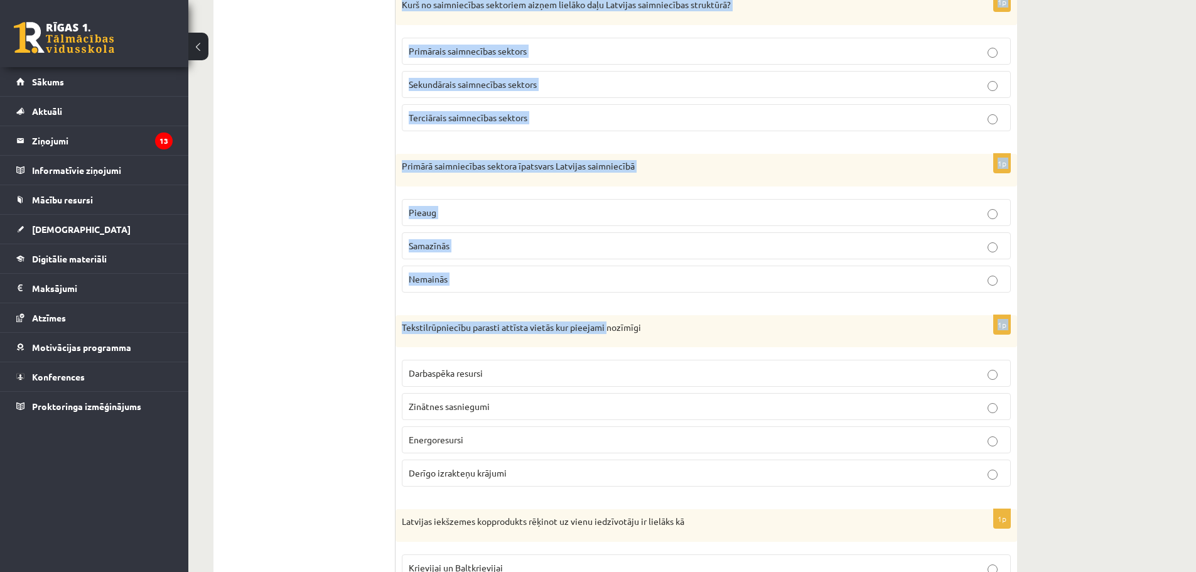
scroll to position [598, 0]
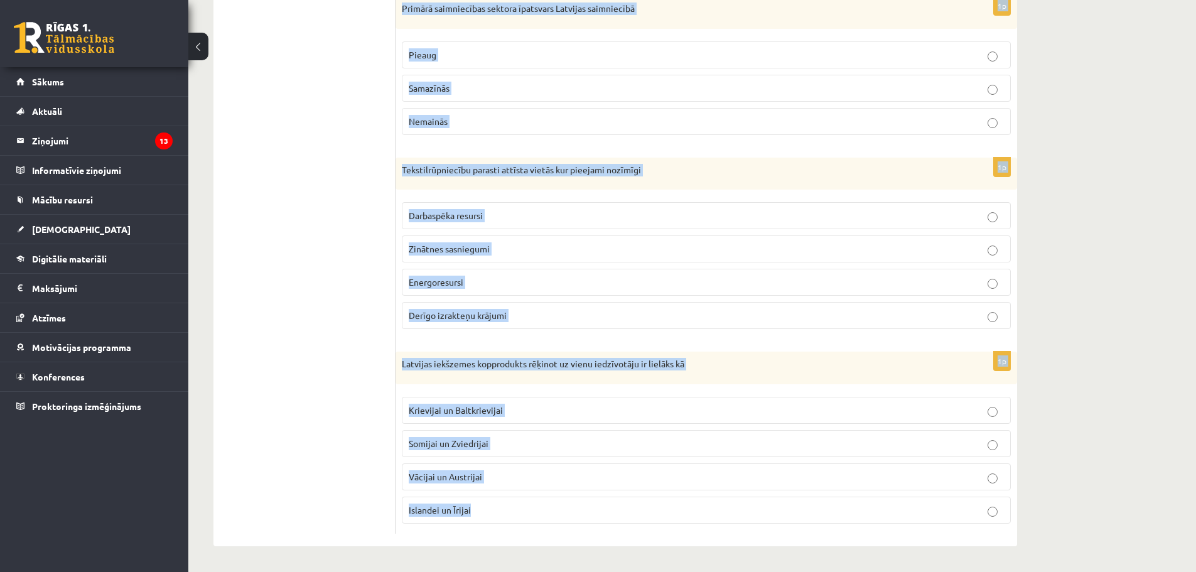
drag, startPoint x: 400, startPoint y: 247, endPoint x: 627, endPoint y: 510, distance: 347.6
click at [627, 510] on form "1p Saimnieciski attīstītākā Latvijas daļa ir Vidzemes ZA Latgale Kurzemes piekr…" at bounding box center [706, 80] width 596 height 905
copy form "Saimnieciski attīstītākā Latvijas daļa ir Vidzemes ZA Latgale Kurzemes piekrast…"
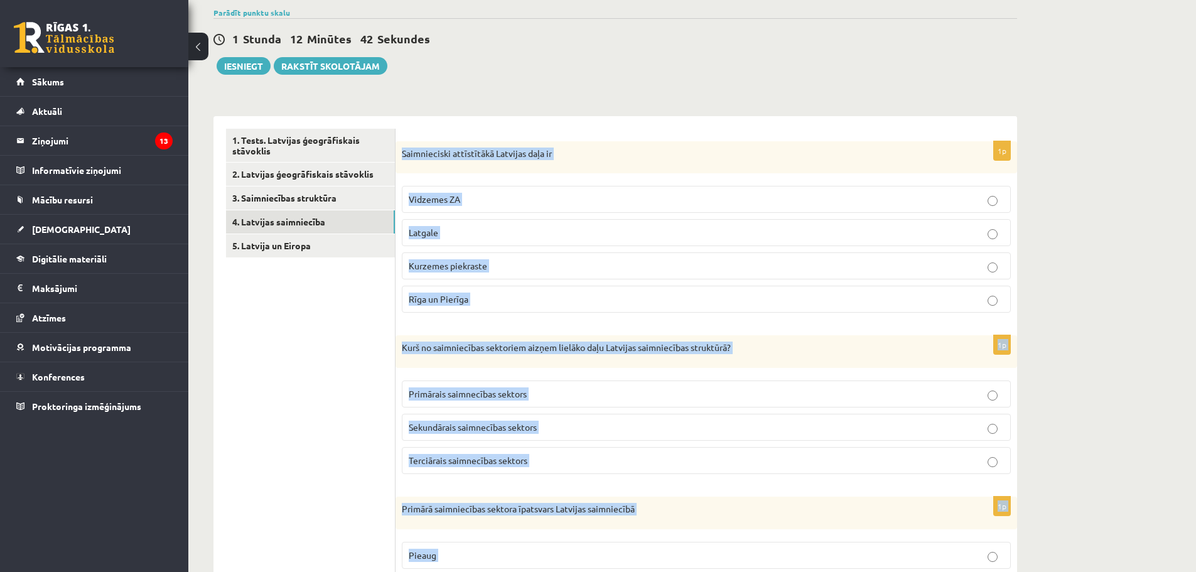
scroll to position [95, 0]
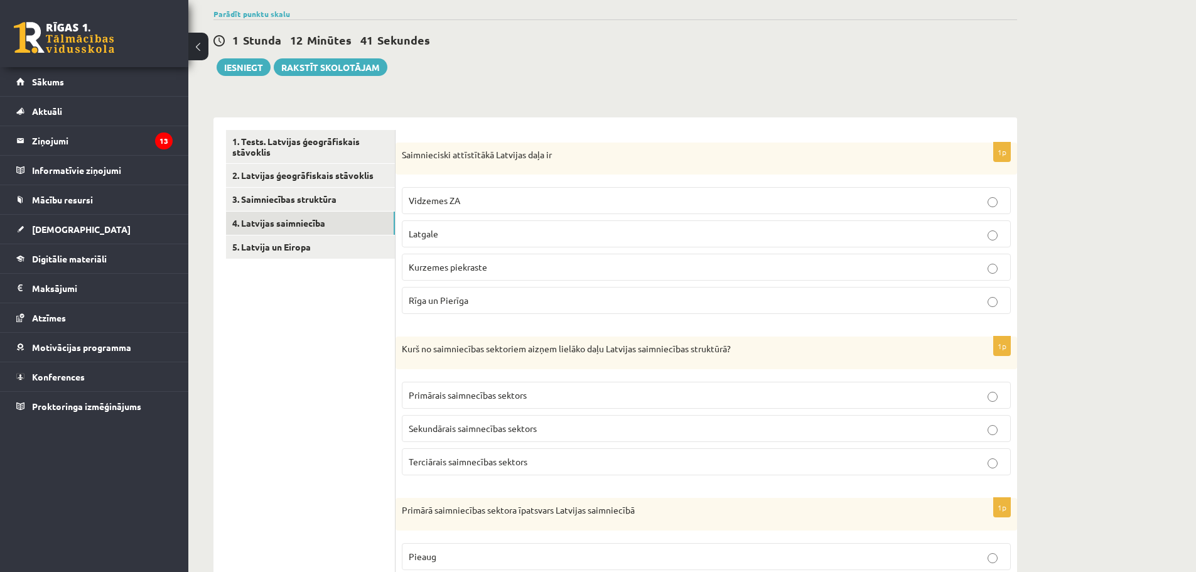
click at [378, 303] on ul "1. Tests. Latvijas ģeogrāfiskais stāvoklis 2. Latvijas ģeogrāfiskais stāvoklis …" at bounding box center [310, 582] width 169 height 905
click at [483, 306] on p "Rīga un Pierīga" at bounding box center [706, 300] width 595 height 13
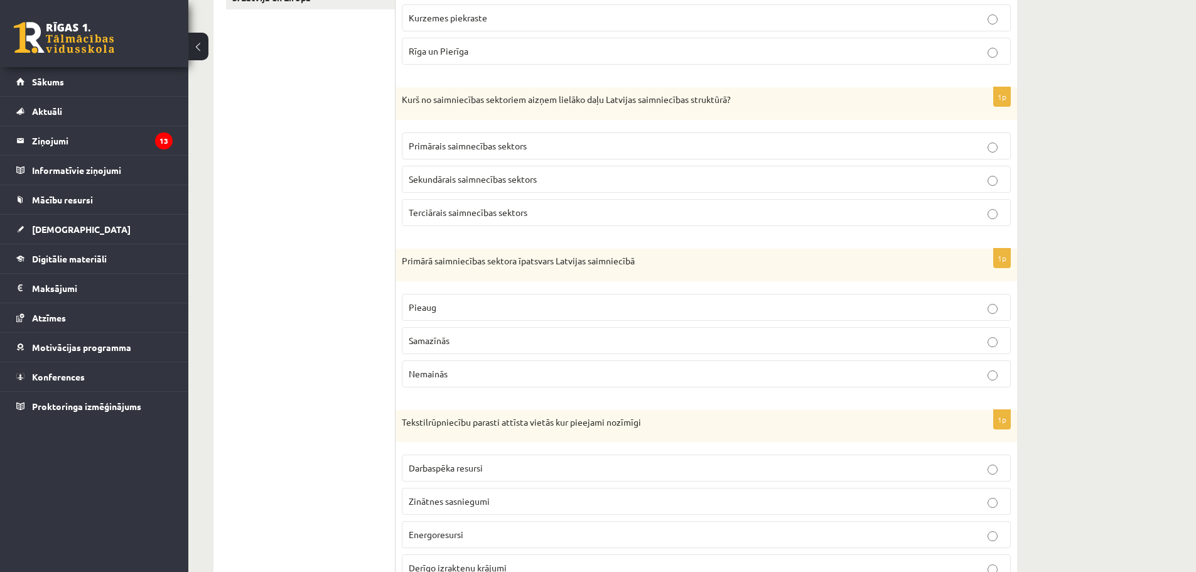
scroll to position [346, 0]
click at [496, 201] on label "Terciārais saimnecības sektors" at bounding box center [706, 210] width 609 height 27
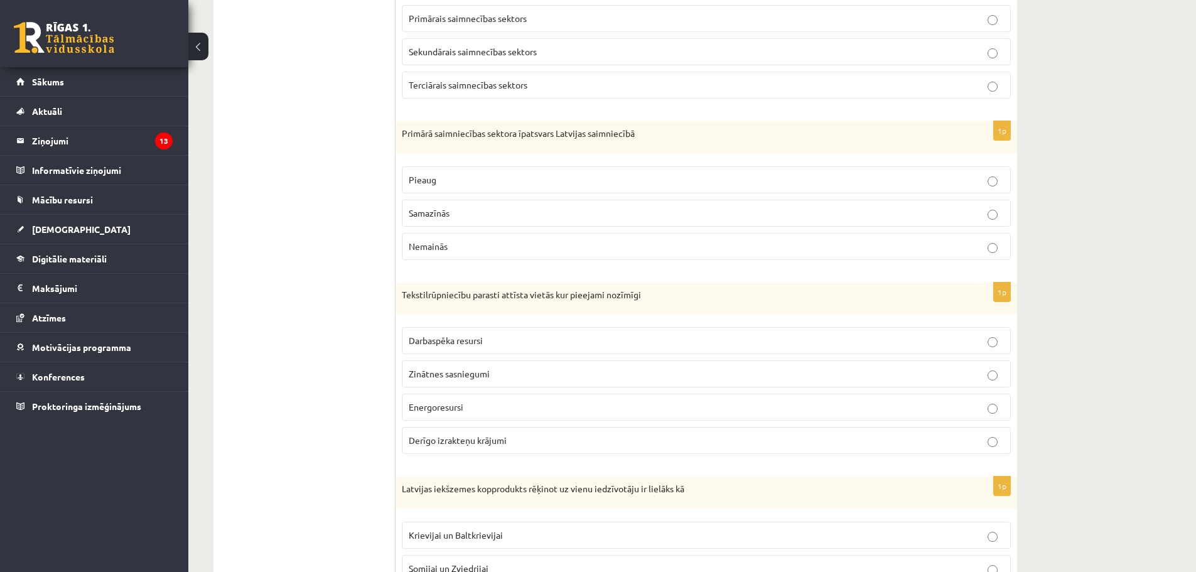
scroll to position [535, 0]
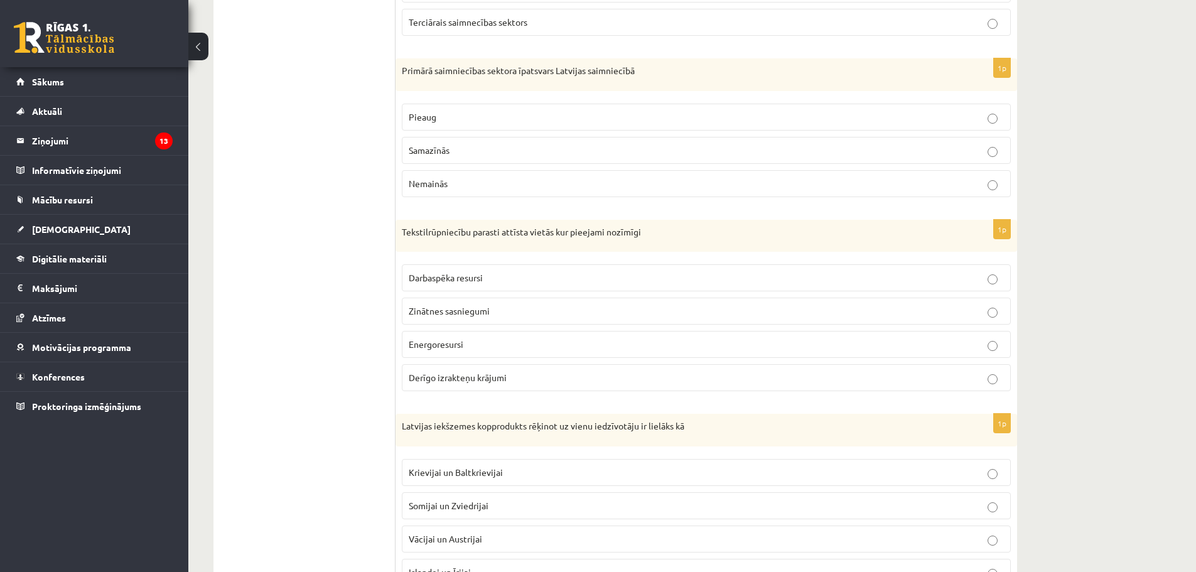
click at [437, 155] on p "Samazīnās" at bounding box center [706, 150] width 595 height 13
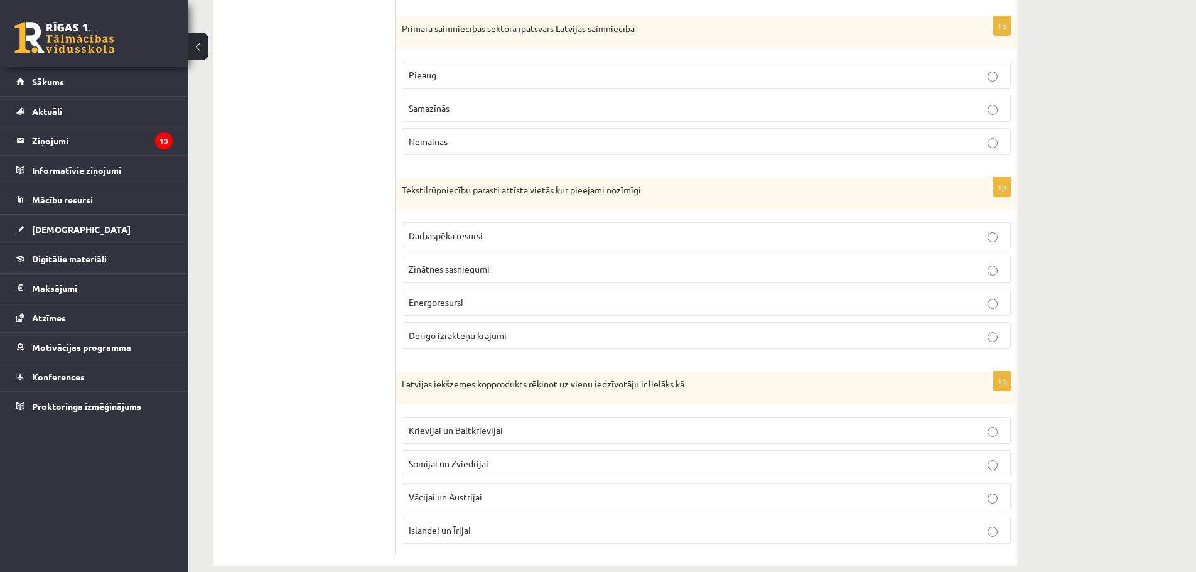
scroll to position [598, 0]
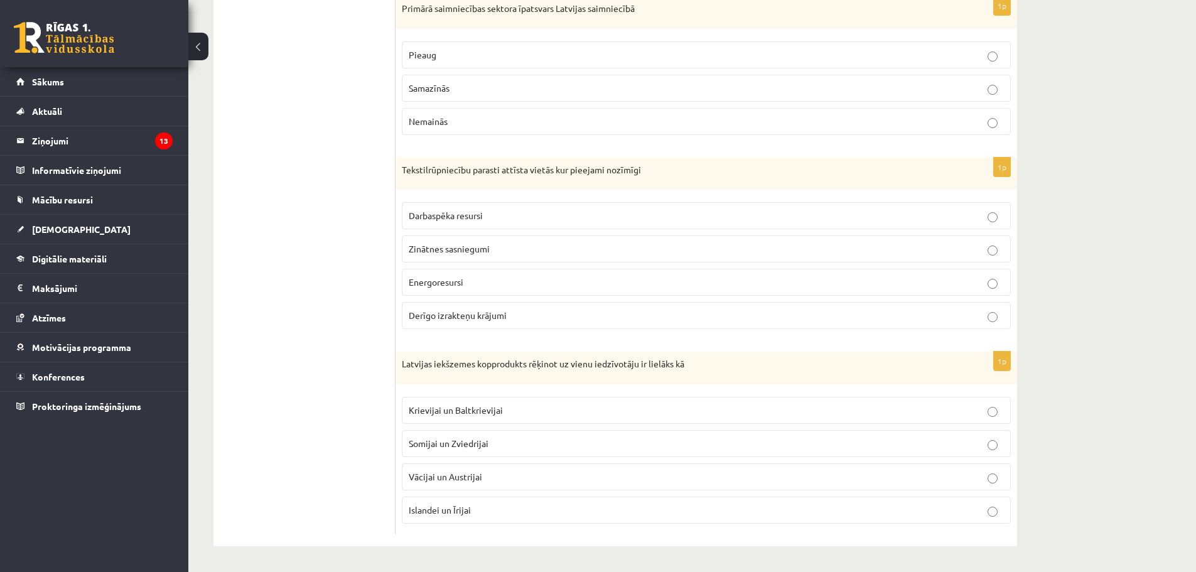
click at [486, 219] on p "Darbaspēka resursi" at bounding box center [706, 215] width 595 height 13
click at [493, 416] on p "Krievijai un Baltkrievijai" at bounding box center [706, 410] width 595 height 13
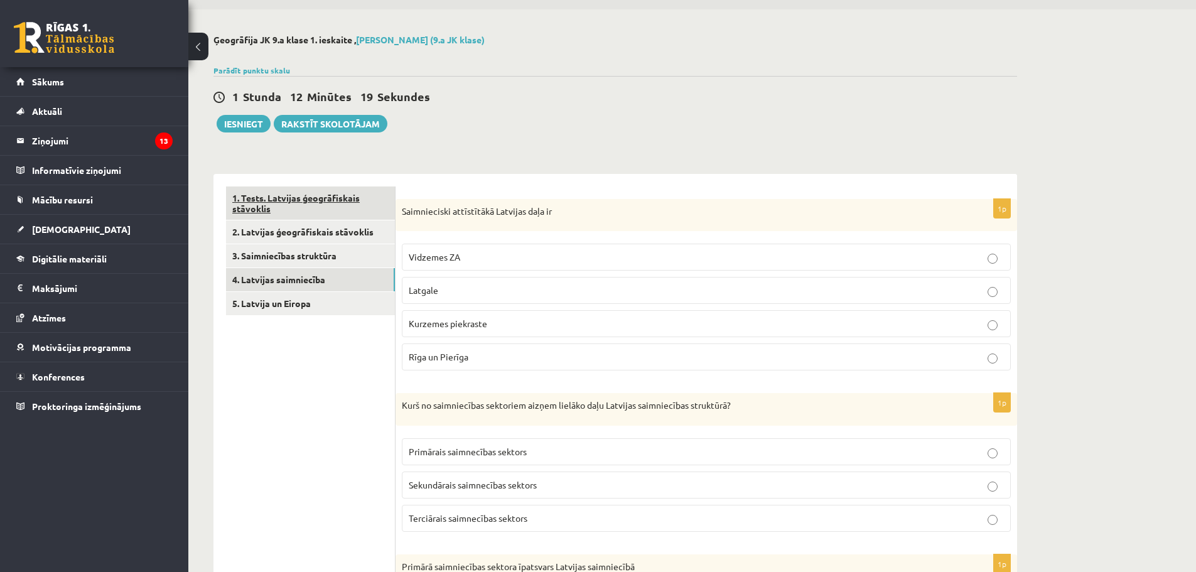
scroll to position [0, 0]
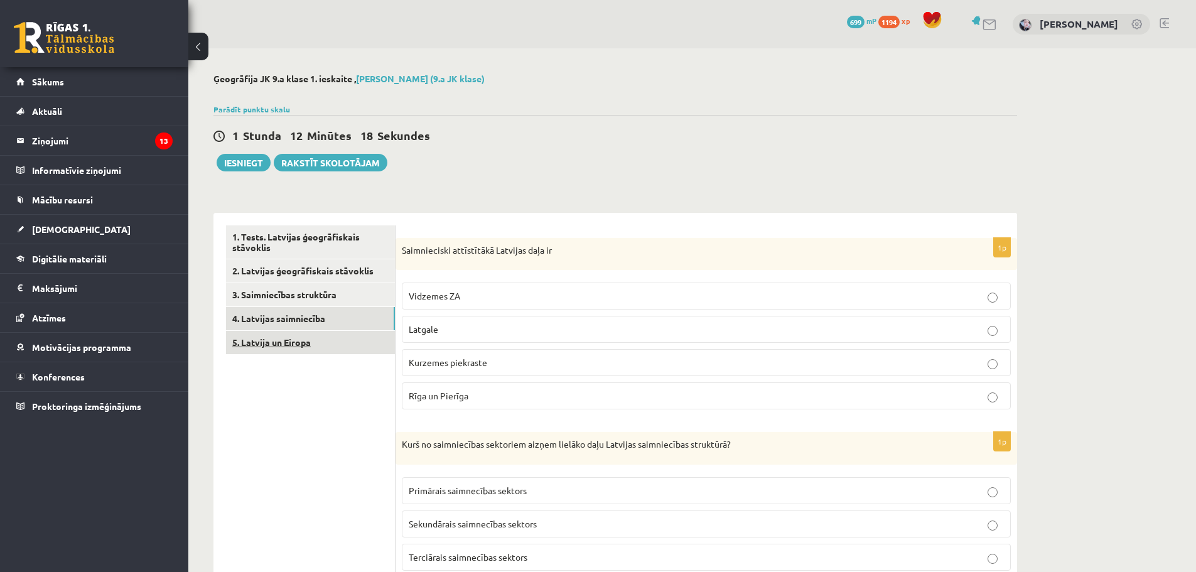
click at [296, 337] on link "5. Latvija un Eiropa" at bounding box center [310, 342] width 169 height 23
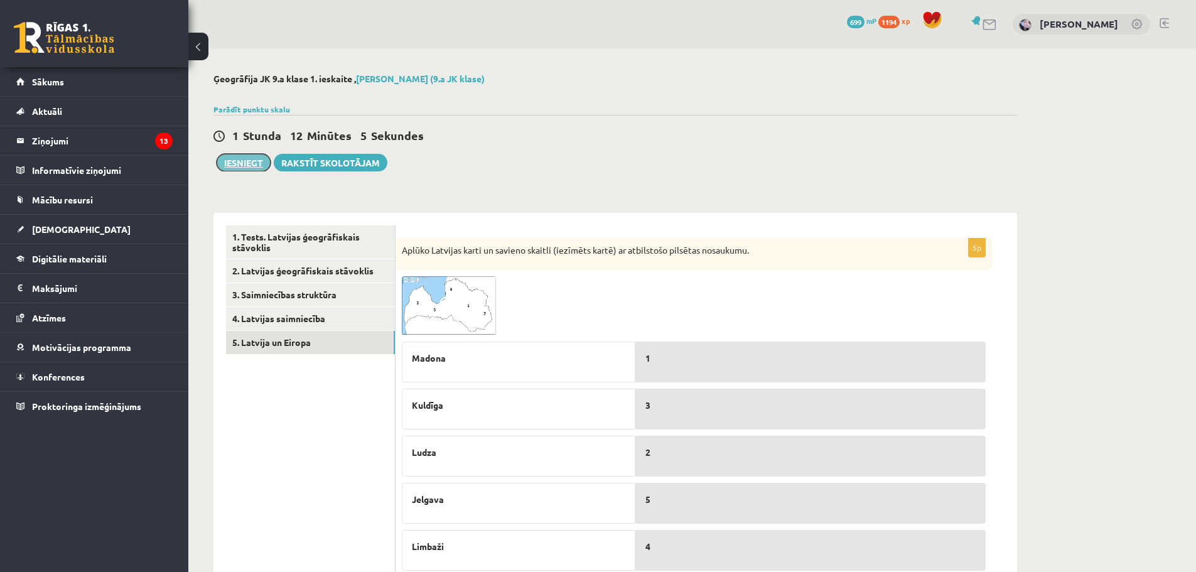
click at [249, 158] on button "Iesniegt" at bounding box center [244, 163] width 54 height 18
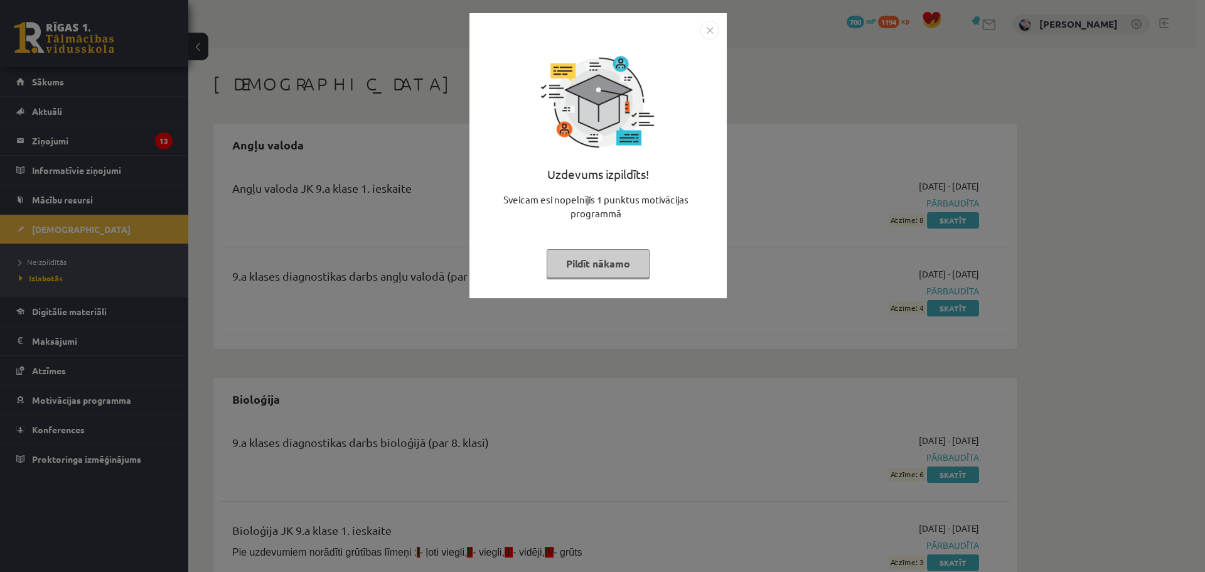
drag, startPoint x: 709, startPoint y: 34, endPoint x: 719, endPoint y: 53, distance: 22.2
click at [709, 33] on img "Close" at bounding box center [709, 30] width 19 height 19
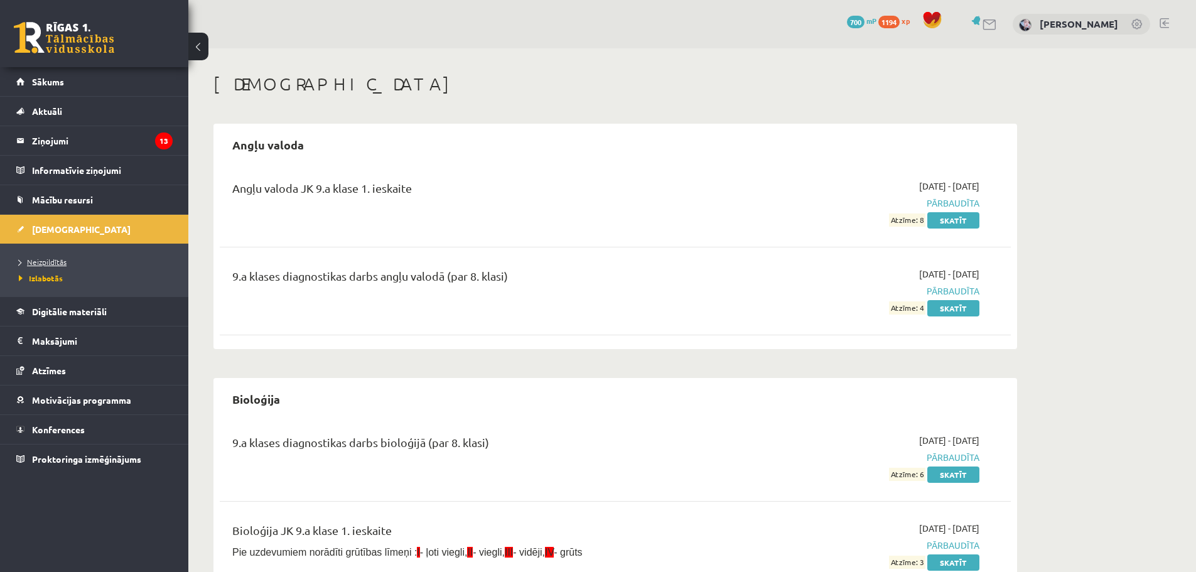
click at [77, 264] on link "Neizpildītās" at bounding box center [97, 261] width 157 height 11
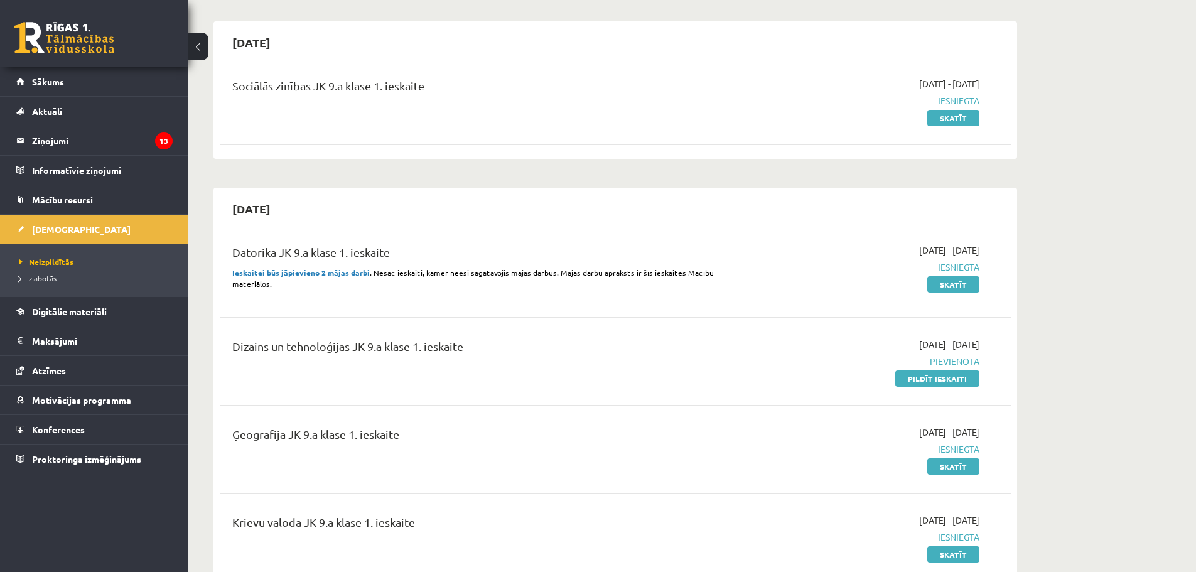
scroll to position [188, 0]
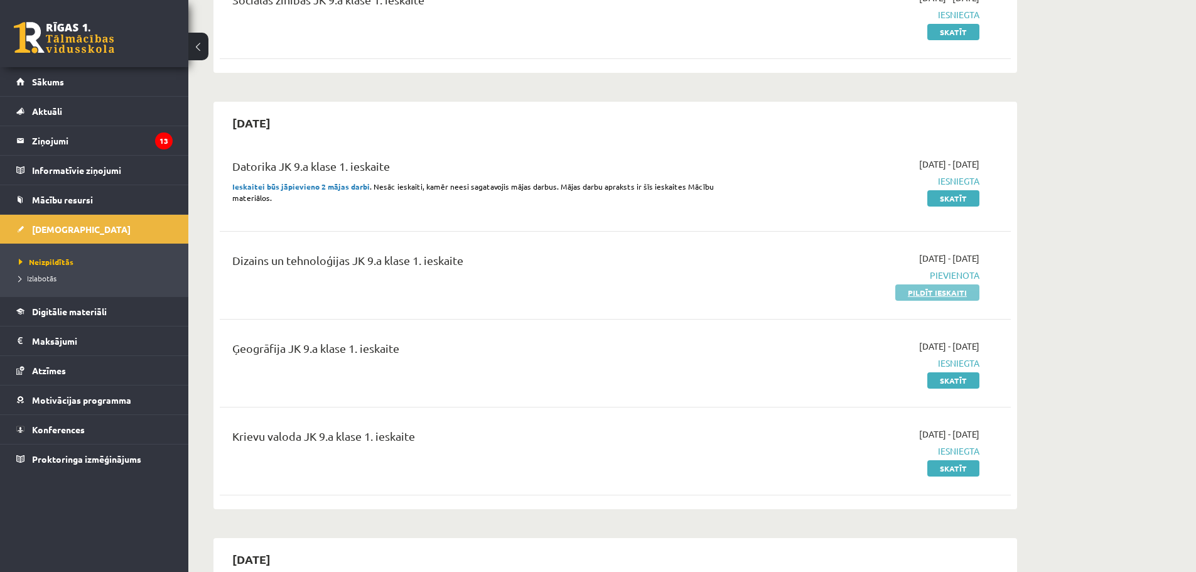
click at [913, 292] on link "Pildīt ieskaiti" at bounding box center [937, 292] width 84 height 16
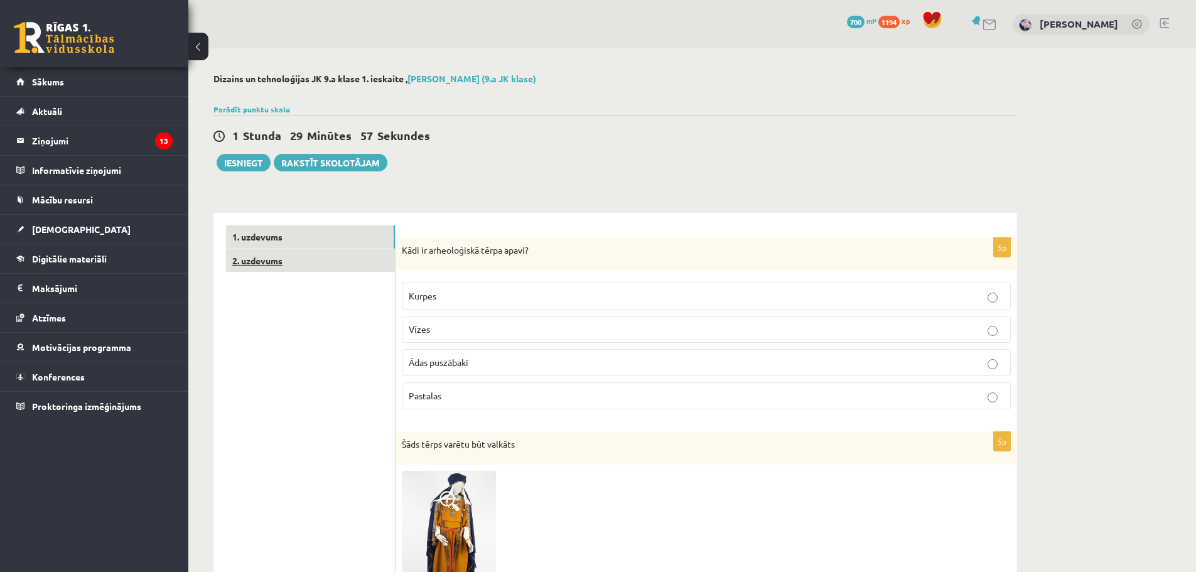
click at [278, 256] on link "2. uzdevums" at bounding box center [310, 260] width 169 height 23
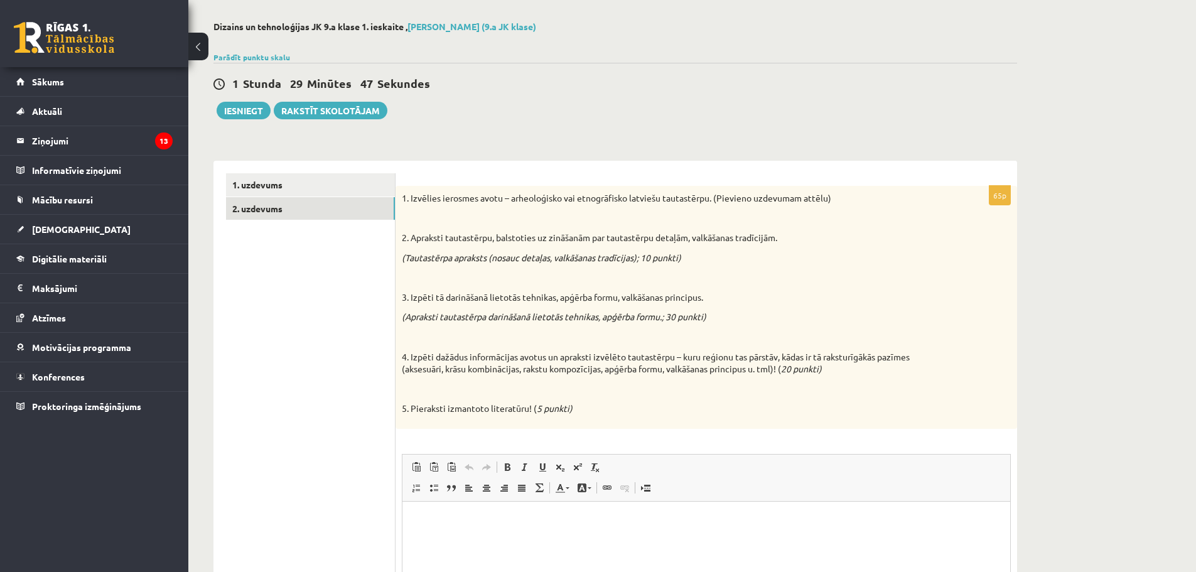
scroll to position [46, 0]
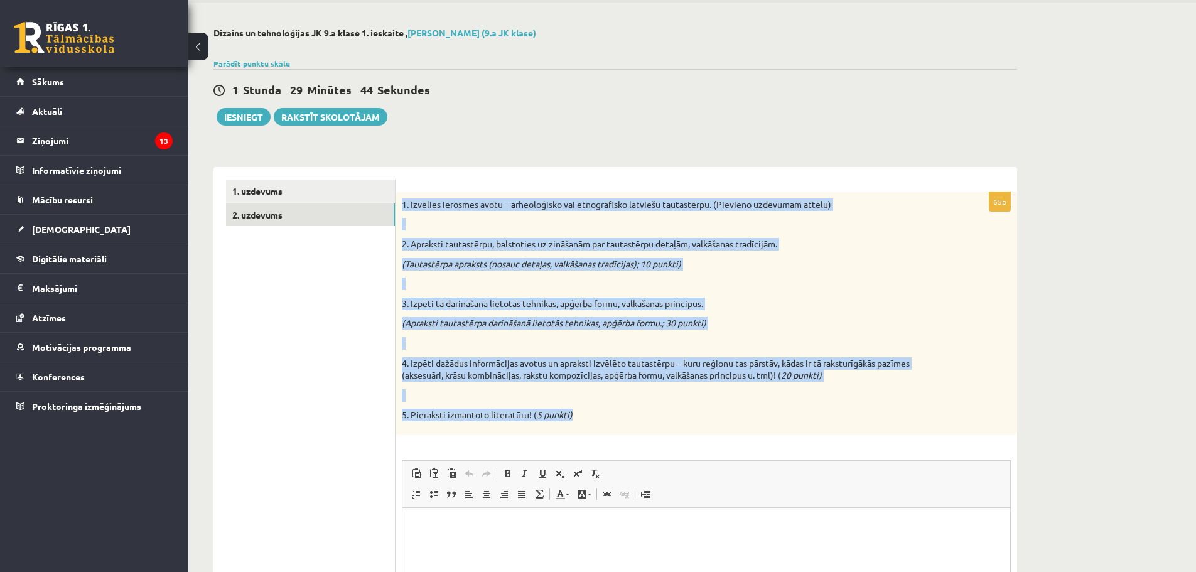
drag, startPoint x: 401, startPoint y: 205, endPoint x: 616, endPoint y: 412, distance: 298.7
click at [616, 412] on div "1. Izvēlies ierosmes avotu – arheoloģisko vai etnogrāfisko latviešu tautastērpu…" at bounding box center [705, 313] width 621 height 243
copy div "1. Izvēlies ierosmes avotu – arheoloģisko vai etnogrāfisko latviešu tautastērpu…"
click at [313, 184] on link "1. uzdevums" at bounding box center [310, 191] width 169 height 23
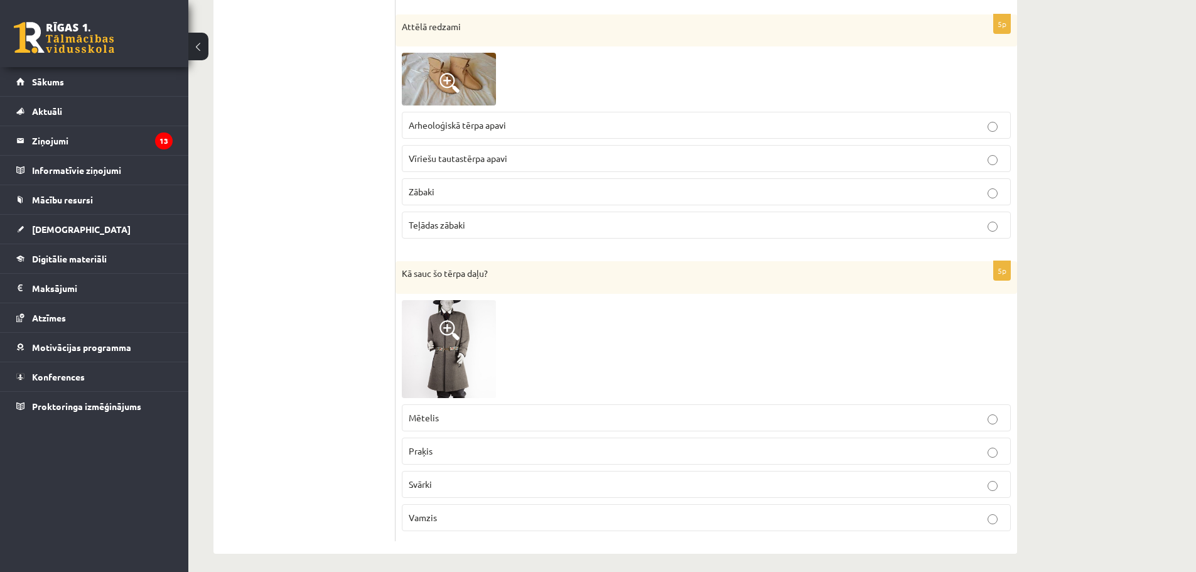
scroll to position [1766, 0]
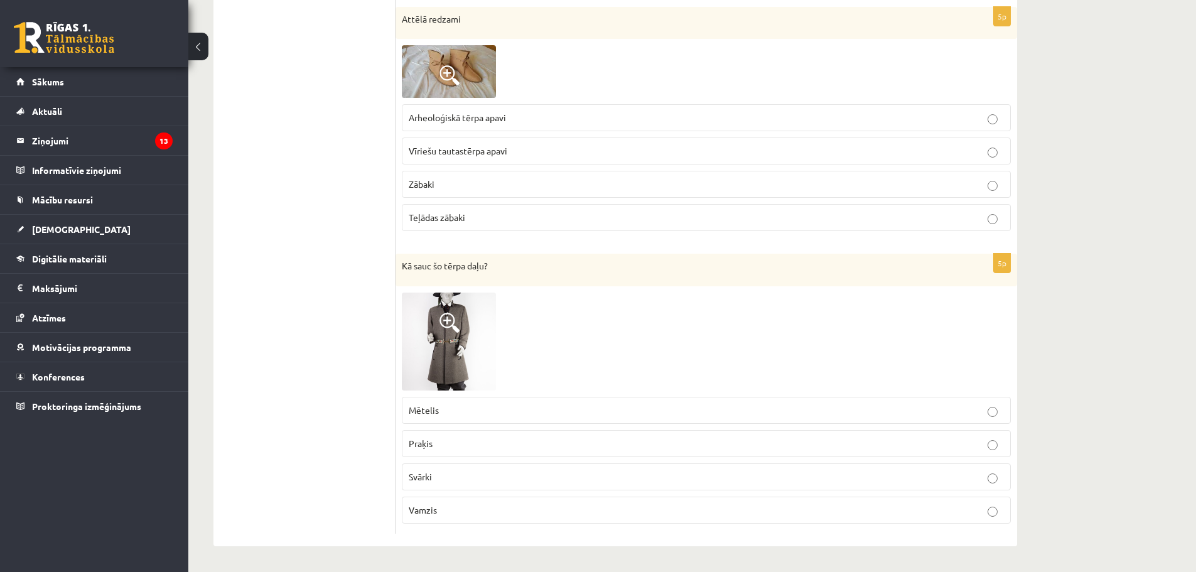
click at [467, 66] on img at bounding box center [449, 71] width 94 height 53
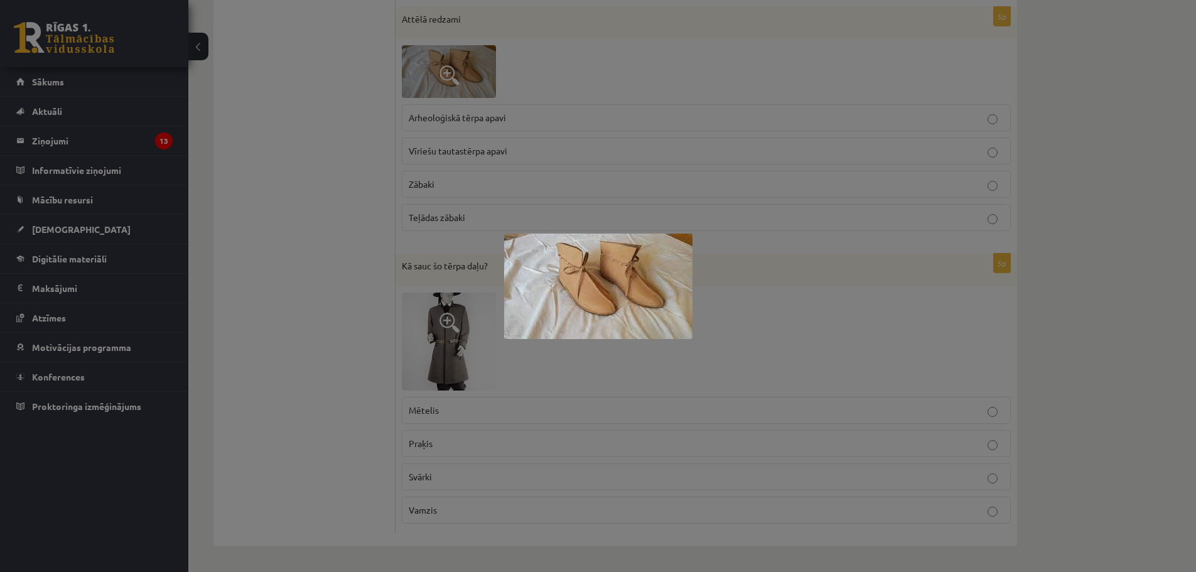
click at [486, 65] on div at bounding box center [598, 286] width 1196 height 572
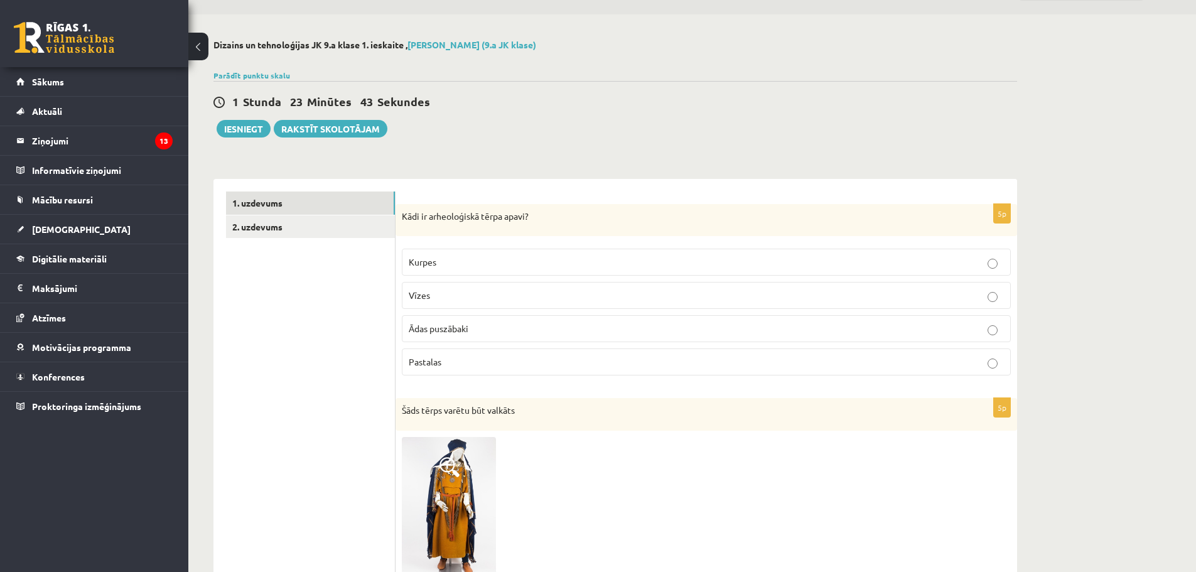
scroll to position [63, 0]
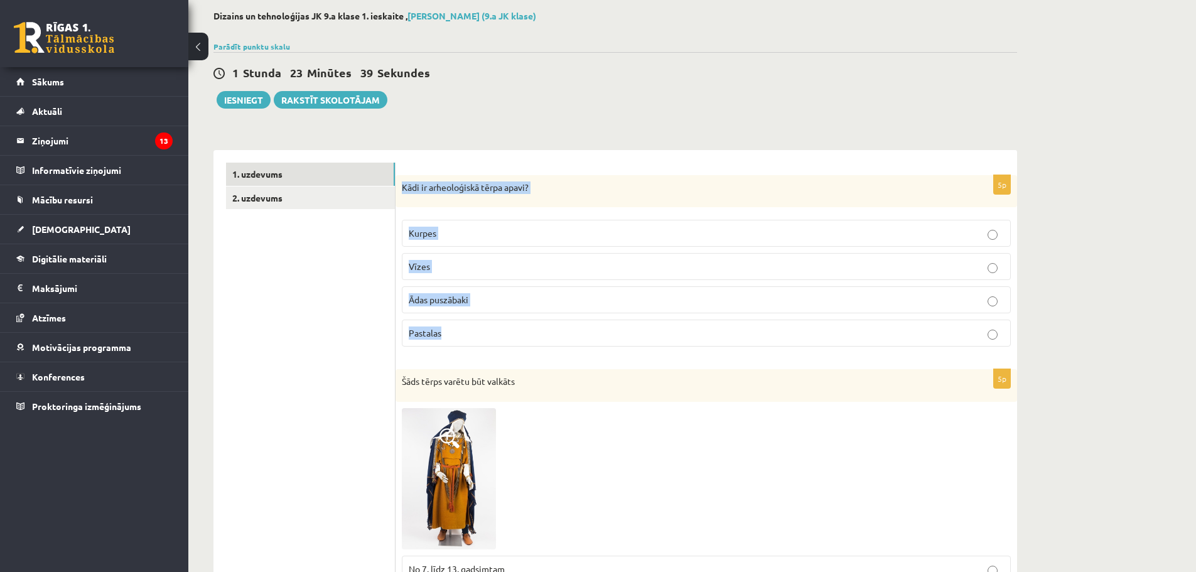
drag, startPoint x: 399, startPoint y: 190, endPoint x: 452, endPoint y: 322, distance: 142.0
click at [453, 318] on div "5p Kādi ir arheoloģiskā tērpa apavi? Kurpes Vīzes Ādas puszābaki Pastalas" at bounding box center [705, 266] width 621 height 182
copy div "Kādi ir arheoloģiskā tērpa apavi? Kurpes Vīzes Ādas puszābaki Pastalas"
click at [522, 348] on fieldset "Kurpes Vīzes Ādas puszābaki Pastalas" at bounding box center [706, 281] width 609 height 137
click at [520, 338] on p "Pastalas" at bounding box center [706, 332] width 595 height 13
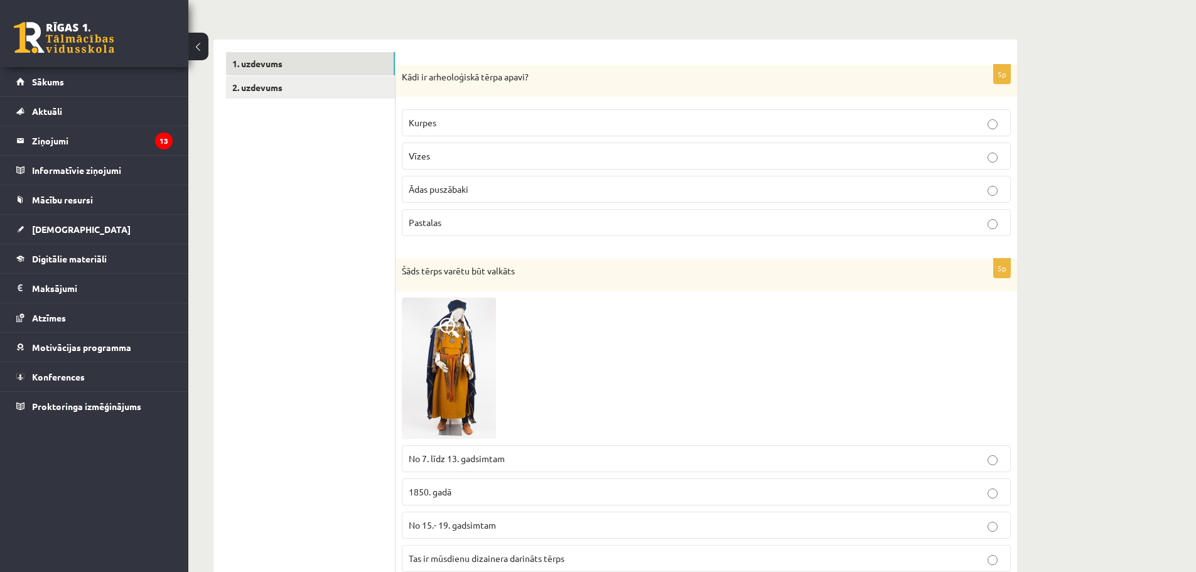
scroll to position [314, 0]
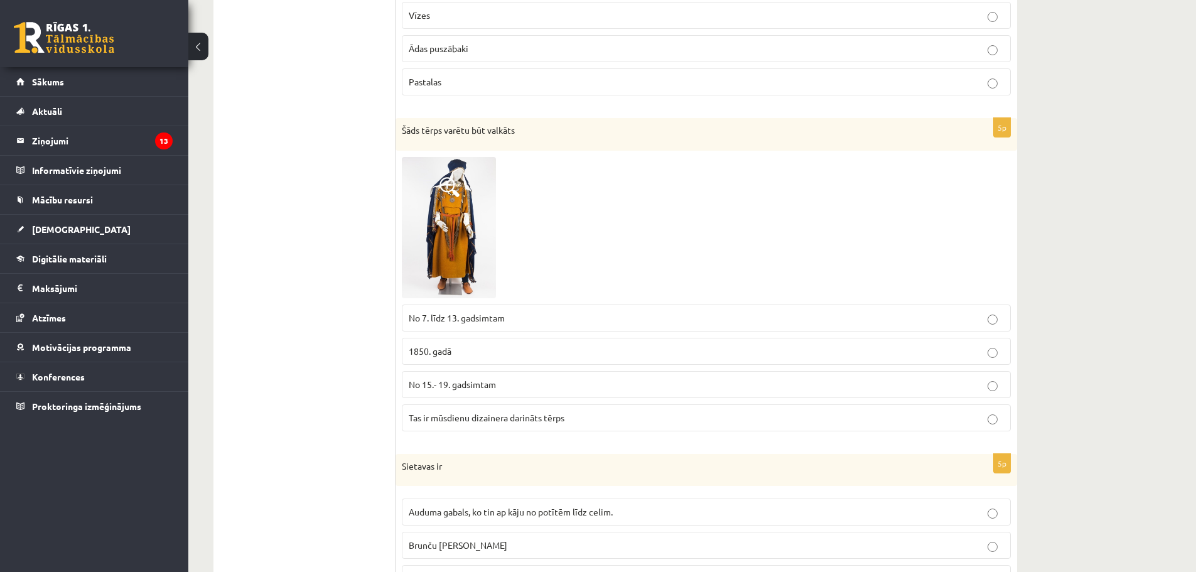
click at [439, 230] on img at bounding box center [449, 227] width 94 height 141
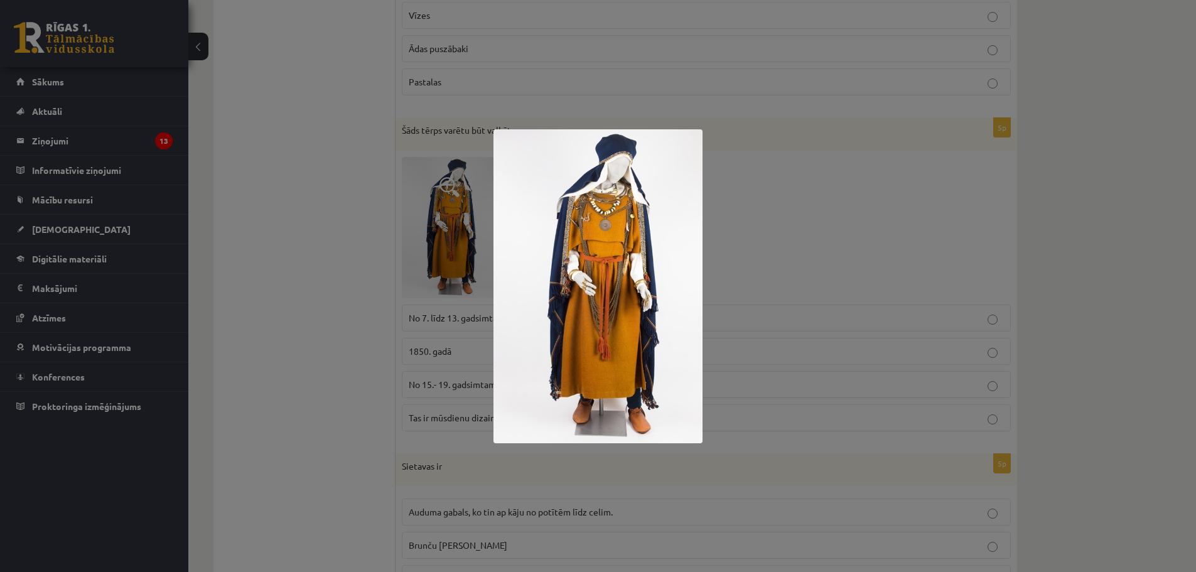
click at [341, 57] on div at bounding box center [598, 286] width 1196 height 572
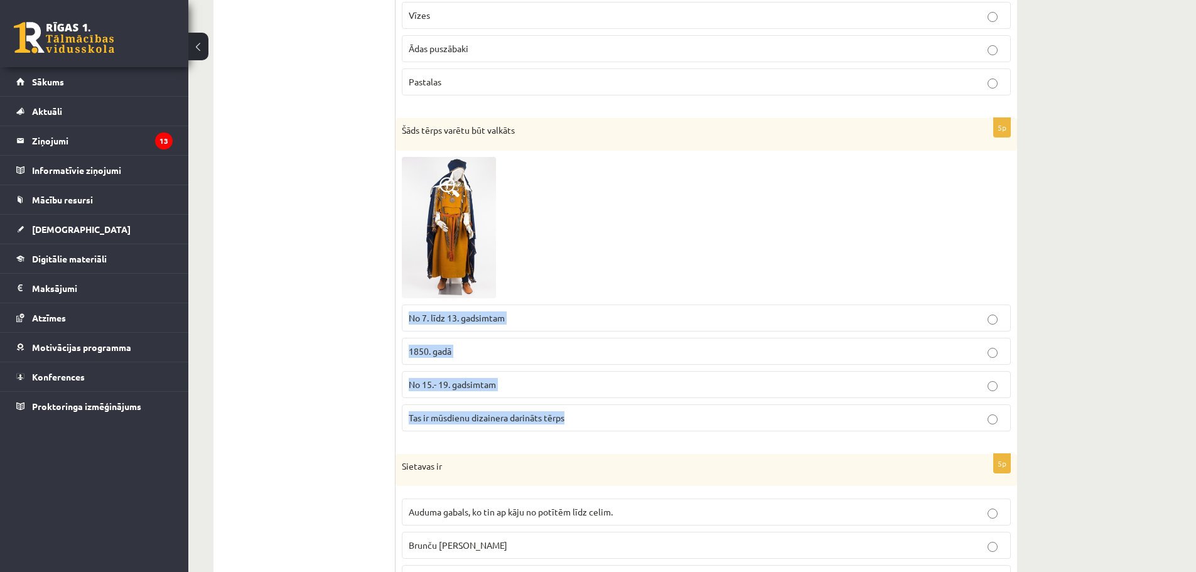
drag, startPoint x: 405, startPoint y: 324, endPoint x: 570, endPoint y: 413, distance: 187.3
click at [570, 413] on fieldset "No 7. līdz 13. gadsimtam 1850. gadā No 15.- 19. gadsimtam Tas ir mūsdienu dizai…" at bounding box center [706, 366] width 609 height 137
copy fieldset "No 7. līdz 13. gadsimtam 1850. gadā No 15.- 19. gadsimtam Tas ir mūsdienu dizai…"
click at [634, 324] on p "No 7. līdz 13. gadsimtam" at bounding box center [706, 317] width 595 height 13
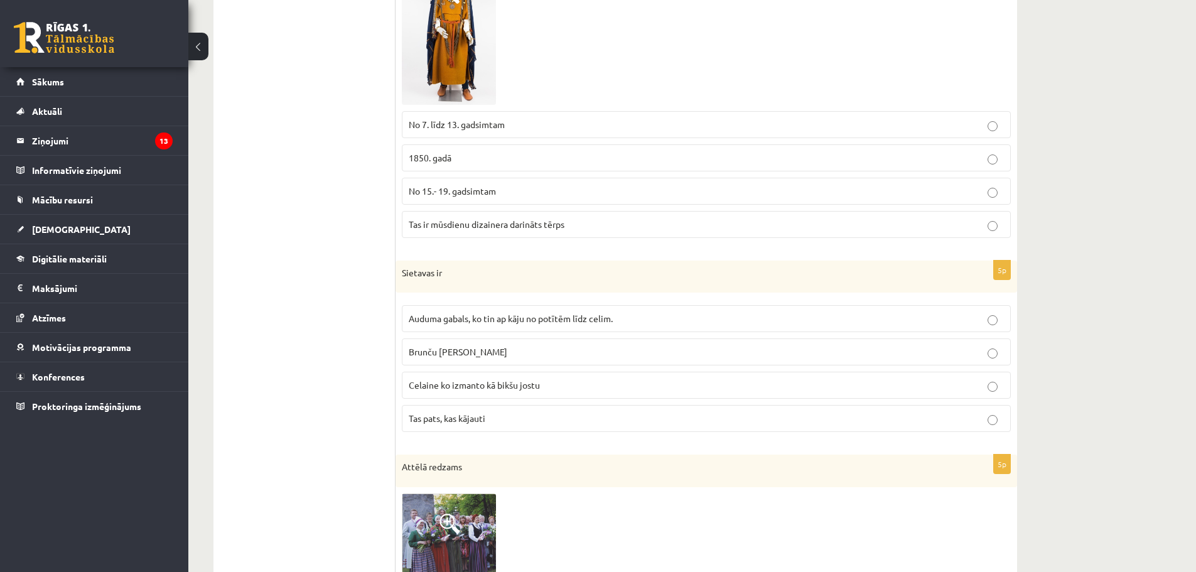
scroll to position [510, 0]
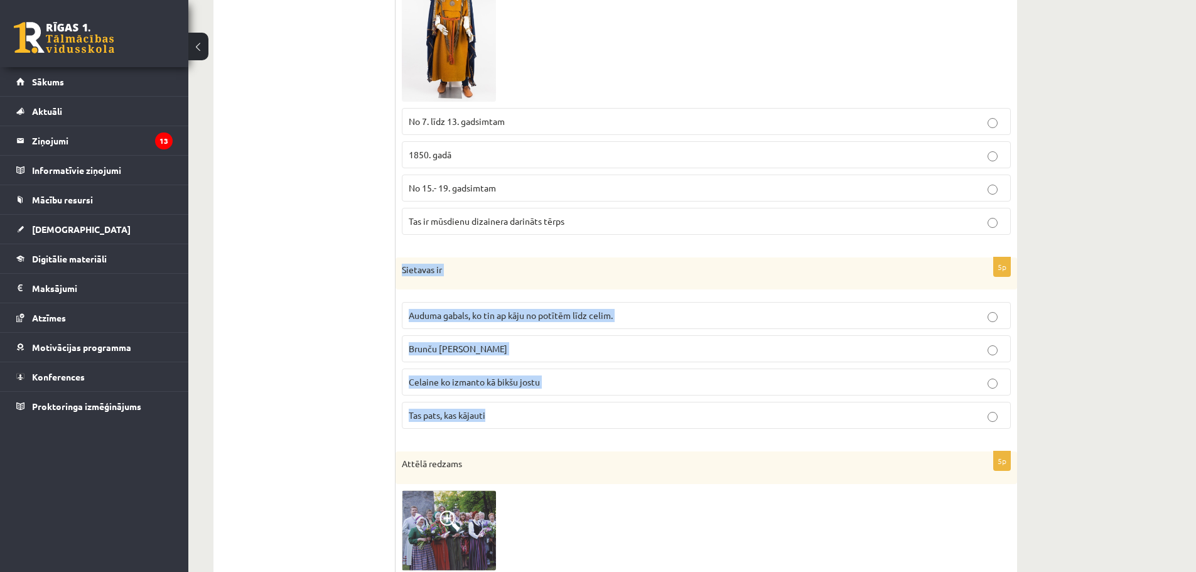
drag, startPoint x: 399, startPoint y: 267, endPoint x: 544, endPoint y: 419, distance: 210.4
click at [544, 419] on div "5p Sietavas ir Auduma gabals, ko tin ap kāju no potītēm līdz celim. Brunču jost…" at bounding box center [705, 348] width 621 height 182
copy div "Sietavas ir Auduma gabals, ko tin ap kāju no potītēm līdz celim. Brunču josta C…"
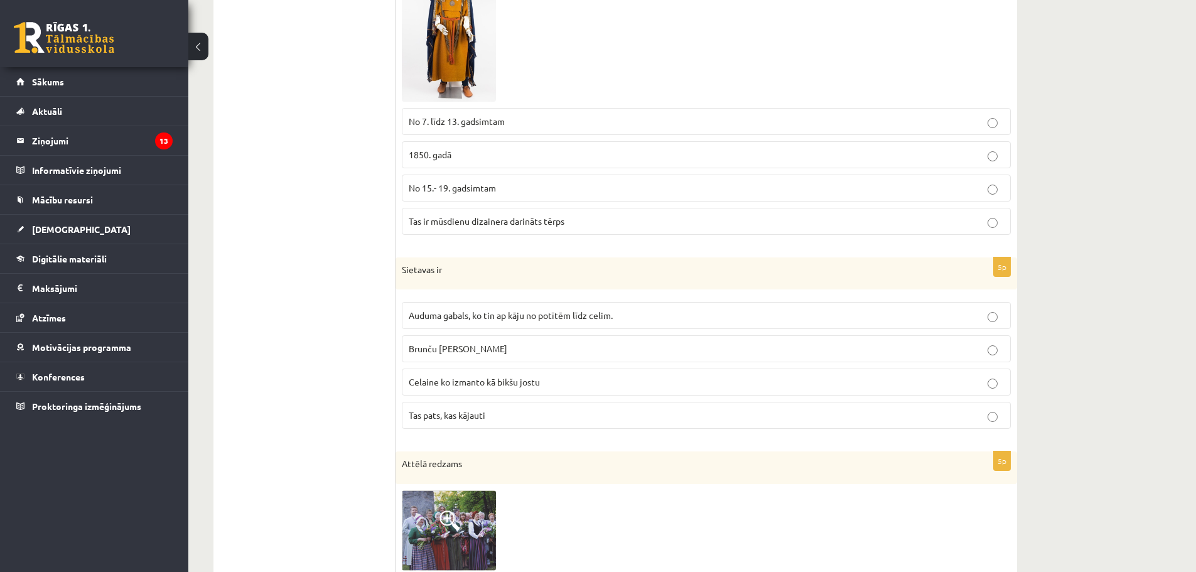
click at [555, 328] on label "Auduma gabals, ko tin ap kāju no potītēm līdz celim." at bounding box center [706, 315] width 609 height 27
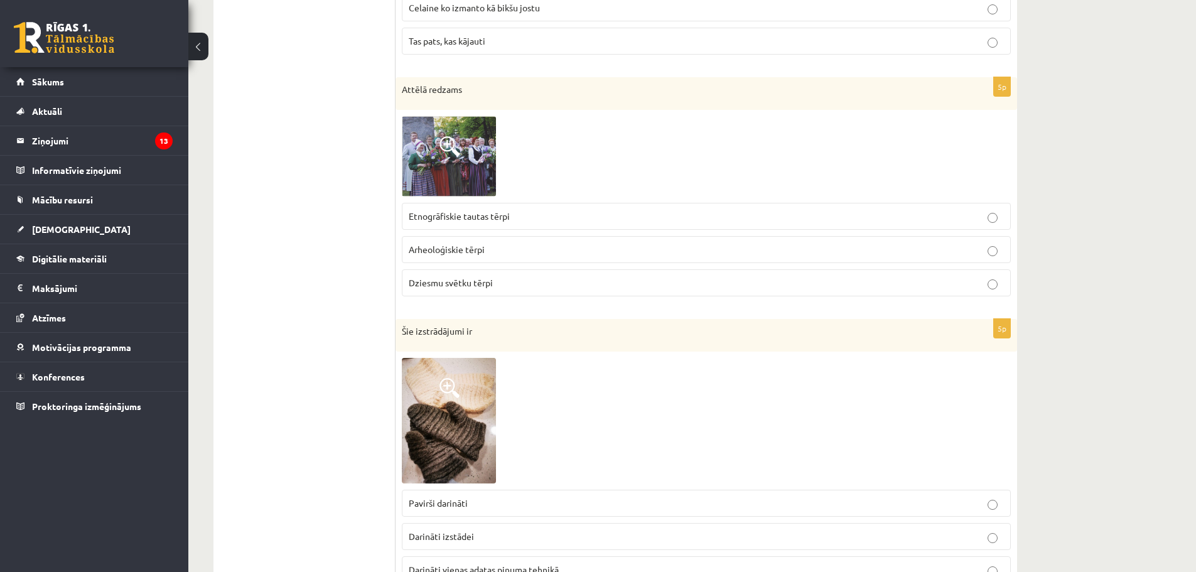
scroll to position [887, 0]
click at [432, 171] on img at bounding box center [449, 154] width 94 height 81
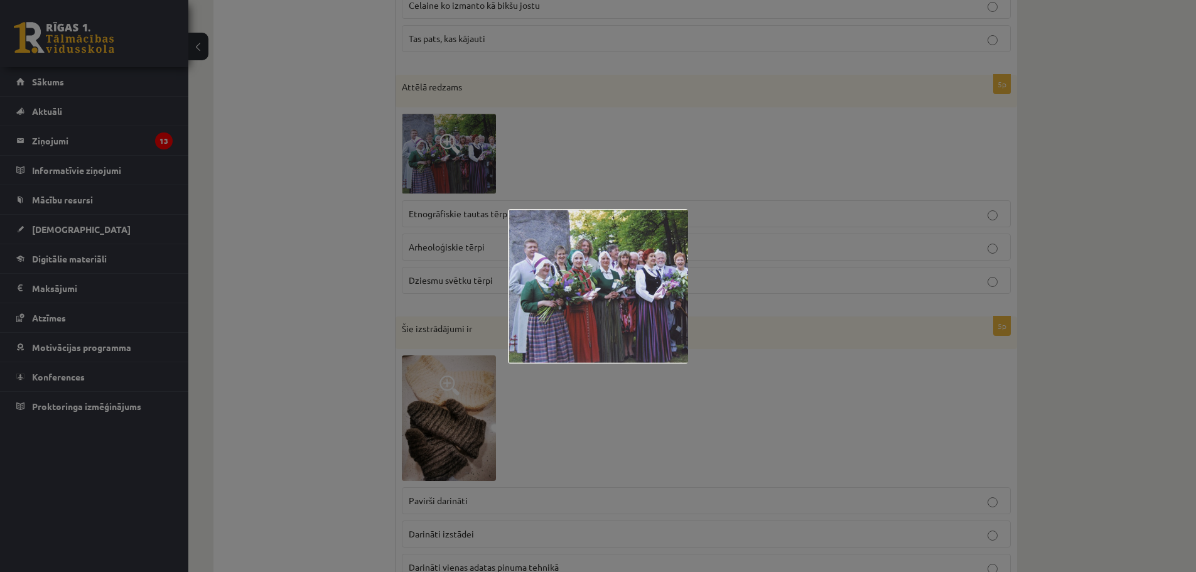
click at [685, 190] on div at bounding box center [598, 286] width 1196 height 572
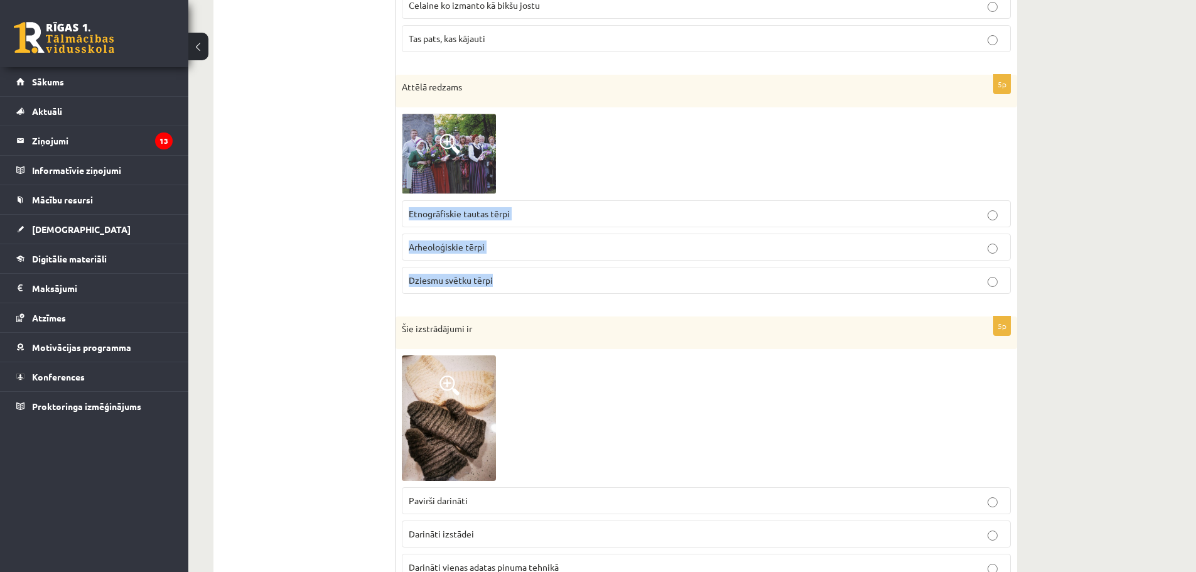
drag, startPoint x: 409, startPoint y: 214, endPoint x: 529, endPoint y: 287, distance: 140.8
click at [529, 287] on fieldset "Etnogrāfiskie tautas tērpi Arheoloģiskie tērpi Dziesmu svētku tērpi" at bounding box center [706, 246] width 609 height 104
copy fieldset "Etnogrāfiskie tautas tērpi Arheoloģiskie tērpi Dziesmu svētku tērpi"
click at [550, 210] on p "Etnogrāfiskie tautas tērpi" at bounding box center [706, 213] width 595 height 13
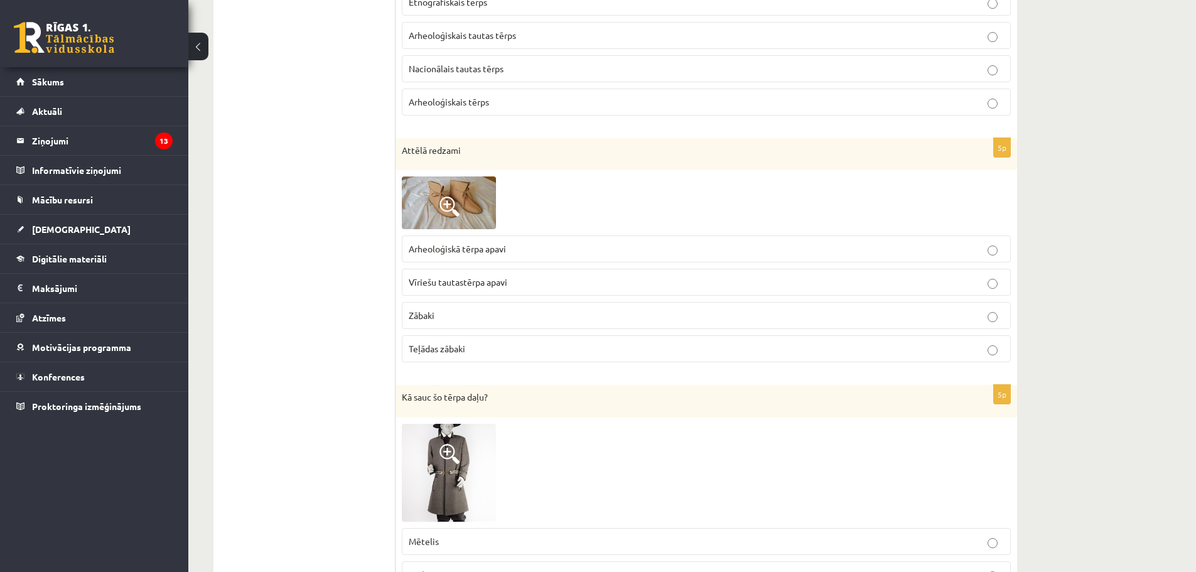
scroll to position [1766, 0]
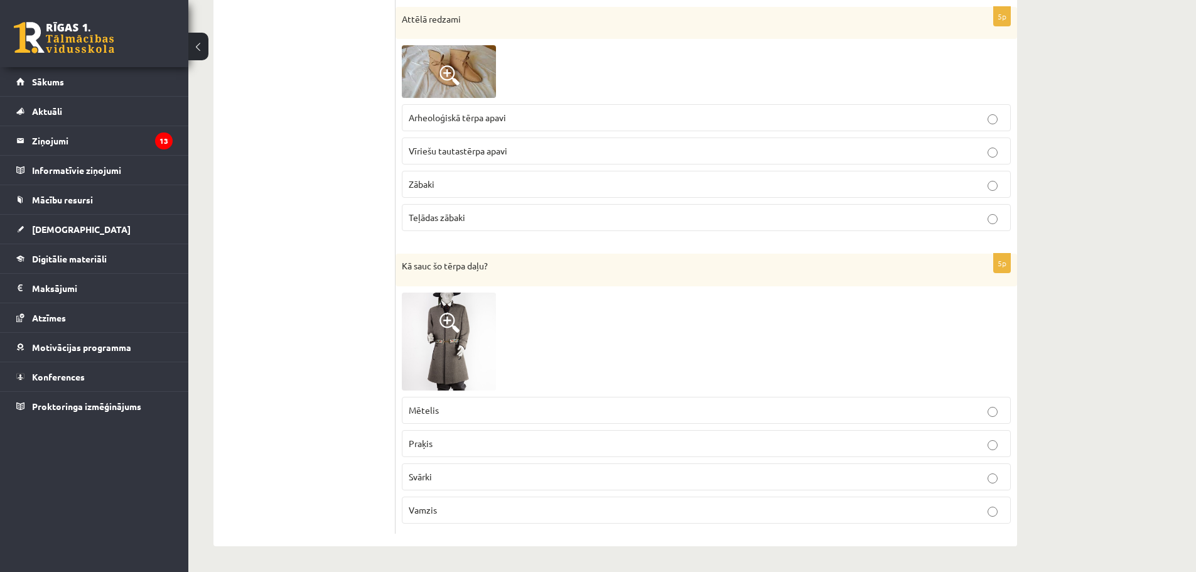
click at [483, 83] on img at bounding box center [449, 71] width 94 height 53
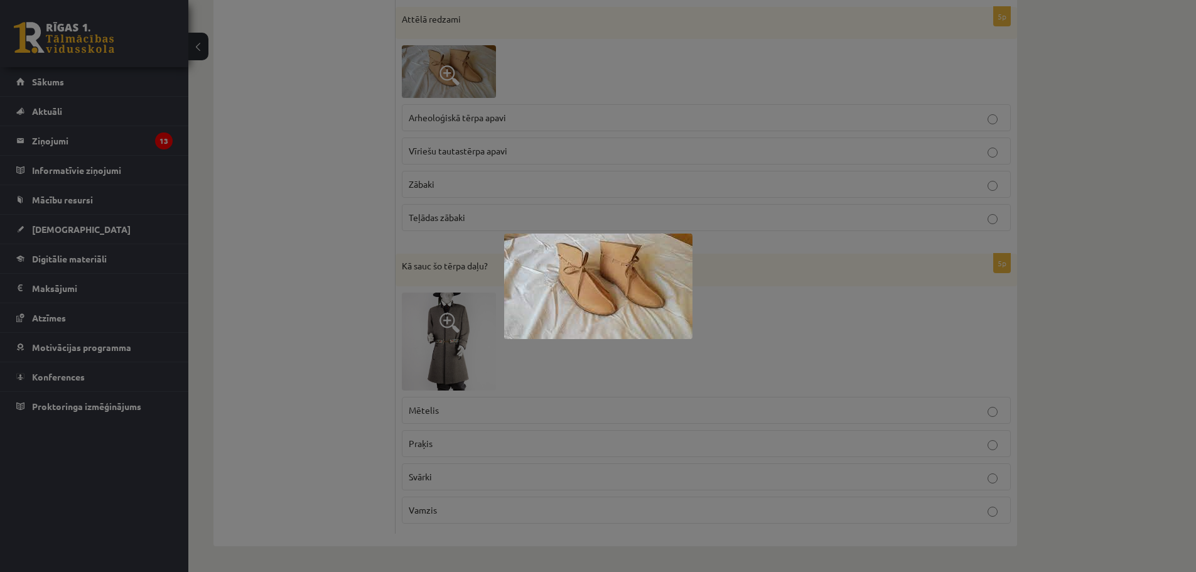
click at [522, 102] on div at bounding box center [598, 286] width 1196 height 572
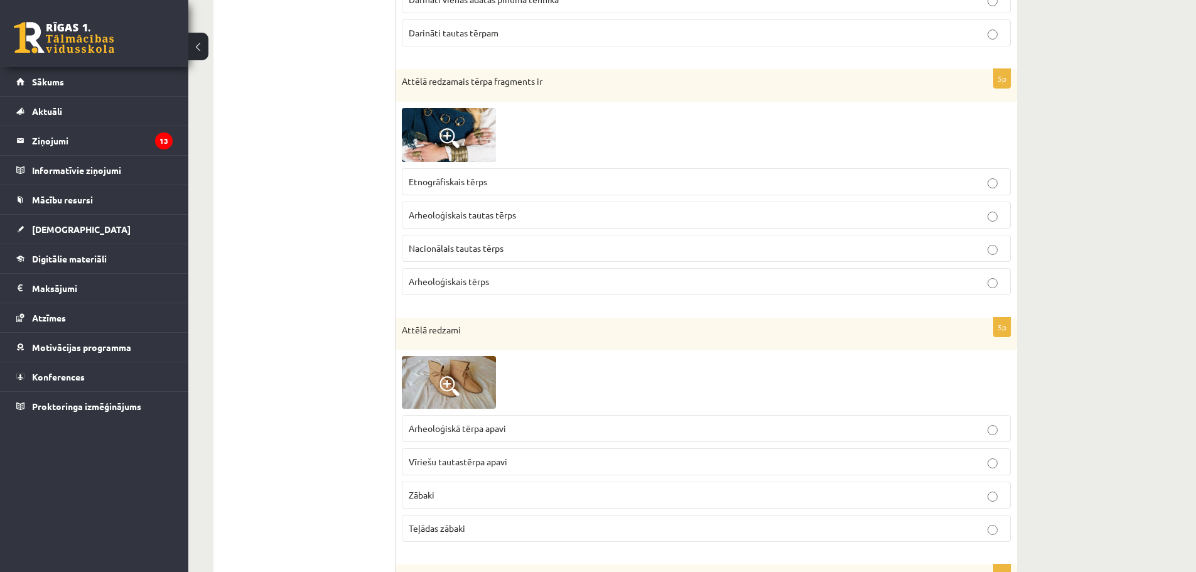
scroll to position [1640, 0]
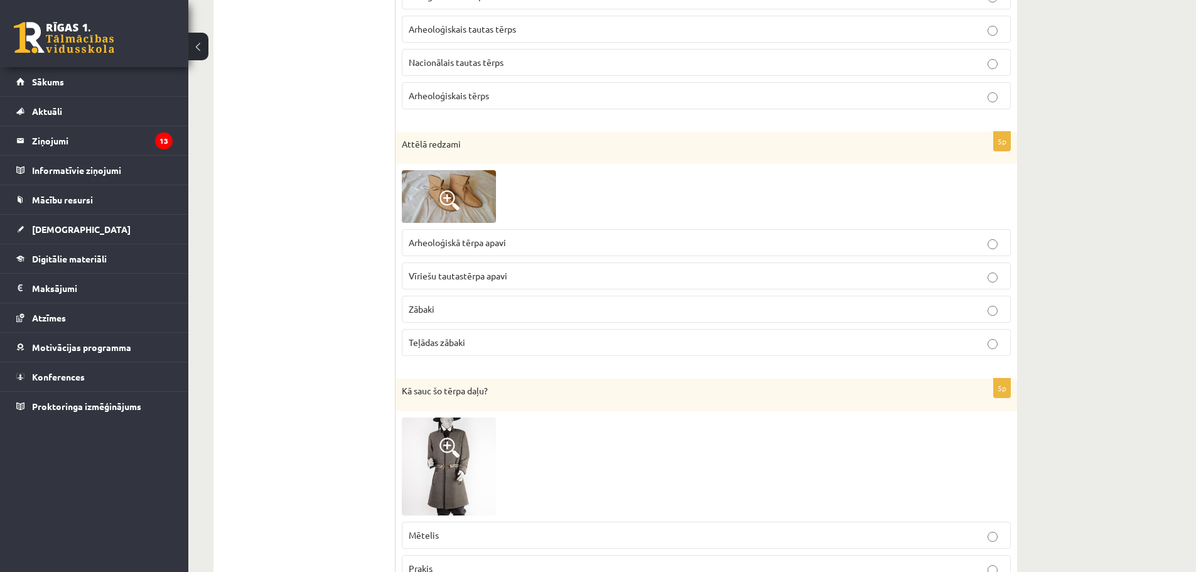
click at [535, 236] on label "Arheoloģiskā tērpa apavi" at bounding box center [706, 242] width 609 height 27
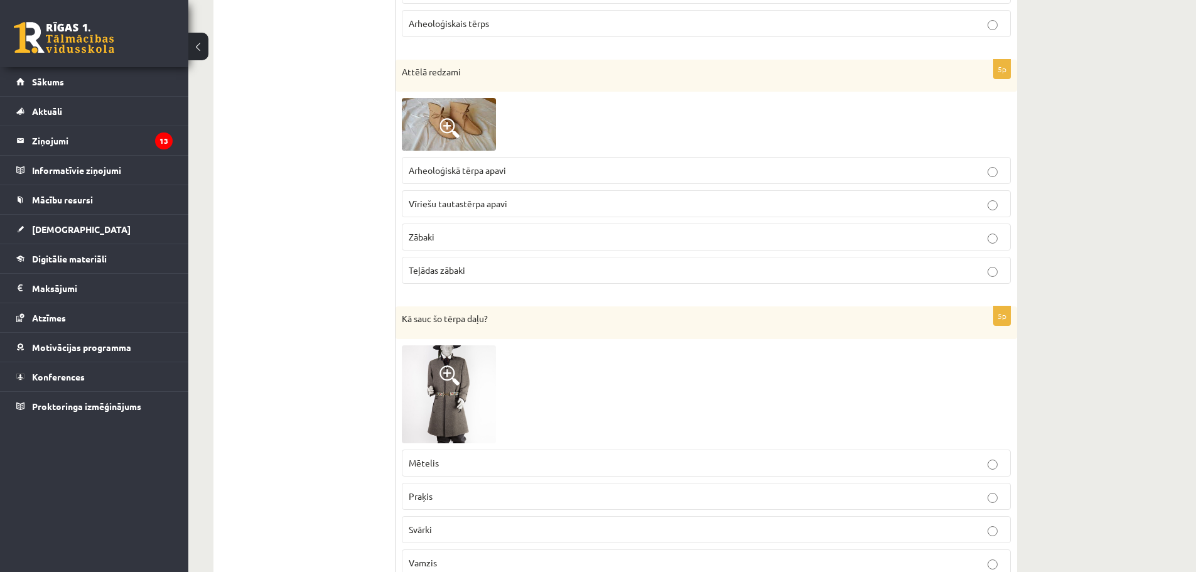
scroll to position [1766, 0]
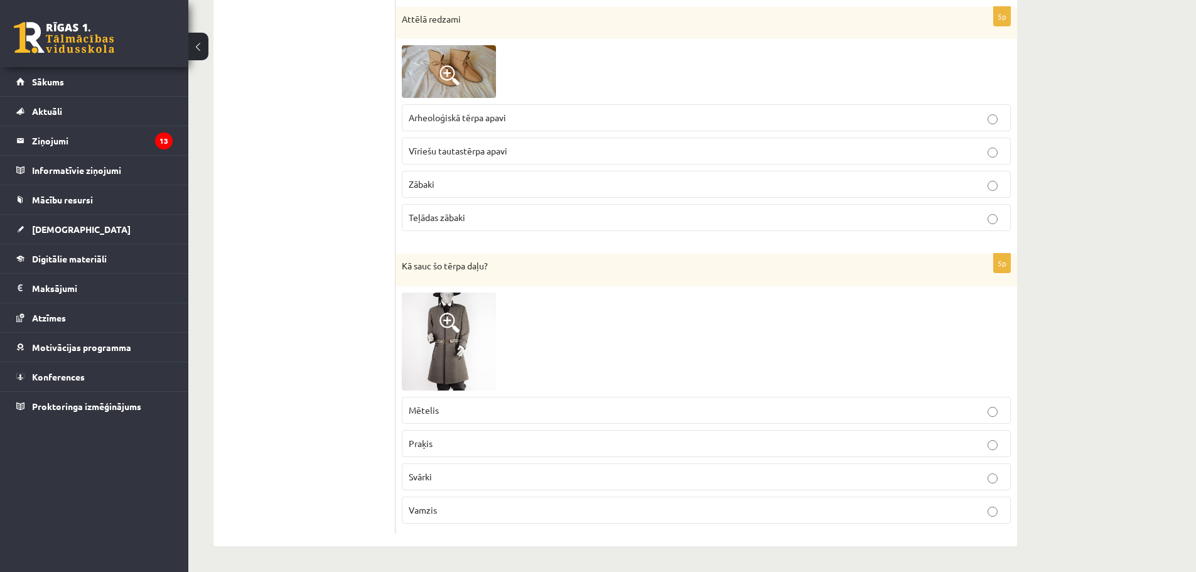
click at [458, 328] on span at bounding box center [449, 323] width 20 height 20
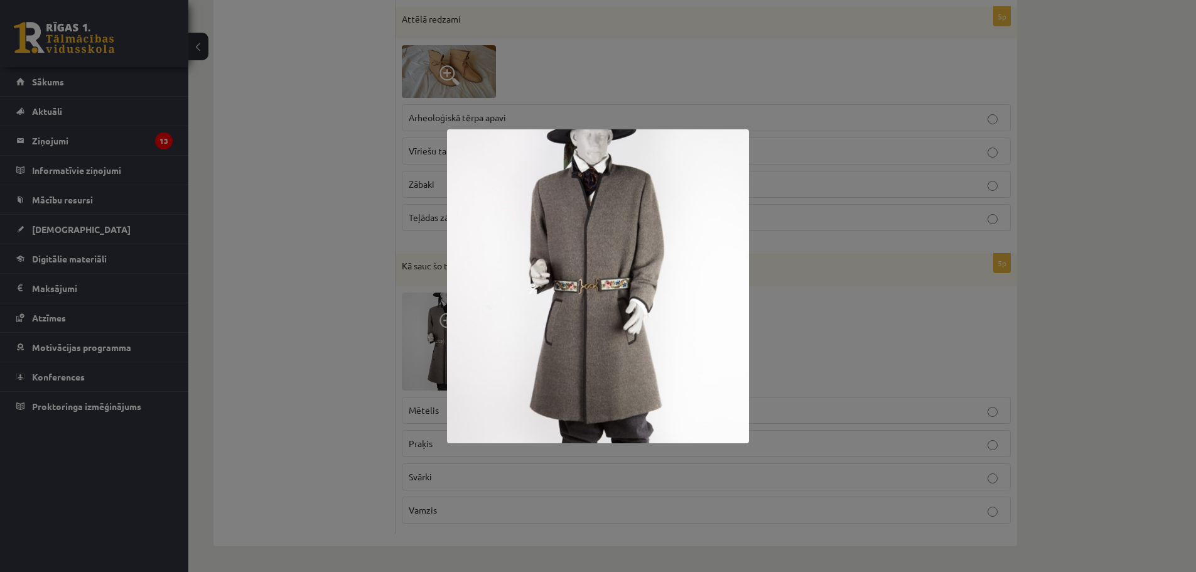
click at [420, 183] on div at bounding box center [598, 286] width 1196 height 572
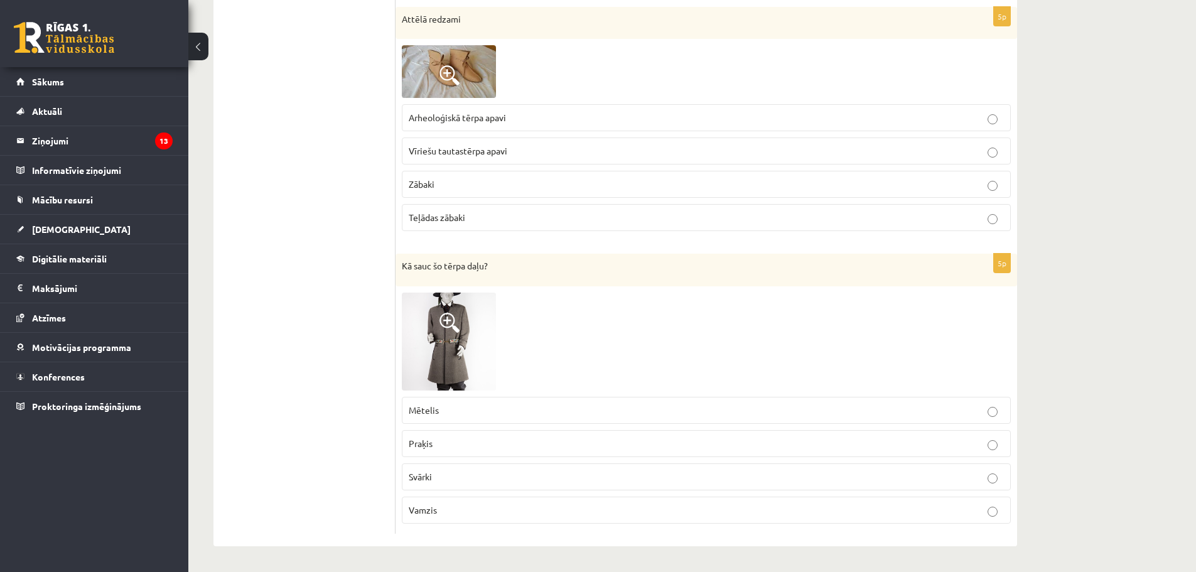
click at [449, 512] on p "Vamzis" at bounding box center [706, 509] width 595 height 13
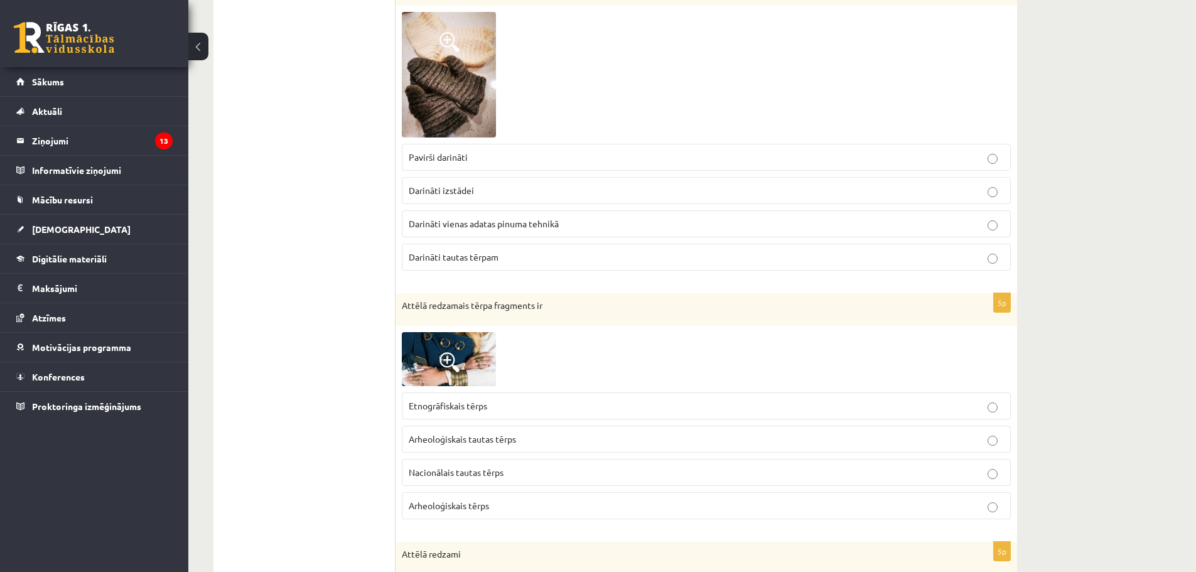
scroll to position [1201, 0]
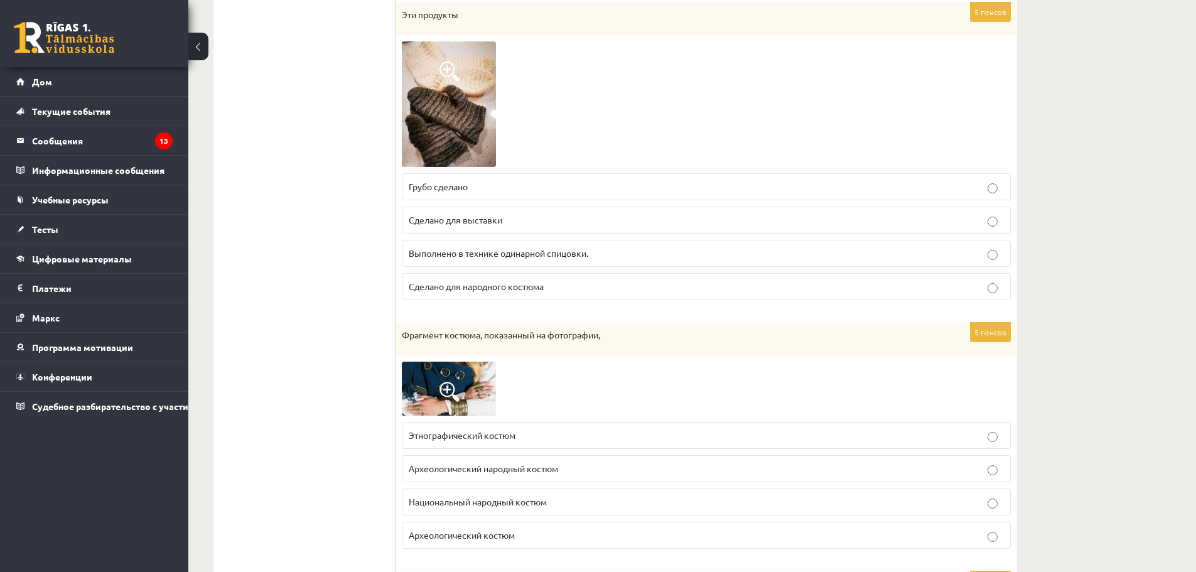
click at [570, 222] on p "Сделано для выставки" at bounding box center [706, 219] width 595 height 13
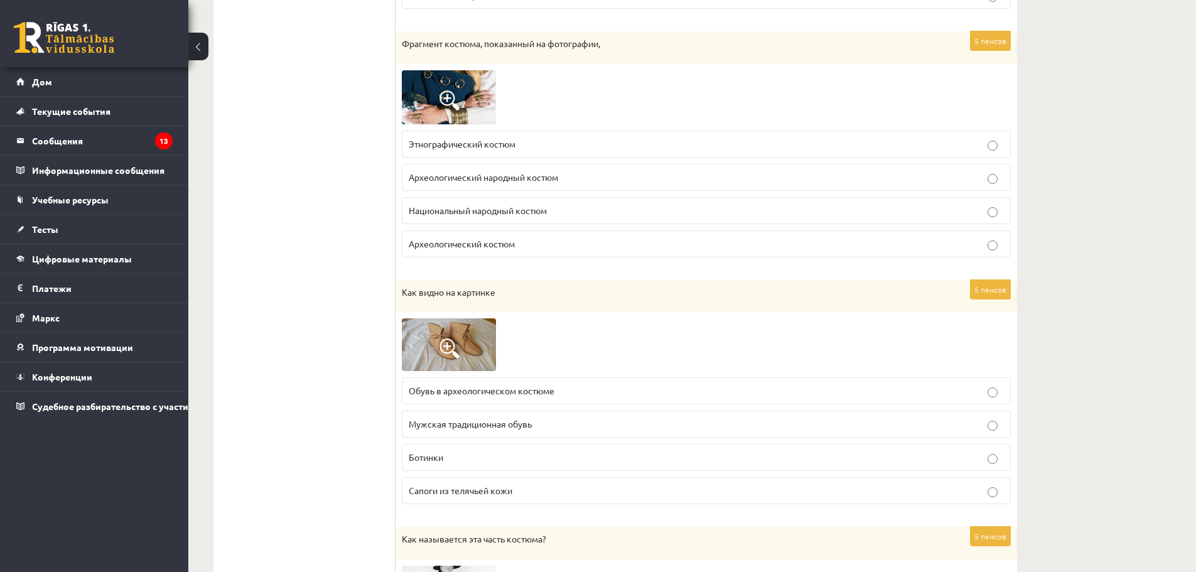
scroll to position [1514, 0]
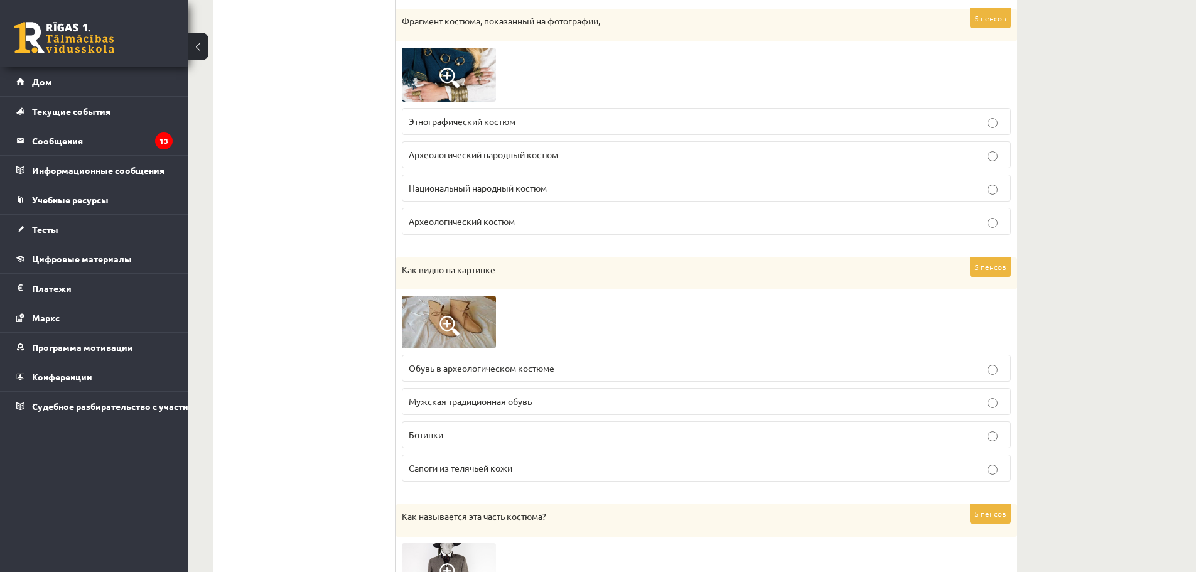
click at [564, 192] on p "Национальный народный костюм" at bounding box center [706, 187] width 595 height 13
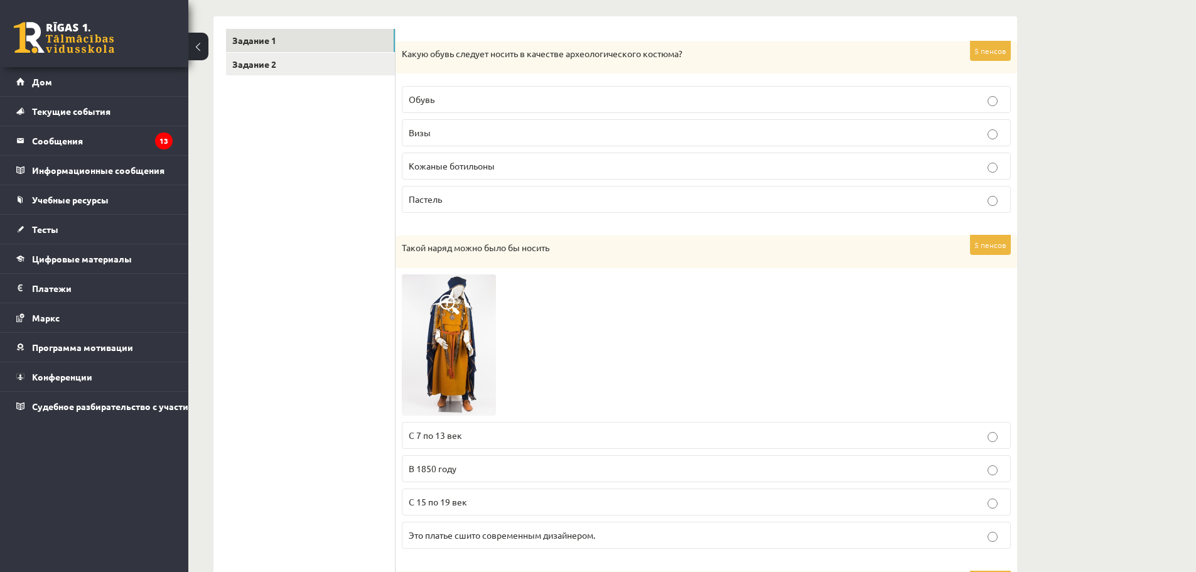
scroll to position [0, 0]
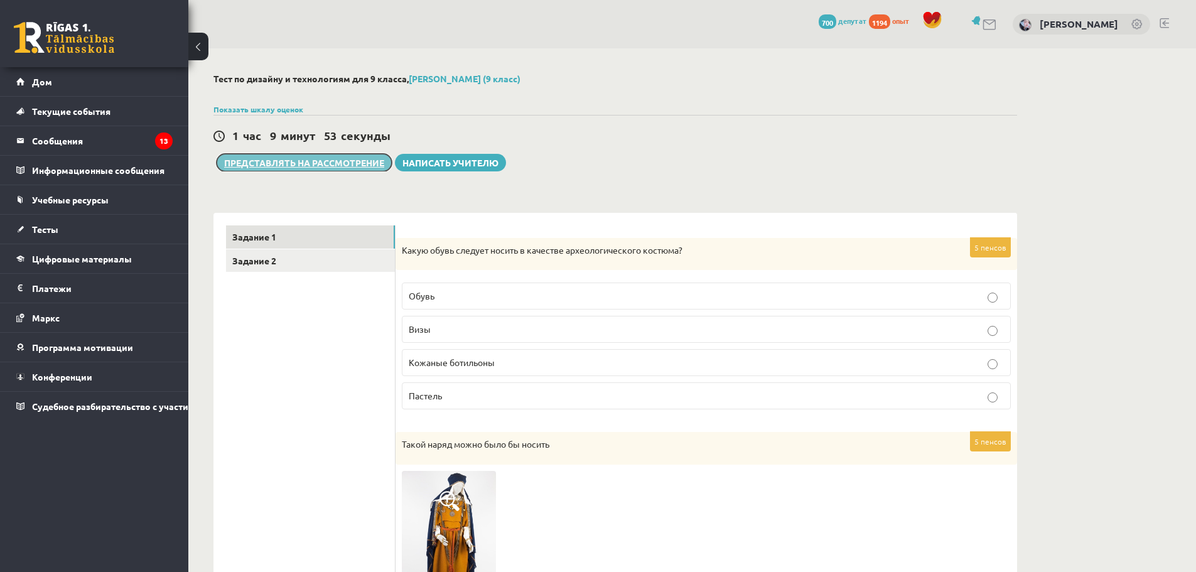
click at [336, 171] on button "Представлять на рассмотрение" at bounding box center [304, 163] width 175 height 18
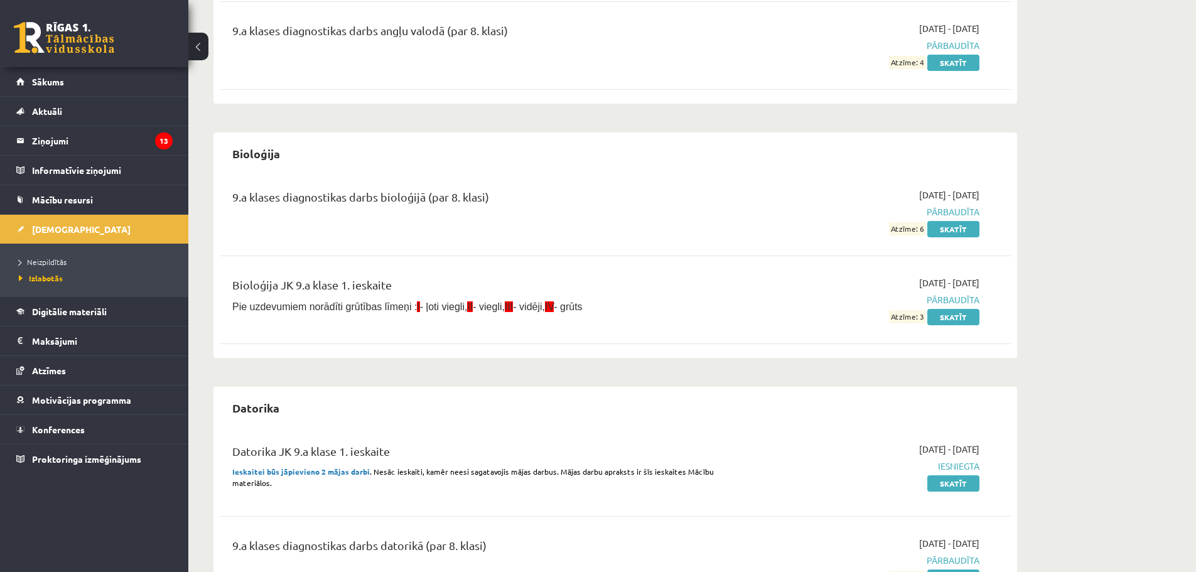
scroll to position [251, 0]
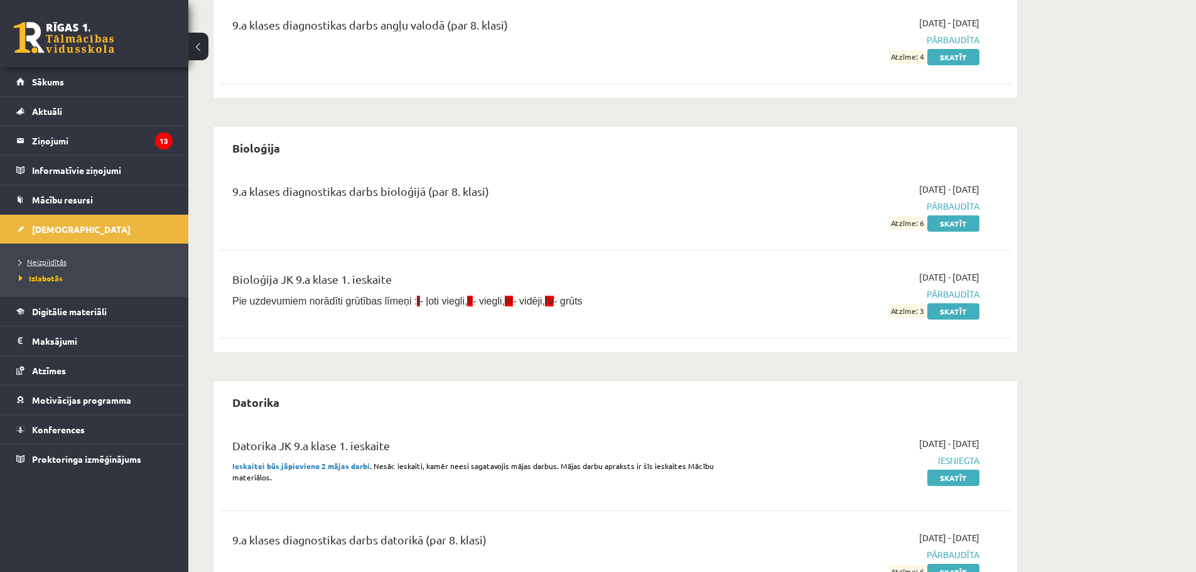
click at [41, 260] on span "Neizpildītās" at bounding box center [43, 262] width 48 height 10
